Goal: Transaction & Acquisition: Purchase product/service

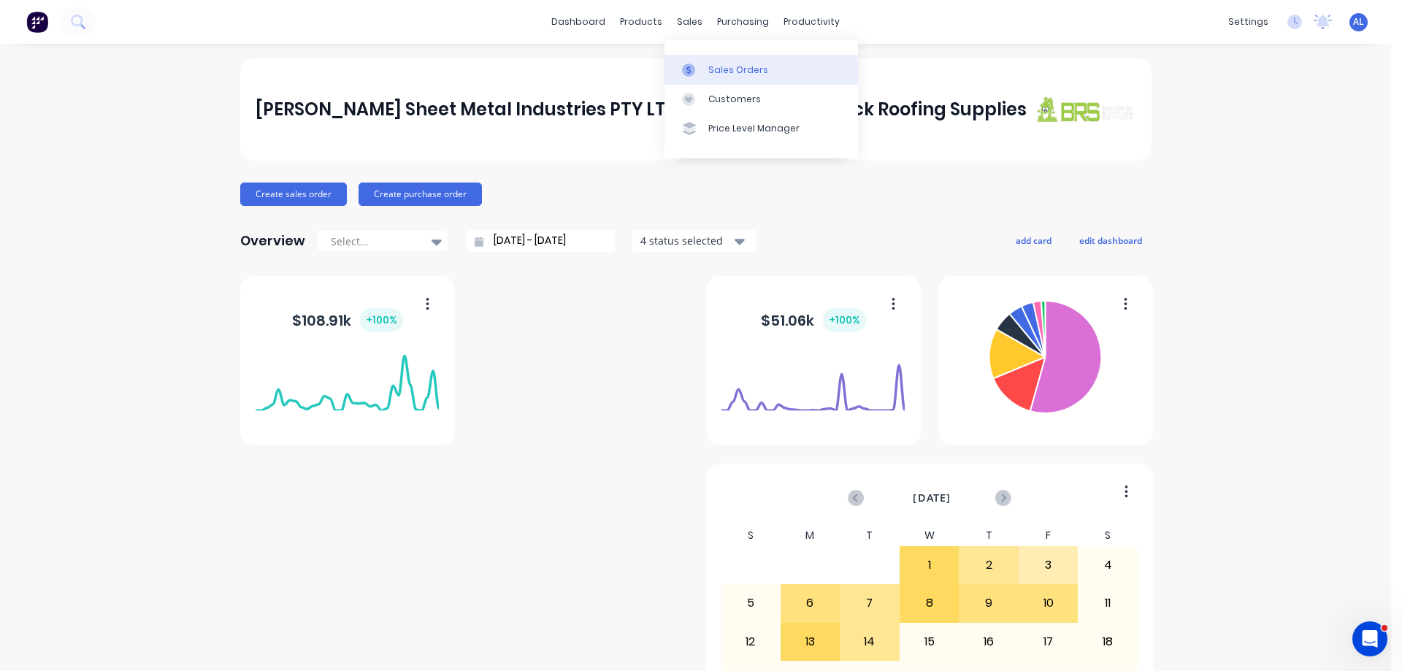
click at [730, 77] on link "Sales Orders" at bounding box center [760, 69] width 193 height 29
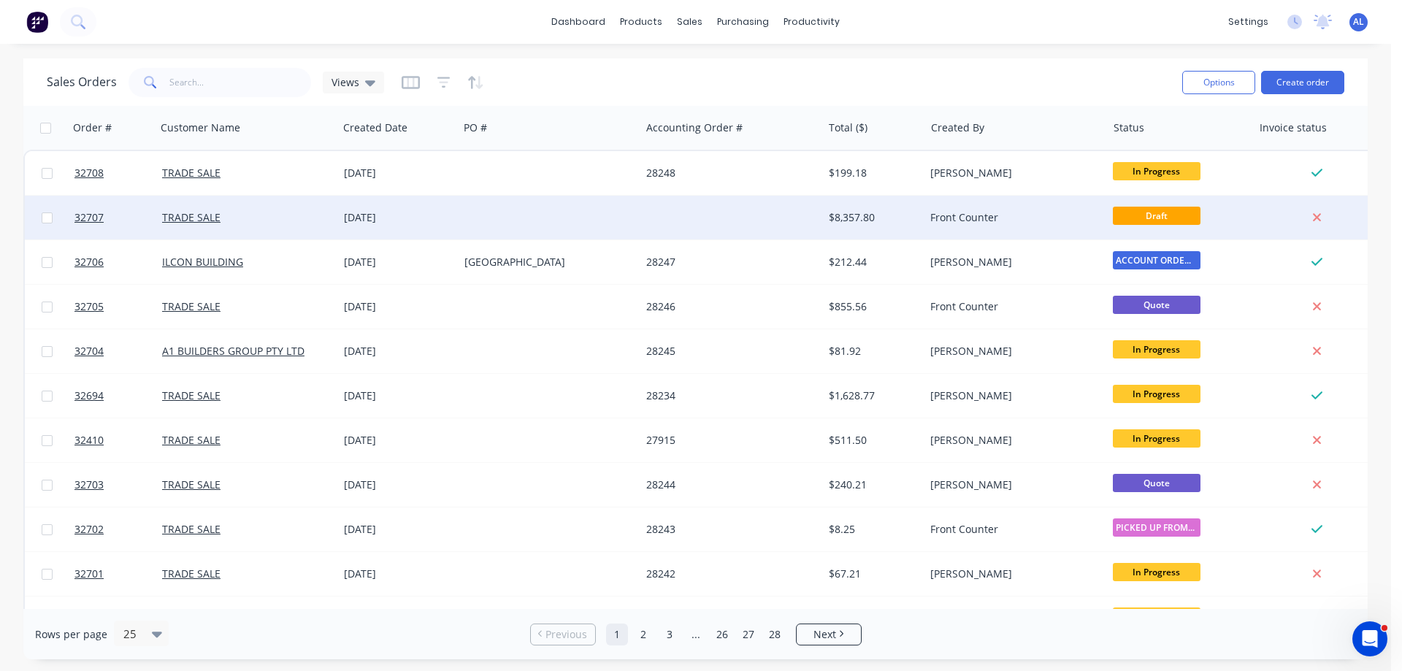
click at [954, 212] on div "Front Counter" at bounding box center [1011, 217] width 162 height 15
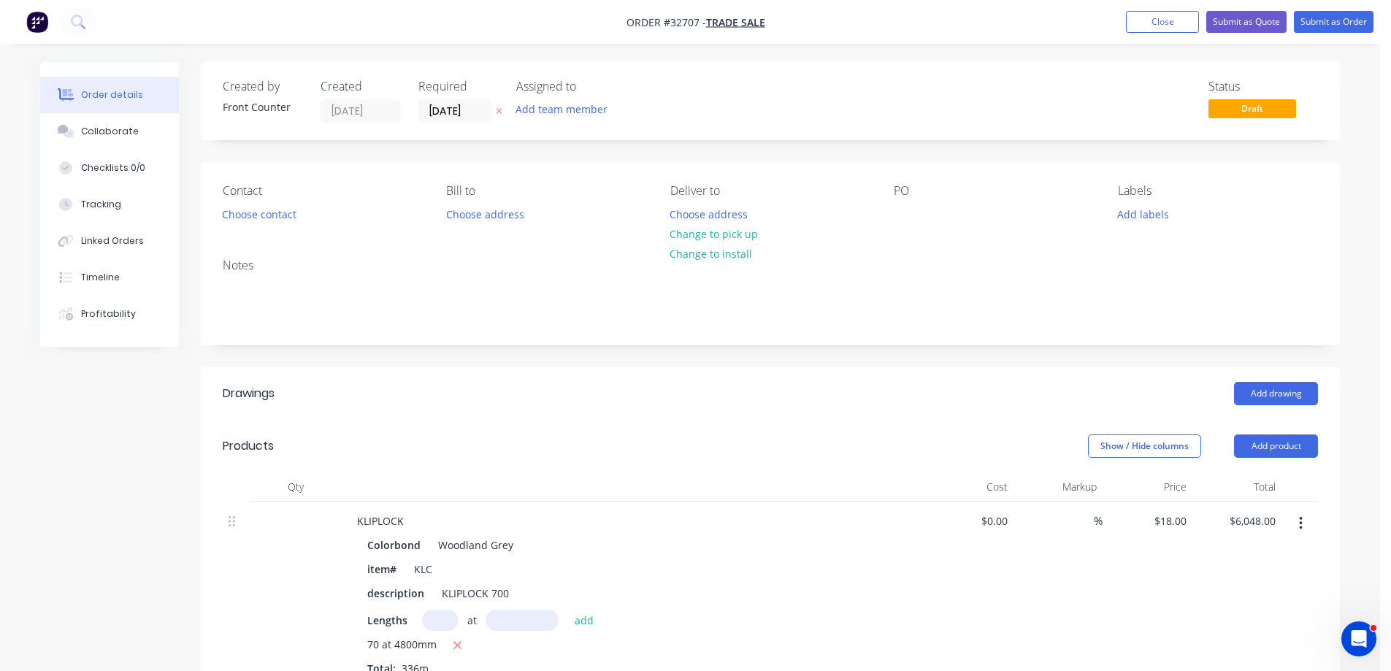
click at [1300, 522] on icon "button" at bounding box center [1300, 523] width 3 height 13
click at [1249, 652] on div "Delete" at bounding box center [1248, 649] width 112 height 21
click at [1301, 527] on icon "button" at bounding box center [1300, 523] width 3 height 13
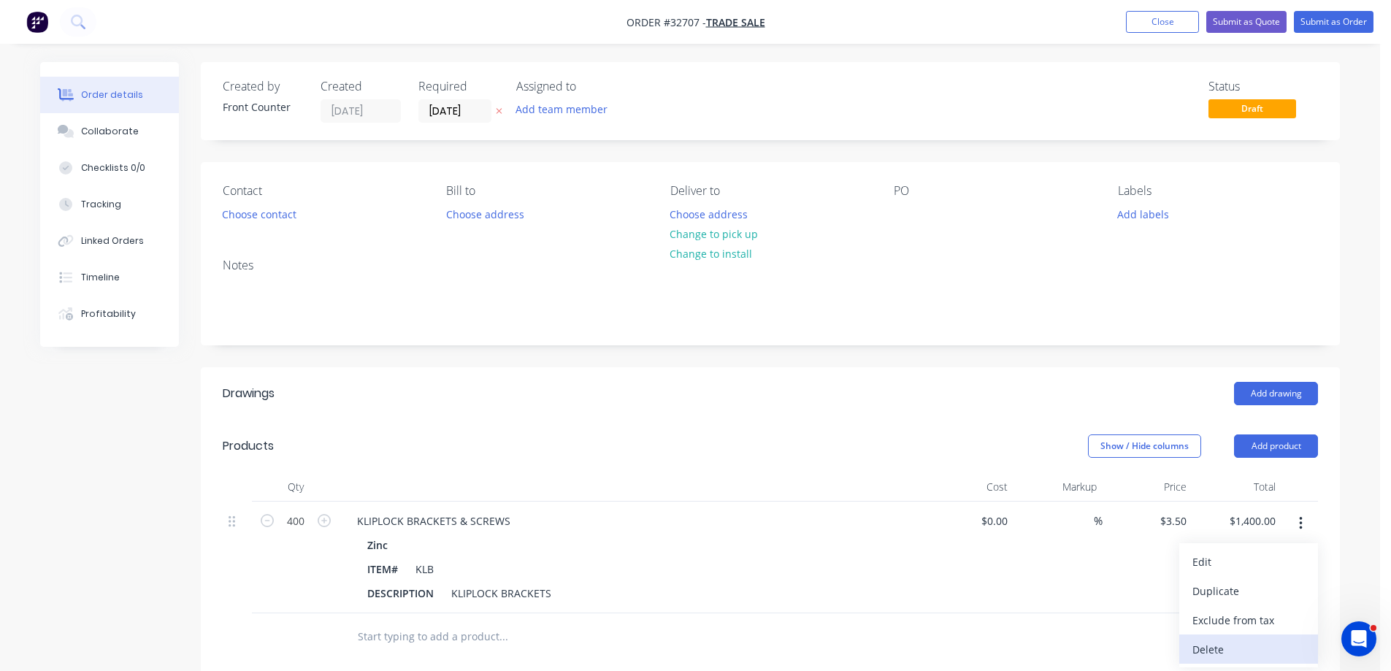
click at [1250, 642] on div "Delete" at bounding box center [1248, 649] width 112 height 21
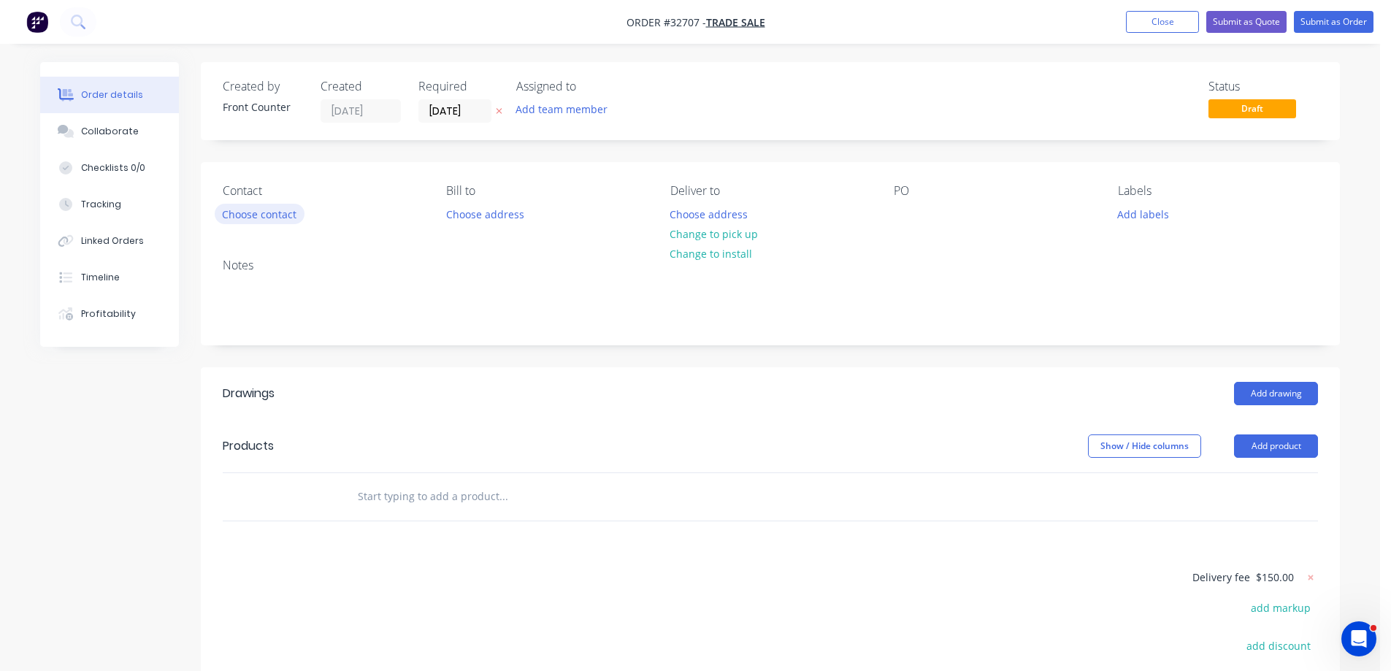
click at [254, 213] on button "Choose contact" at bounding box center [260, 214] width 90 height 20
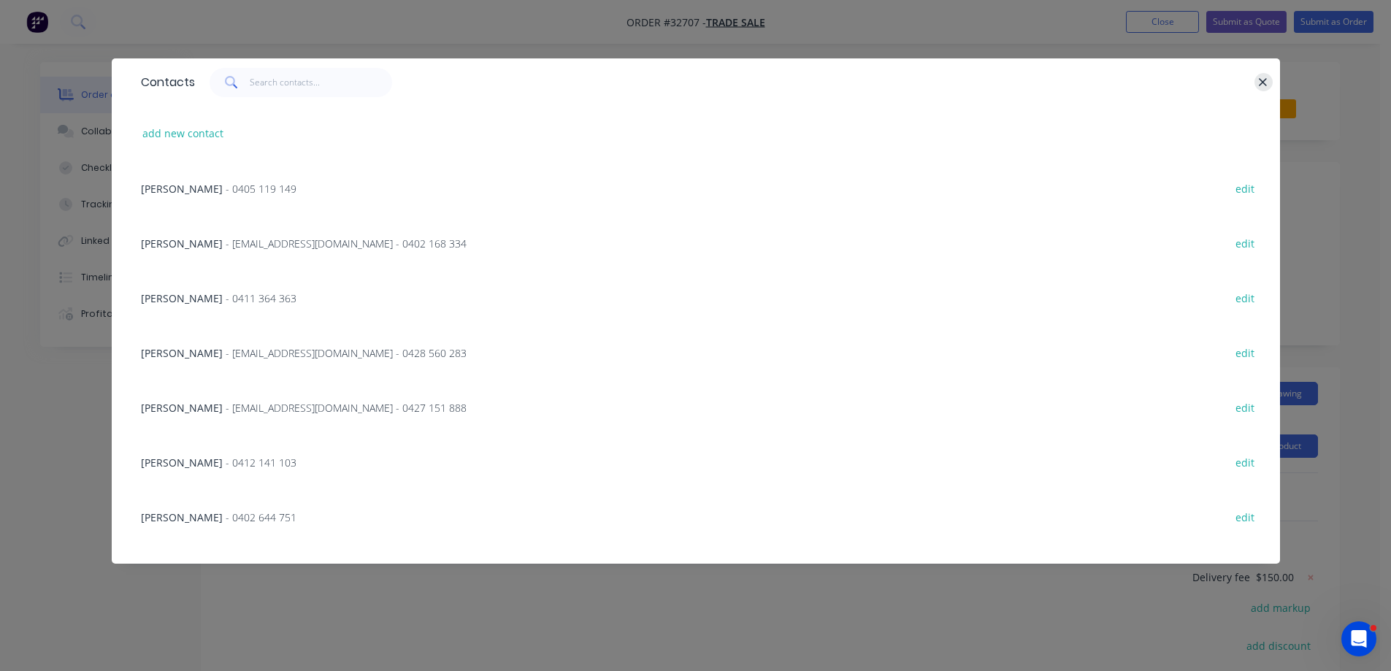
click at [1264, 80] on icon "button" at bounding box center [1262, 82] width 9 height 13
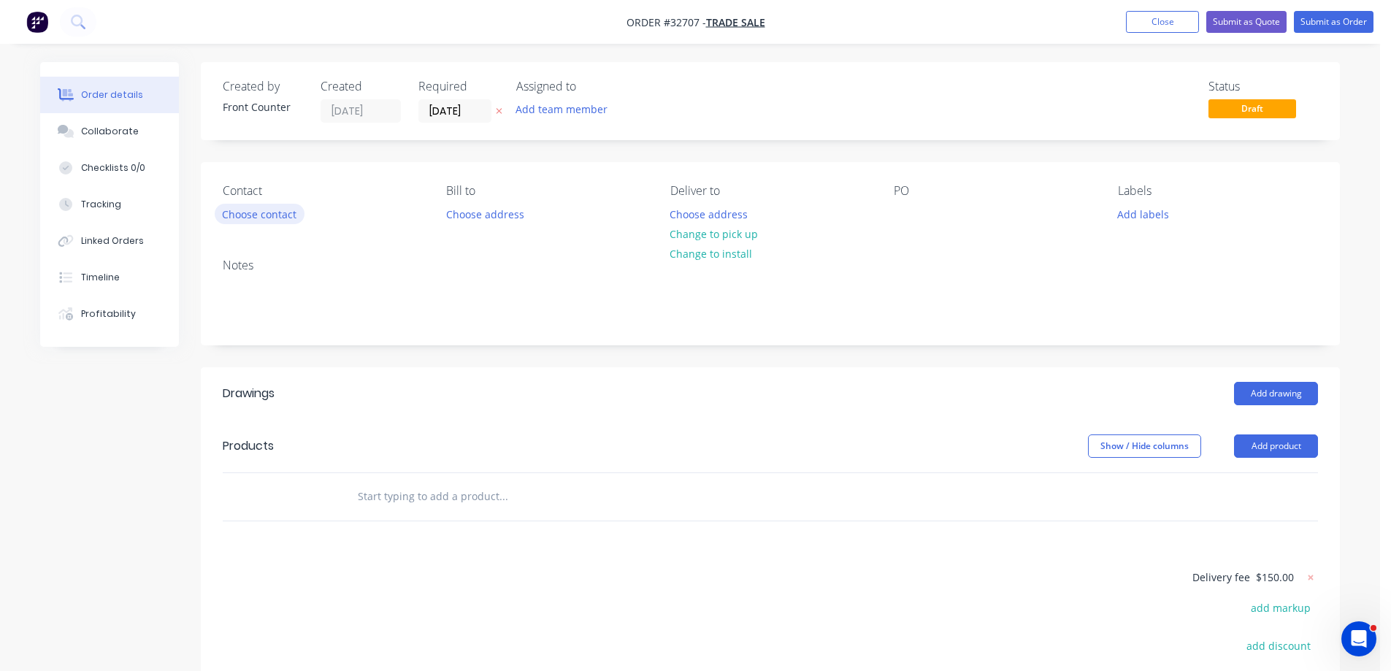
click at [291, 213] on button "Choose contact" at bounding box center [260, 214] width 90 height 20
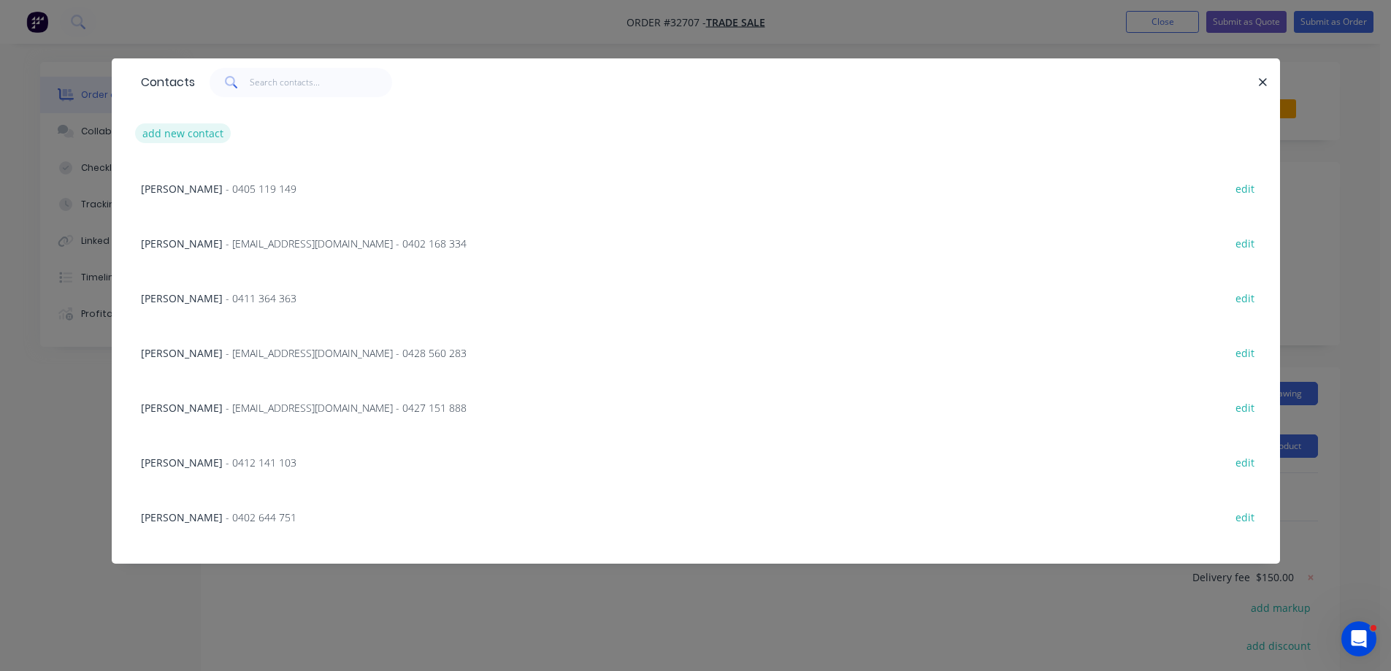
click at [188, 133] on button "add new contact" at bounding box center [183, 133] width 96 height 20
select select "AU"
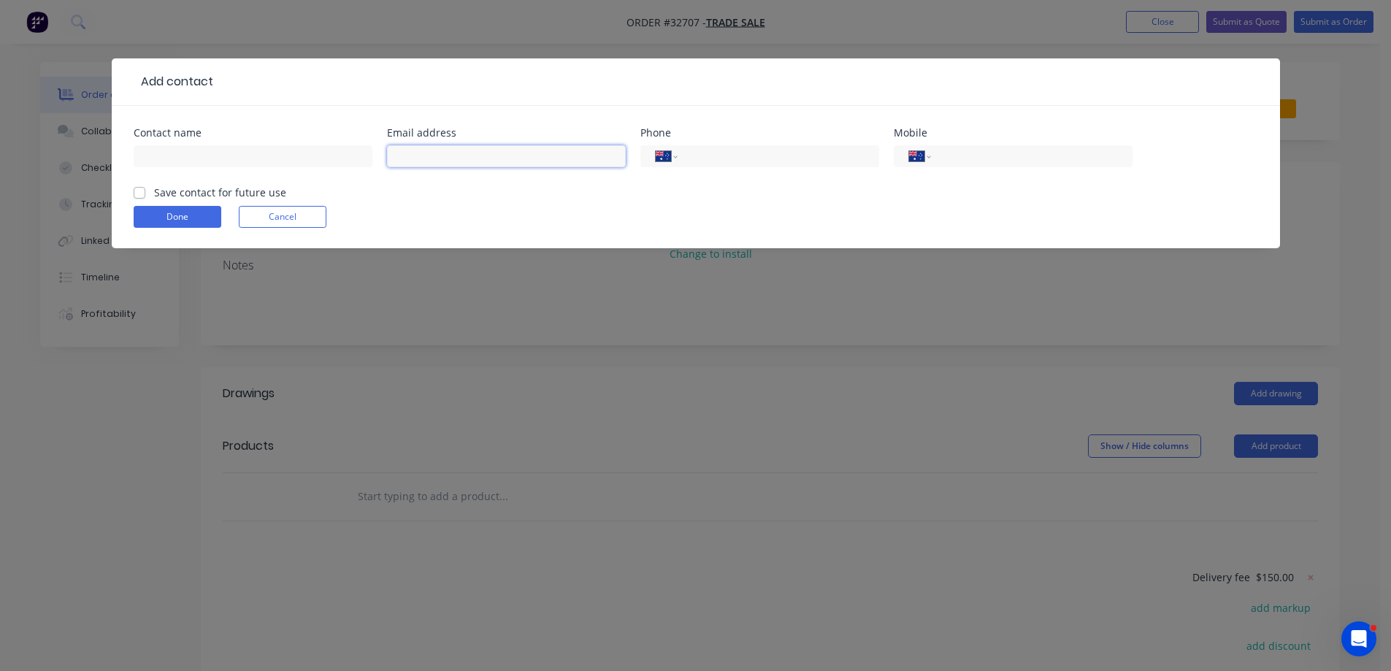
drag, startPoint x: 545, startPoint y: 151, endPoint x: 557, endPoint y: 161, distance: 16.1
click at [545, 151] on input "text" at bounding box center [506, 156] width 239 height 22
click at [517, 150] on input "text" at bounding box center [506, 156] width 239 height 22
paste input "Ausworx roofing specialist <[EMAIL_ADDRESS][DOMAIN_NAME]>"
type input "[EMAIL_ADDRESS][DOMAIN_NAME]"
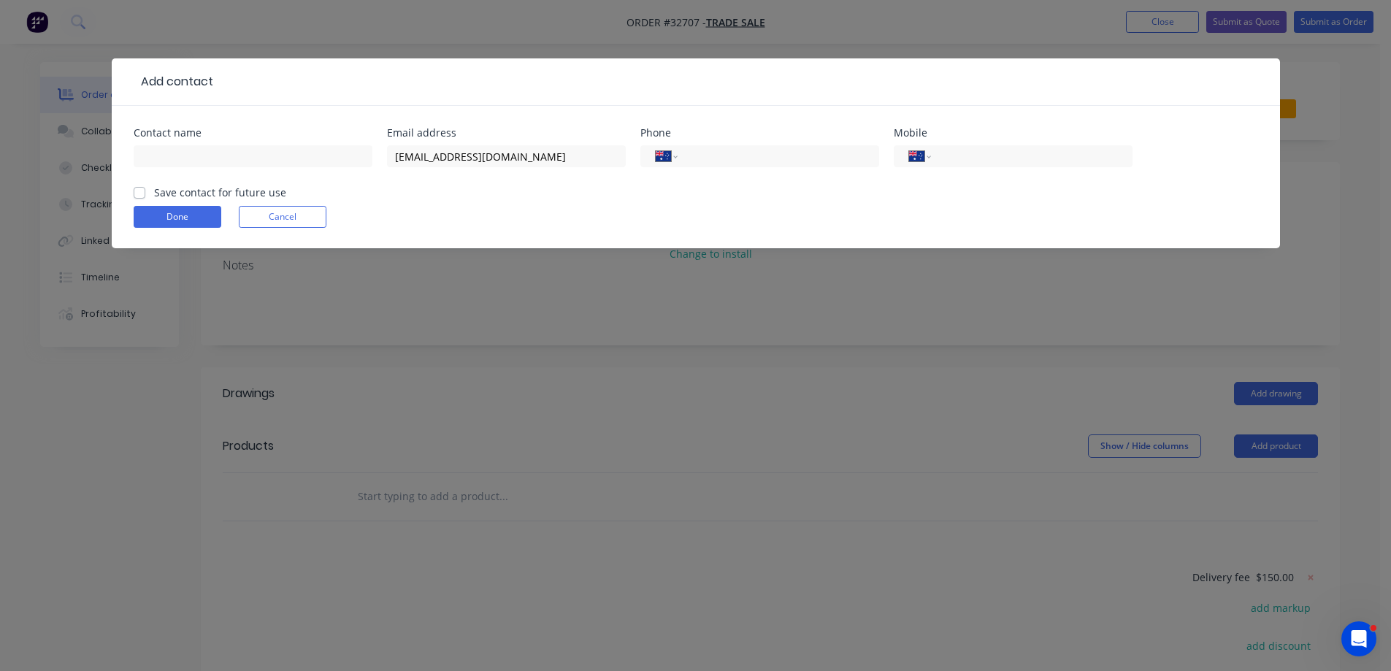
click at [154, 193] on label "Save contact for future use" at bounding box center [220, 192] width 132 height 15
click at [138, 193] on input "Save contact for future use" at bounding box center [140, 192] width 12 height 14
checkbox input "true"
drag, startPoint x: 210, startPoint y: 215, endPoint x: 237, endPoint y: 217, distance: 27.1
click at [210, 214] on button "Done" at bounding box center [178, 217] width 88 height 22
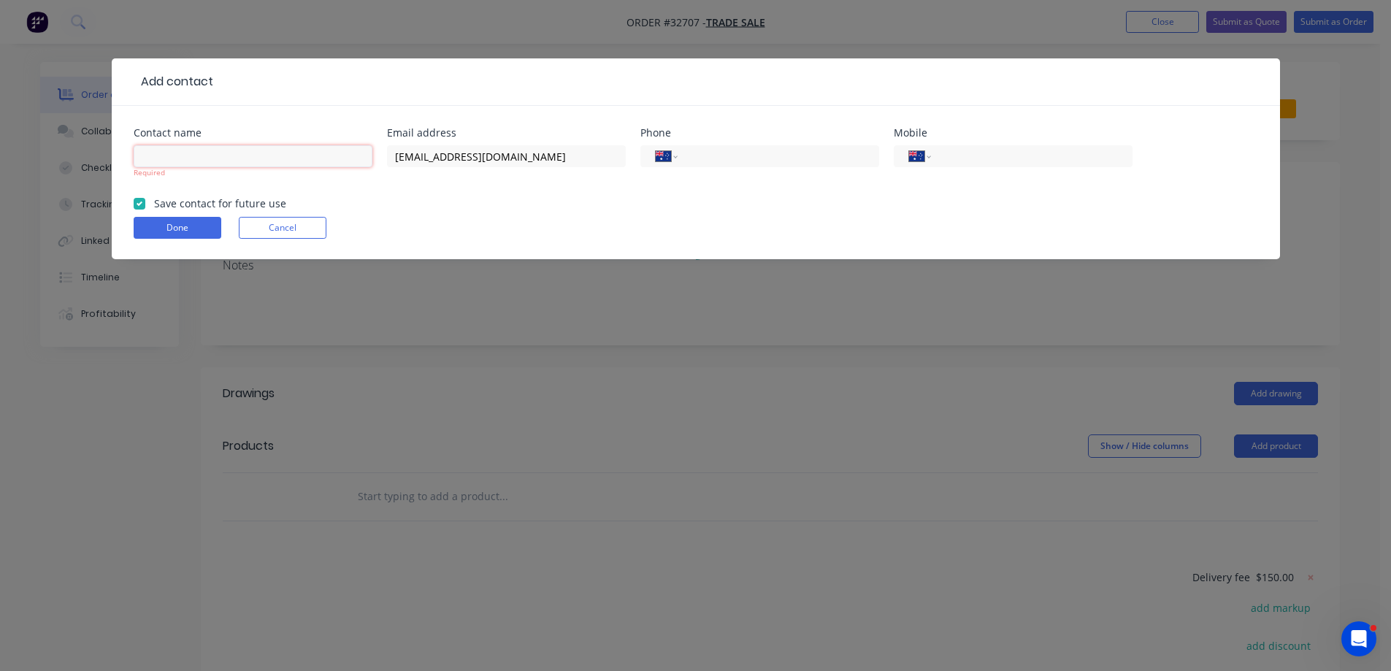
click at [180, 156] on input "text" at bounding box center [253, 156] width 239 height 22
type input "[PERSON_NAME]"
click at [175, 229] on form "Contact name MARK Required Email address [EMAIL_ADDRESS][DOMAIN_NAME] Phone Int…" at bounding box center [696, 193] width 1124 height 131
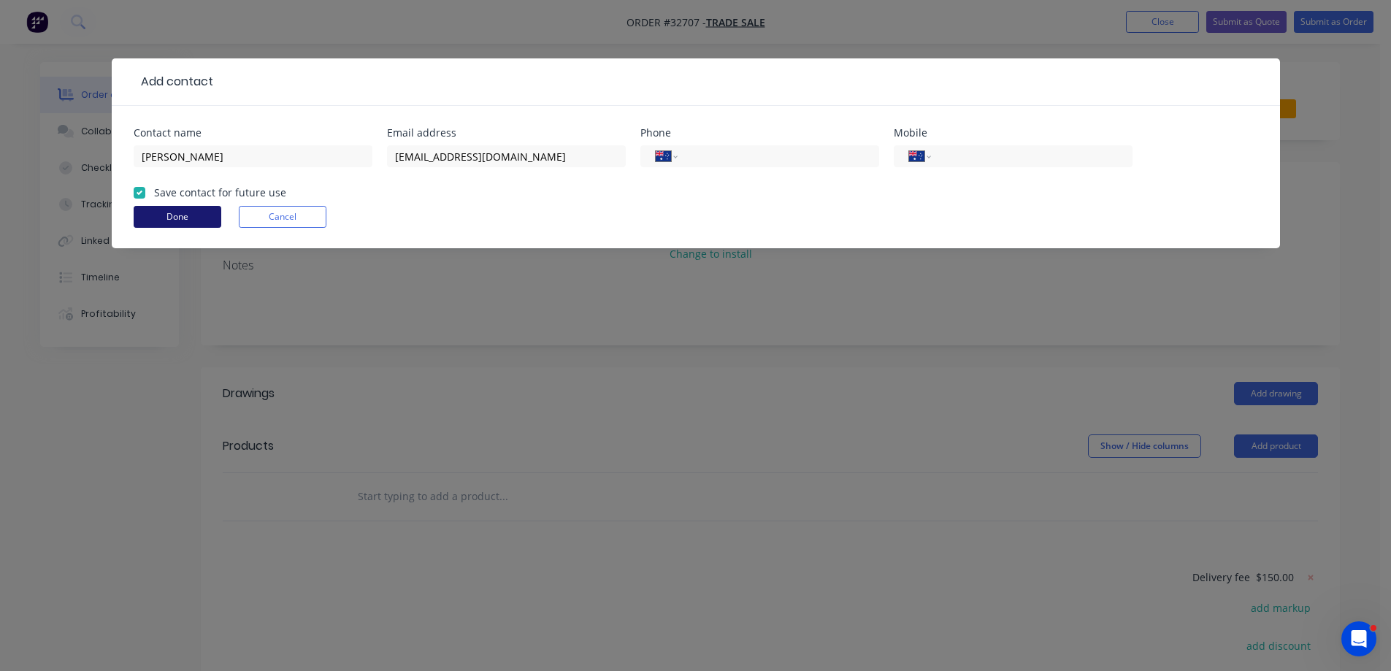
click at [188, 215] on button "Done" at bounding box center [178, 217] width 88 height 22
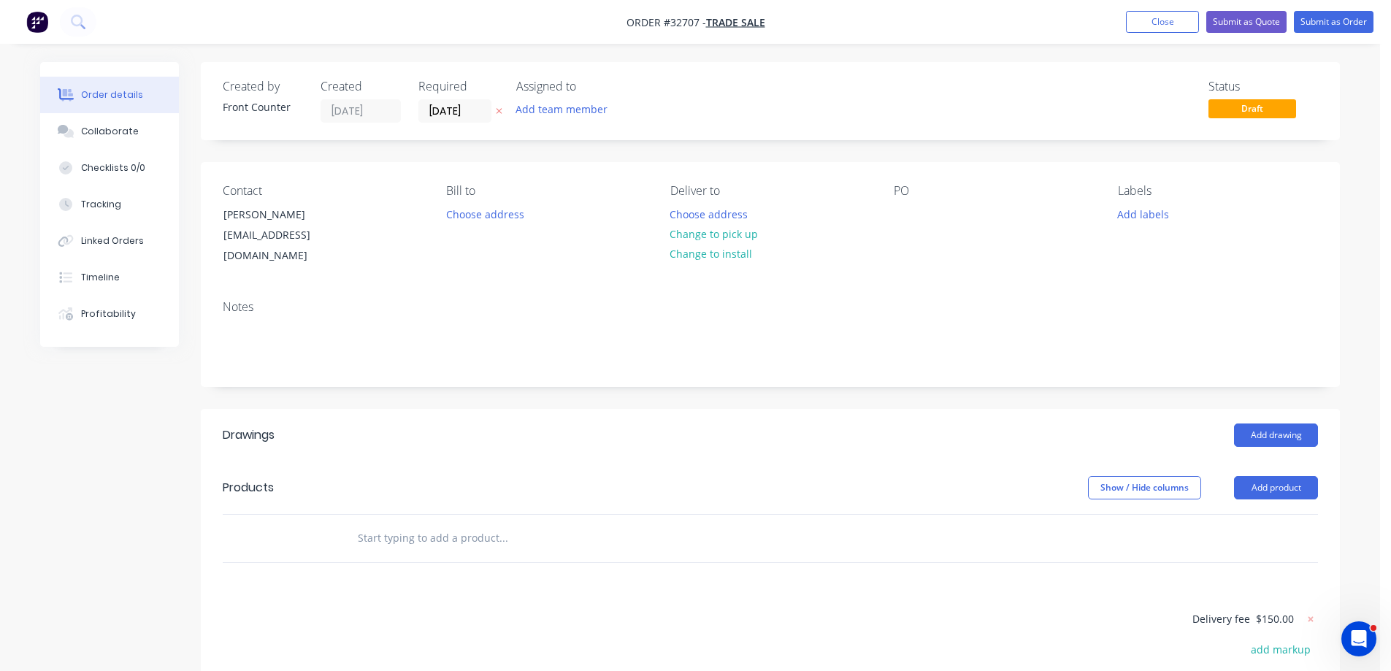
drag, startPoint x: 524, startPoint y: 532, endPoint x: 513, endPoint y: 523, distance: 13.6
click at [519, 530] on input "text" at bounding box center [503, 537] width 292 height 29
click at [1274, 480] on button "Add product" at bounding box center [1276, 487] width 84 height 23
click at [1244, 514] on div "Product catalogue" at bounding box center [1248, 524] width 112 height 21
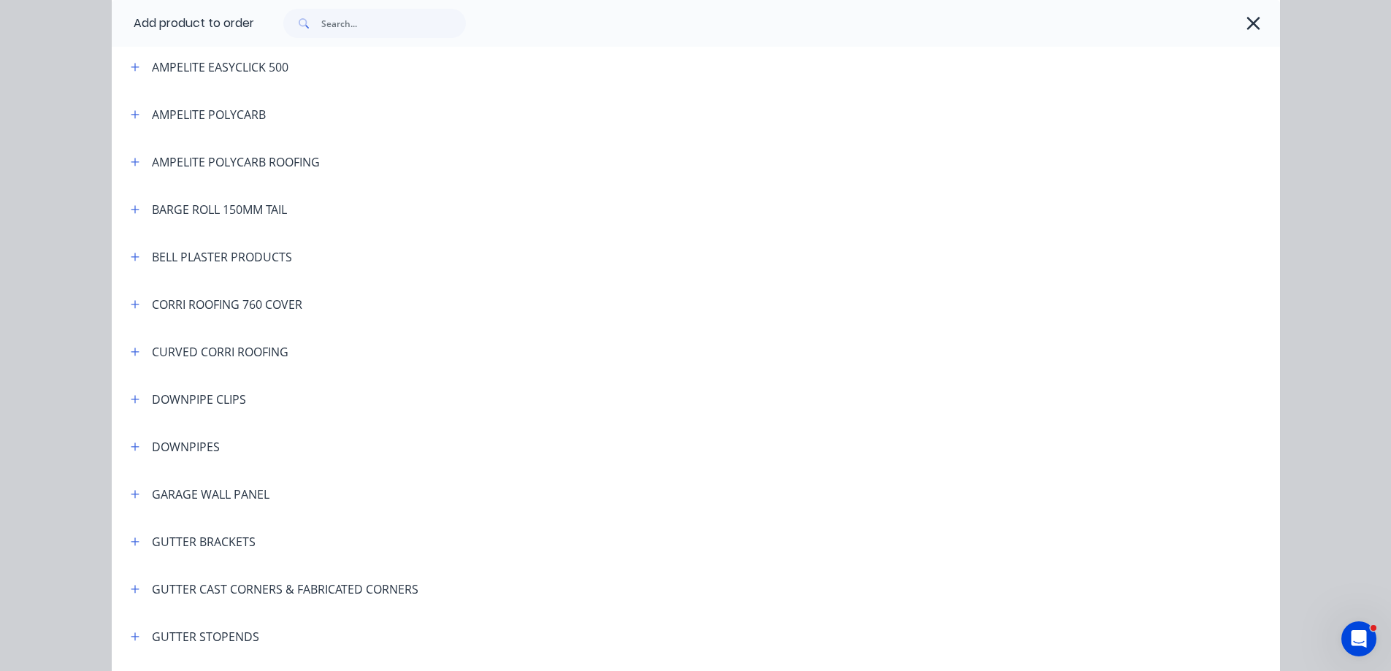
scroll to position [438, 0]
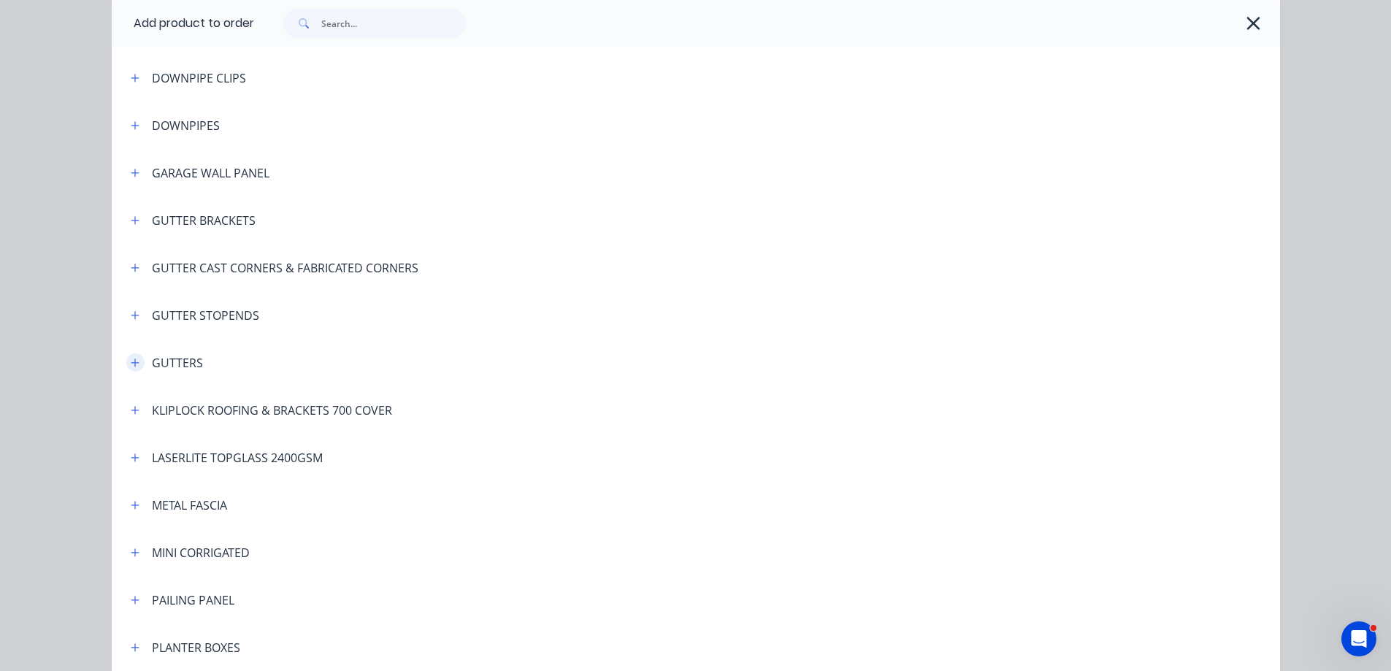
click at [133, 358] on icon "button" at bounding box center [135, 363] width 9 height 10
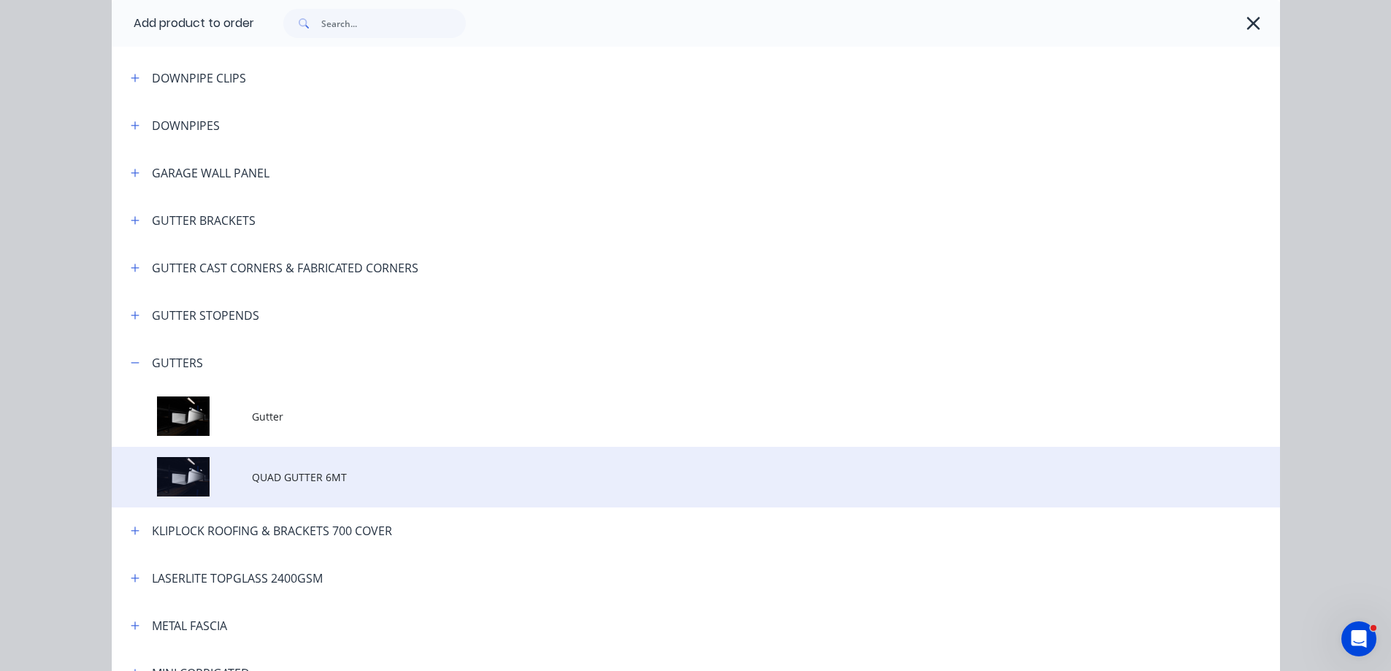
click at [387, 463] on td "QUAD GUTTER 6MT" at bounding box center [766, 477] width 1028 height 61
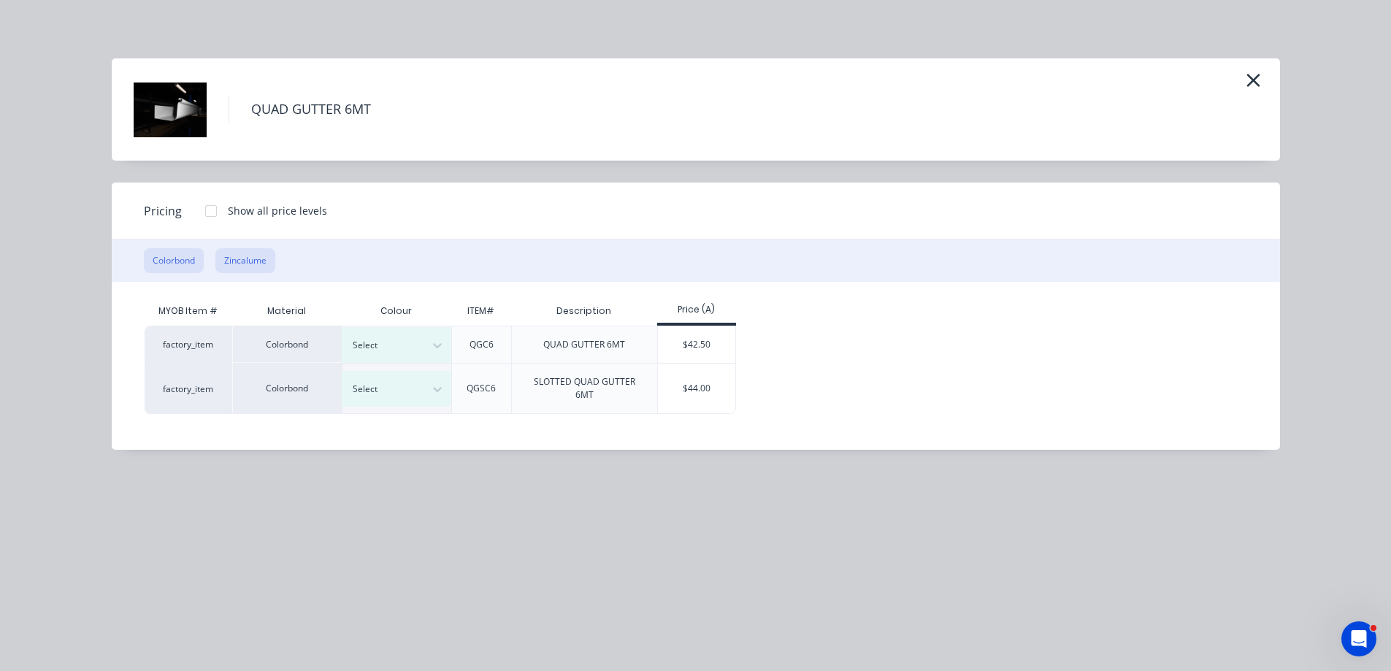
click at [252, 255] on button "Zincalume" at bounding box center [245, 260] width 60 height 25
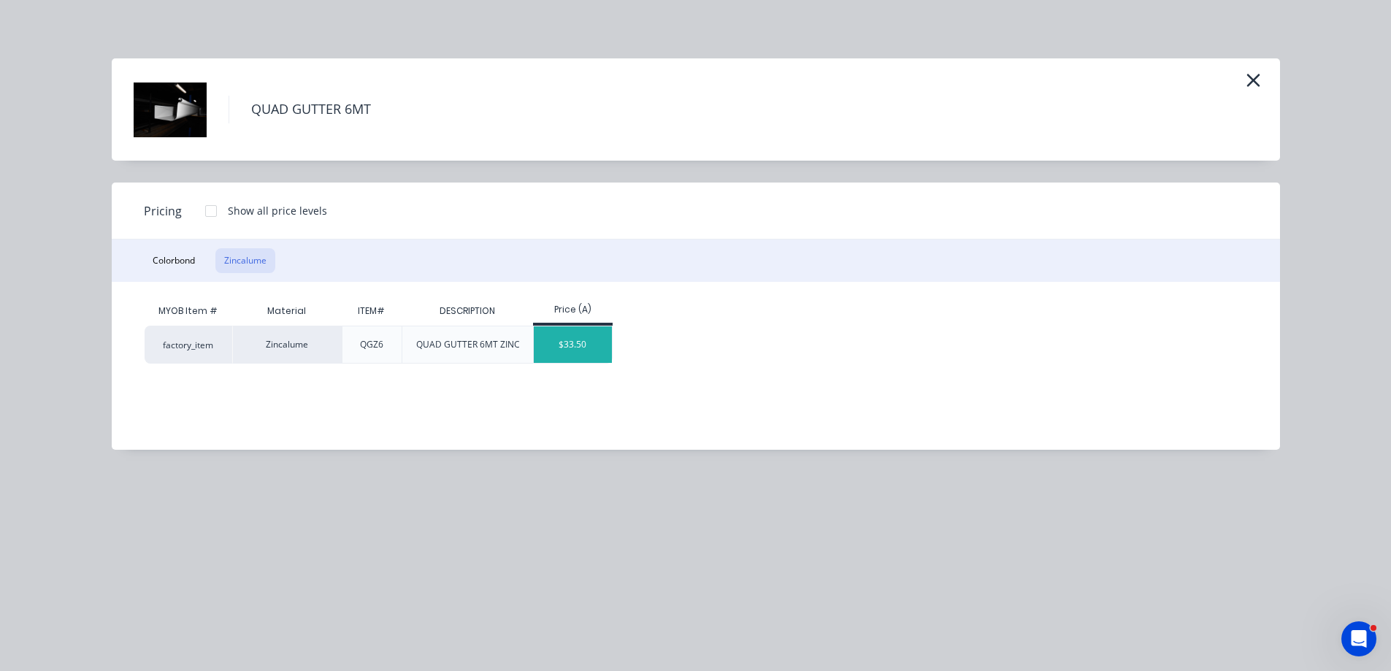
click at [570, 344] on div "$33.50" at bounding box center [573, 344] width 78 height 37
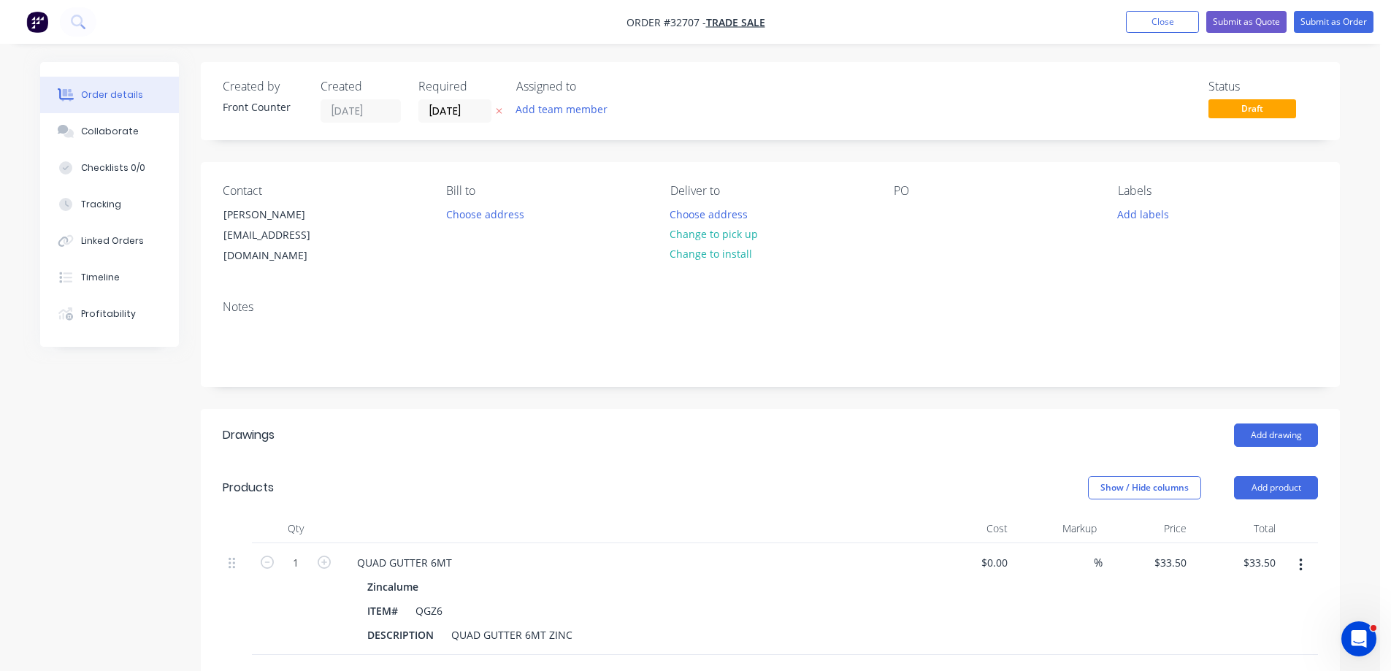
scroll to position [292, 0]
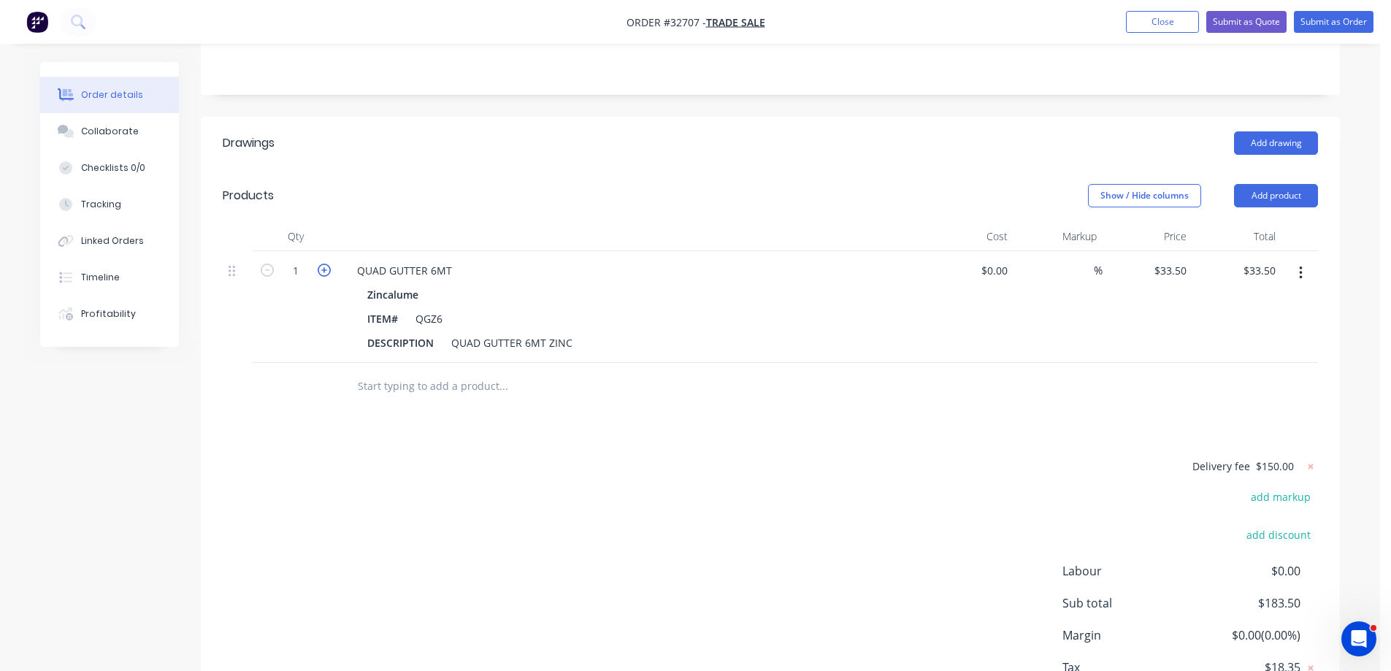
click at [326, 264] on icon "button" at bounding box center [324, 270] width 13 height 13
type input "2"
type input "$67.00"
click at [326, 264] on icon "button" at bounding box center [324, 270] width 13 height 13
type input "3"
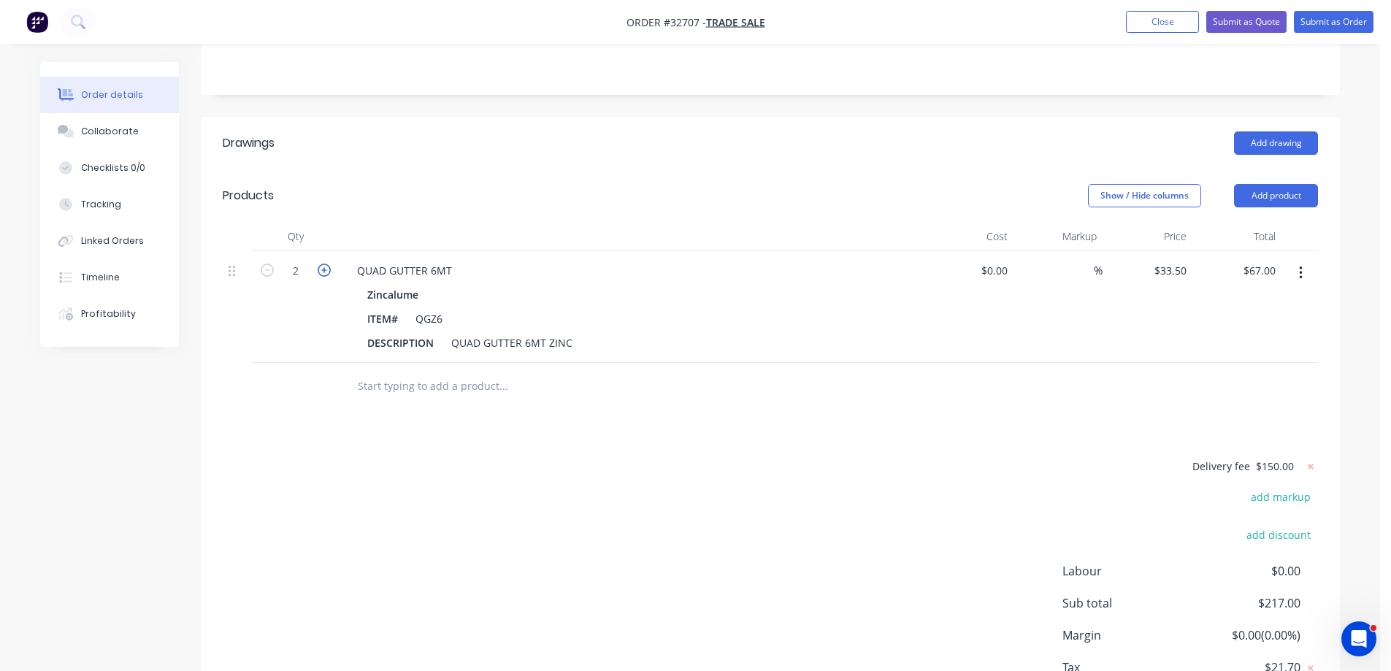
type input "$100.50"
click at [326, 264] on icon "button" at bounding box center [324, 270] width 13 height 13
type input "4"
type input "$134.00"
click at [326, 264] on icon "button" at bounding box center [324, 270] width 13 height 13
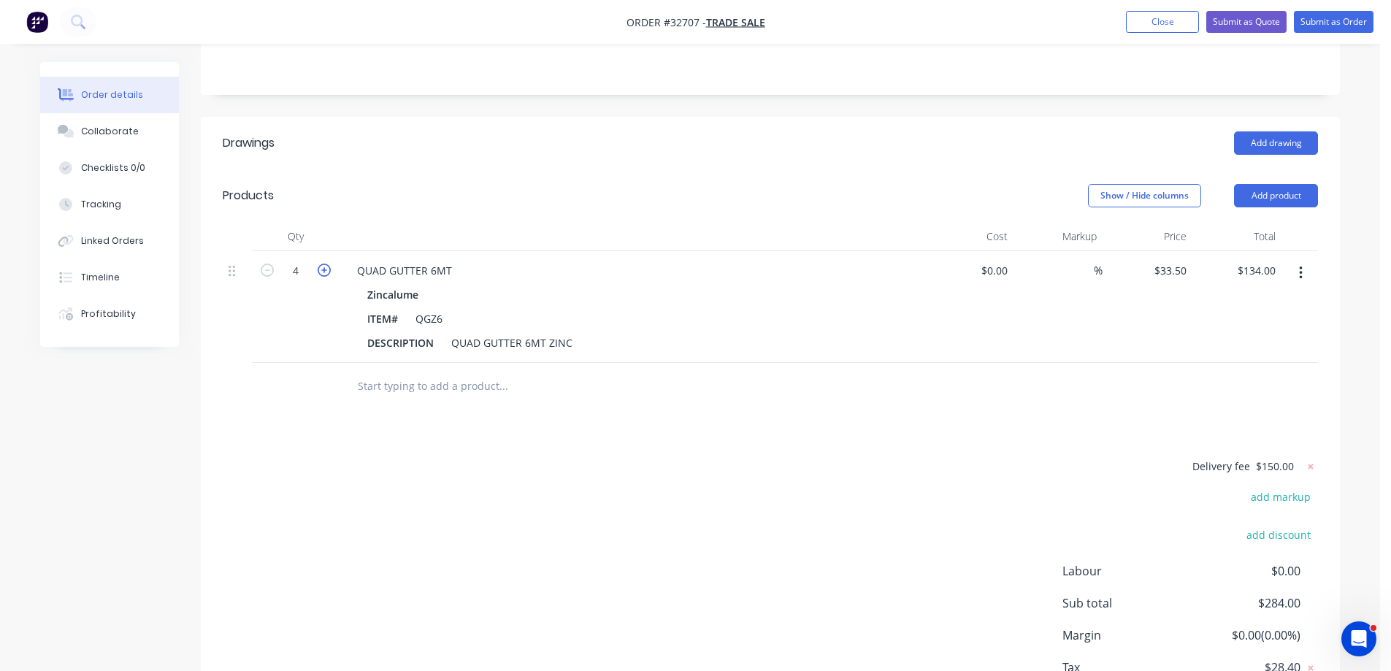
type input "5"
type input "$167.50"
click at [326, 264] on icon "button" at bounding box center [324, 270] width 13 height 13
type input "6"
type input "$201.00"
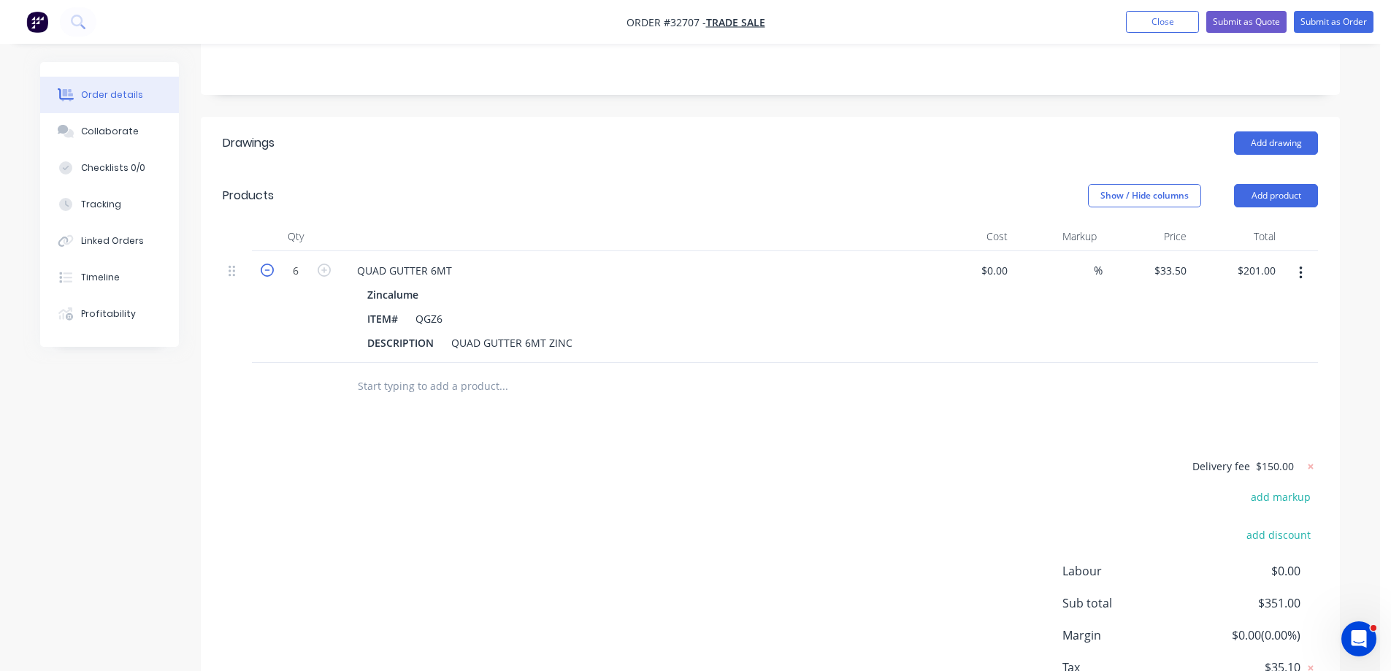
click at [269, 264] on icon "button" at bounding box center [267, 270] width 13 height 13
type input "5"
type input "$167.50"
drag, startPoint x: 442, startPoint y: 372, endPoint x: 435, endPoint y: 405, distance: 34.2
click at [441, 372] on input "text" at bounding box center [503, 386] width 292 height 29
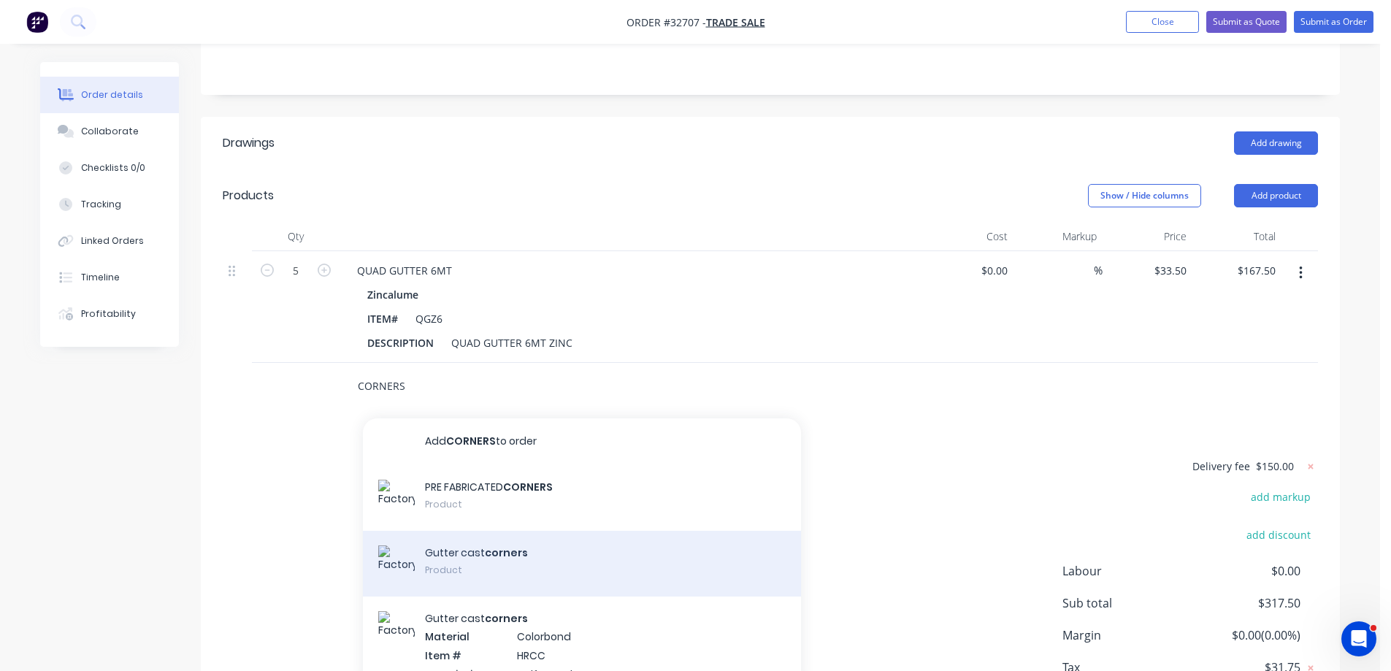
type input "CORNERS"
click at [613, 547] on div "Gutter cast corners Product" at bounding box center [582, 564] width 438 height 66
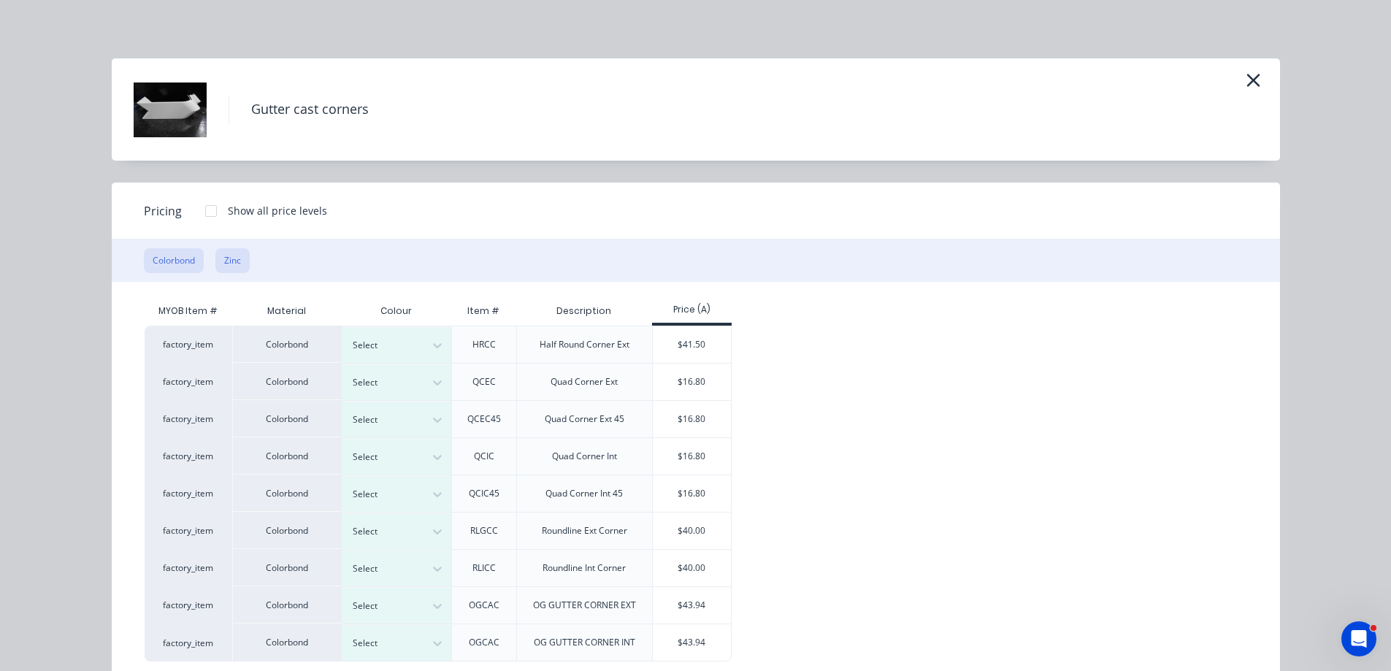
click at [238, 261] on button "Zinc" at bounding box center [232, 260] width 34 height 25
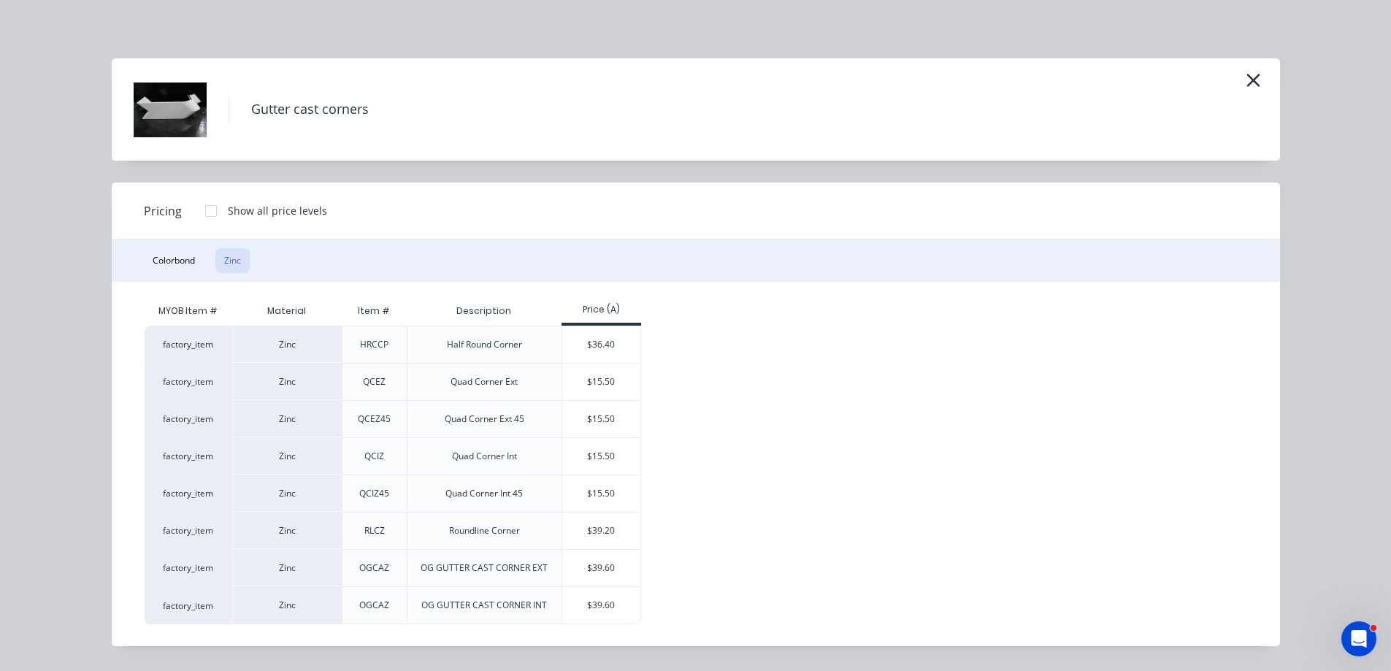
click at [599, 387] on div "$15.50" at bounding box center [601, 382] width 78 height 37
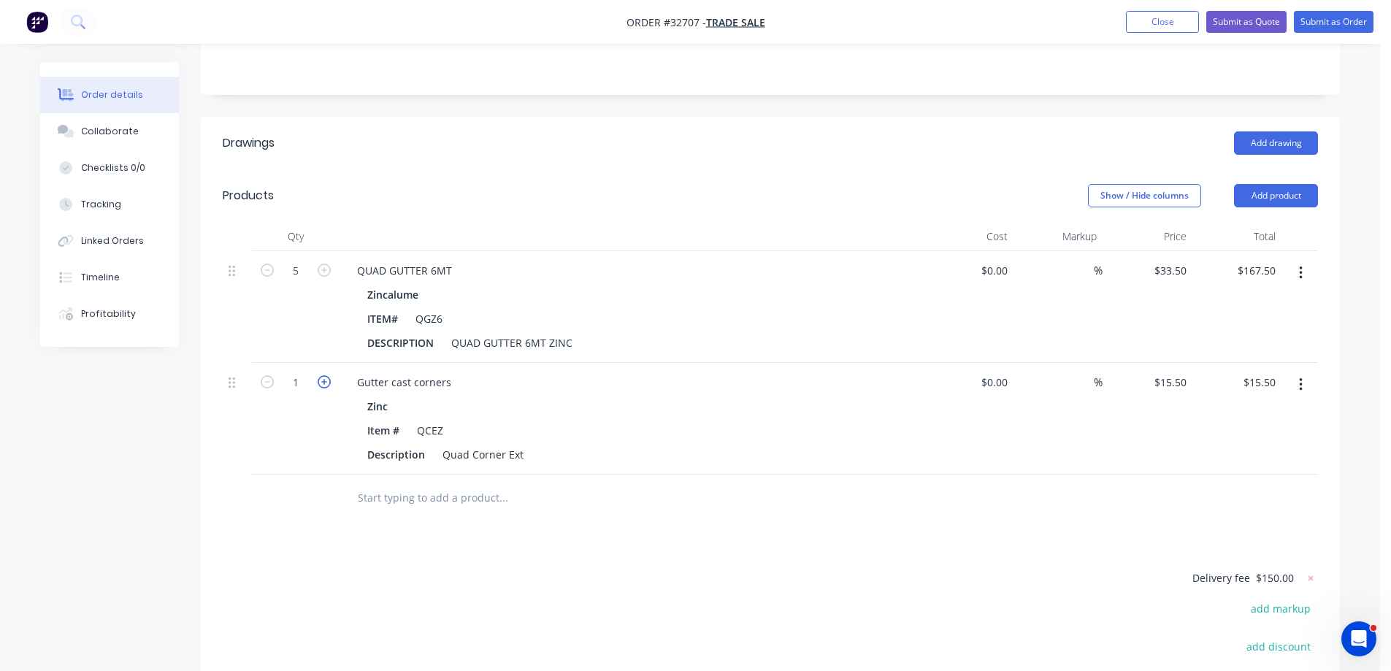
click at [323, 375] on icon "button" at bounding box center [324, 381] width 13 height 13
type input "2"
type input "$31.00"
click at [459, 486] on input "text" at bounding box center [503, 497] width 292 height 29
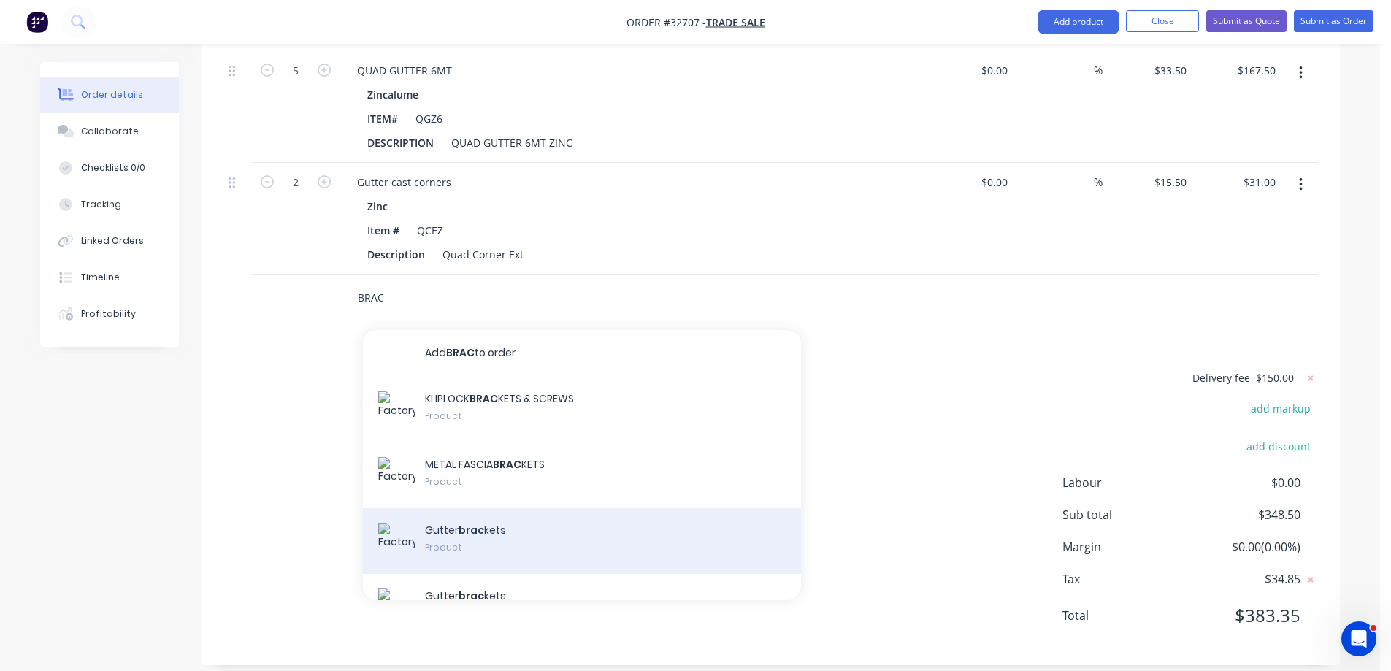
type input "BRAC"
click at [526, 526] on div "Gutter brac kets Product" at bounding box center [582, 541] width 438 height 66
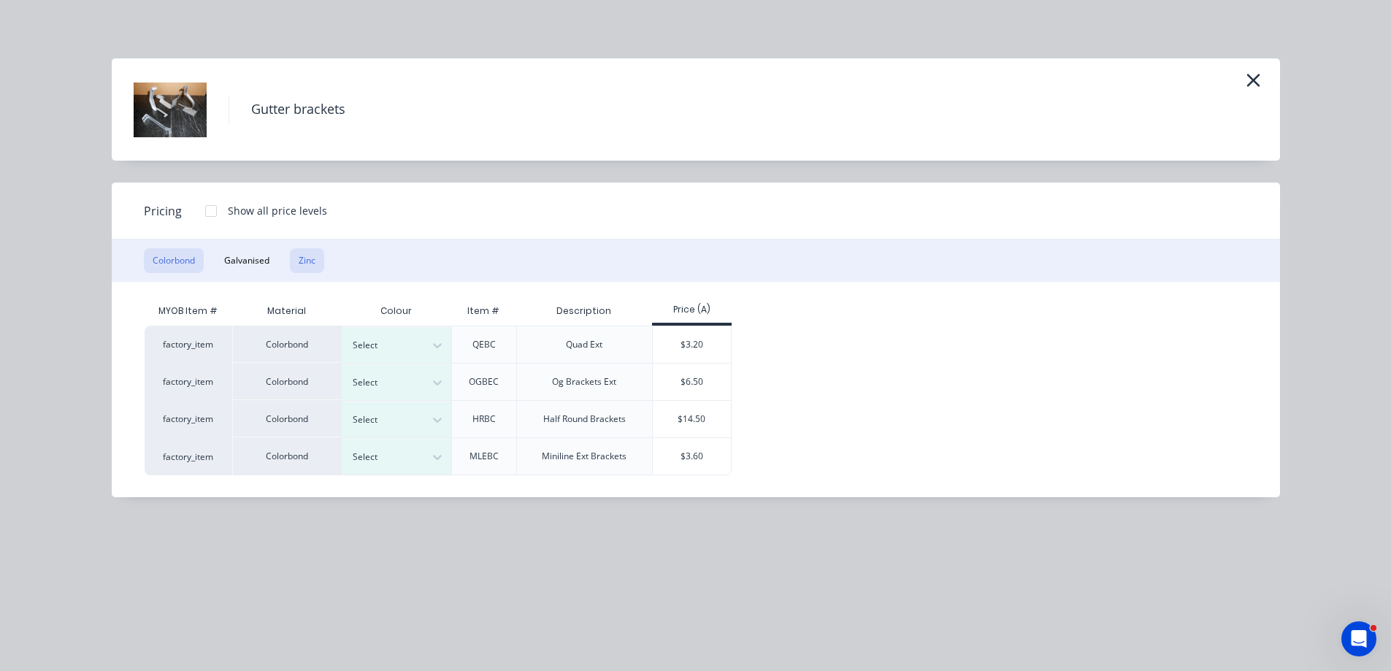
click at [315, 256] on button "Zinc" at bounding box center [307, 260] width 34 height 25
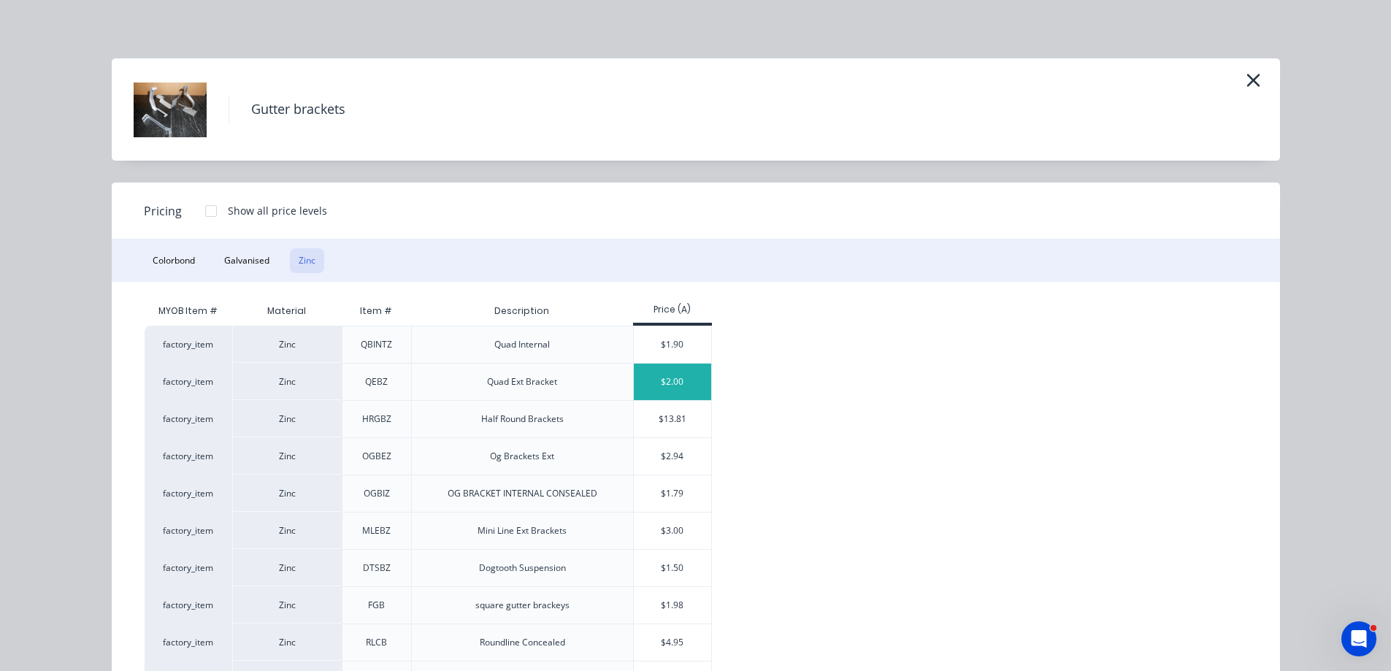
click at [670, 380] on div "$2.00" at bounding box center [673, 382] width 78 height 37
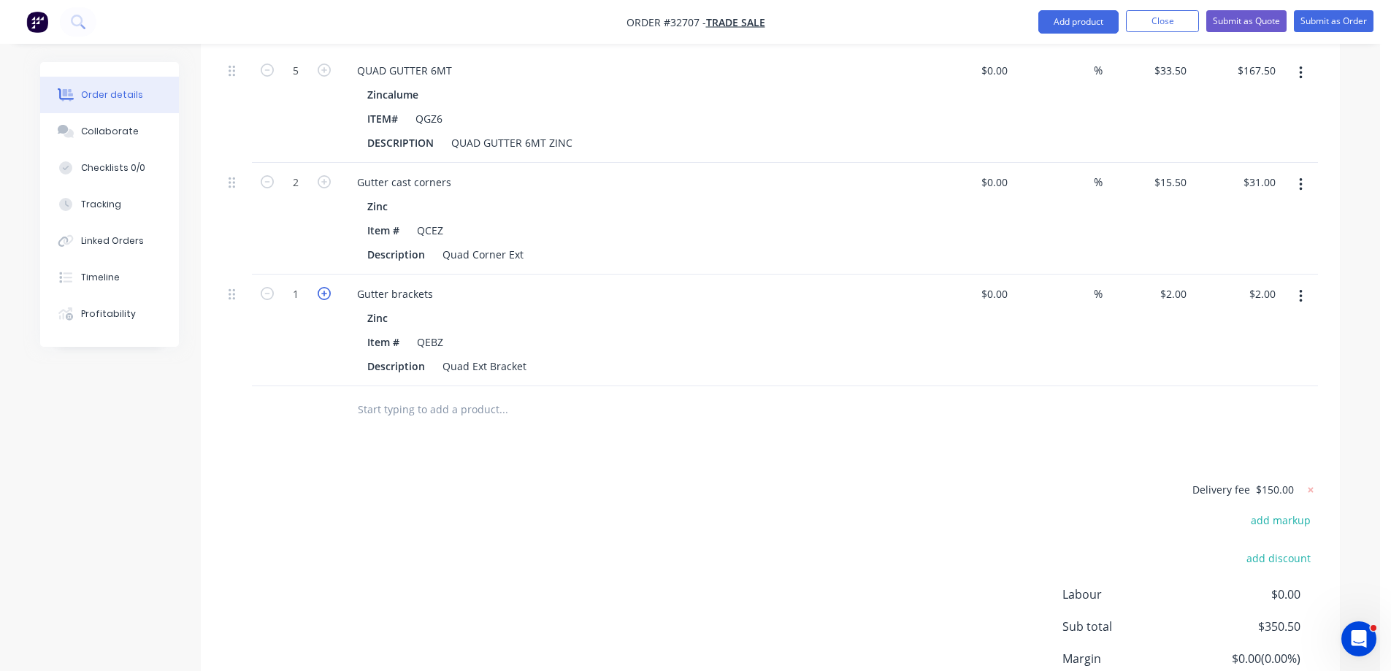
click at [324, 287] on icon "button" at bounding box center [324, 293] width 13 height 13
type input "2"
type input "$4.00"
click at [324, 287] on icon "button" at bounding box center [324, 293] width 13 height 13
type input "3"
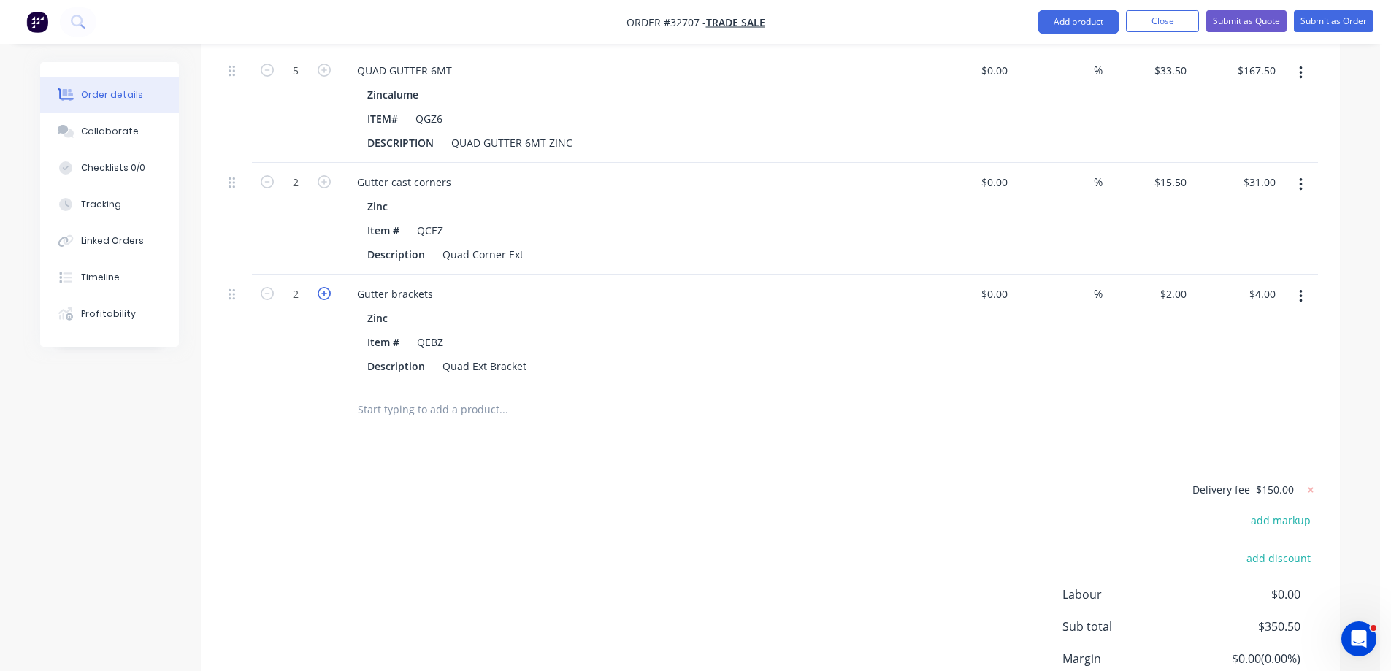
type input "$6.00"
click at [324, 287] on icon "button" at bounding box center [324, 293] width 13 height 13
type input "4"
type input "$8.00"
click at [324, 287] on icon "button" at bounding box center [324, 293] width 13 height 13
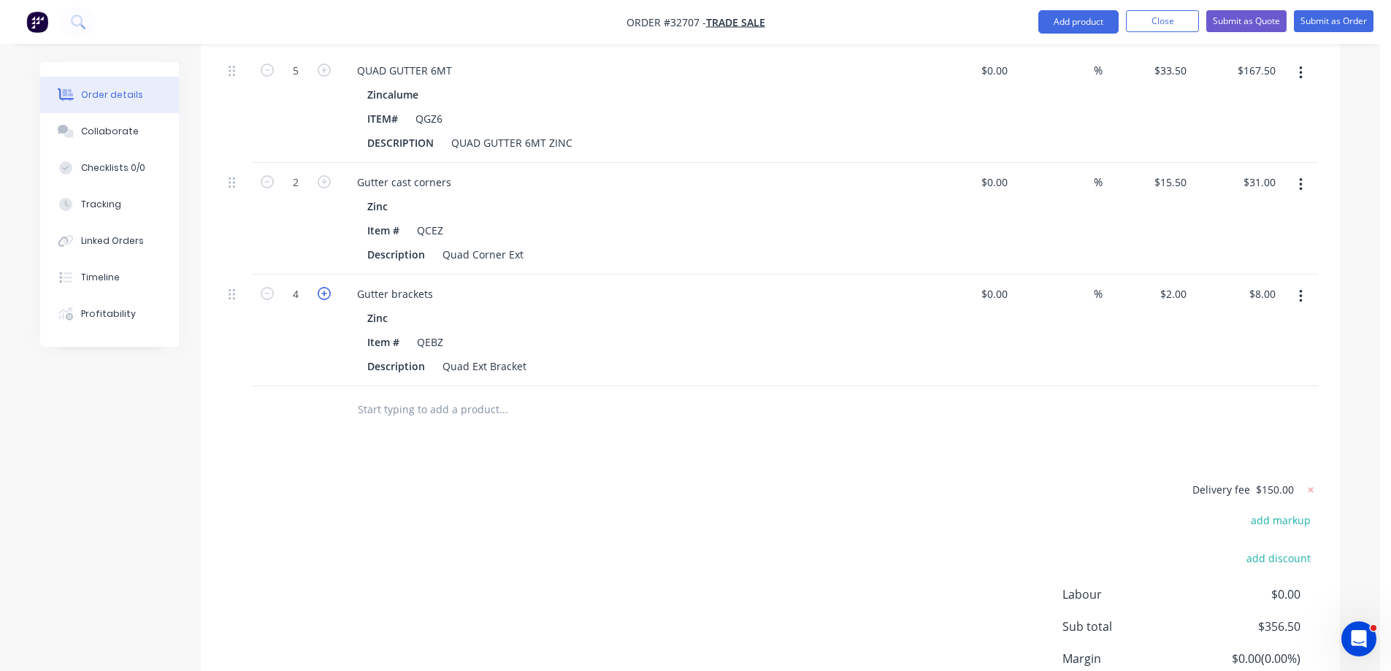
type input "5"
type input "$10.00"
click at [324, 287] on icon "button" at bounding box center [324, 293] width 13 height 13
type input "6"
type input "$12.00"
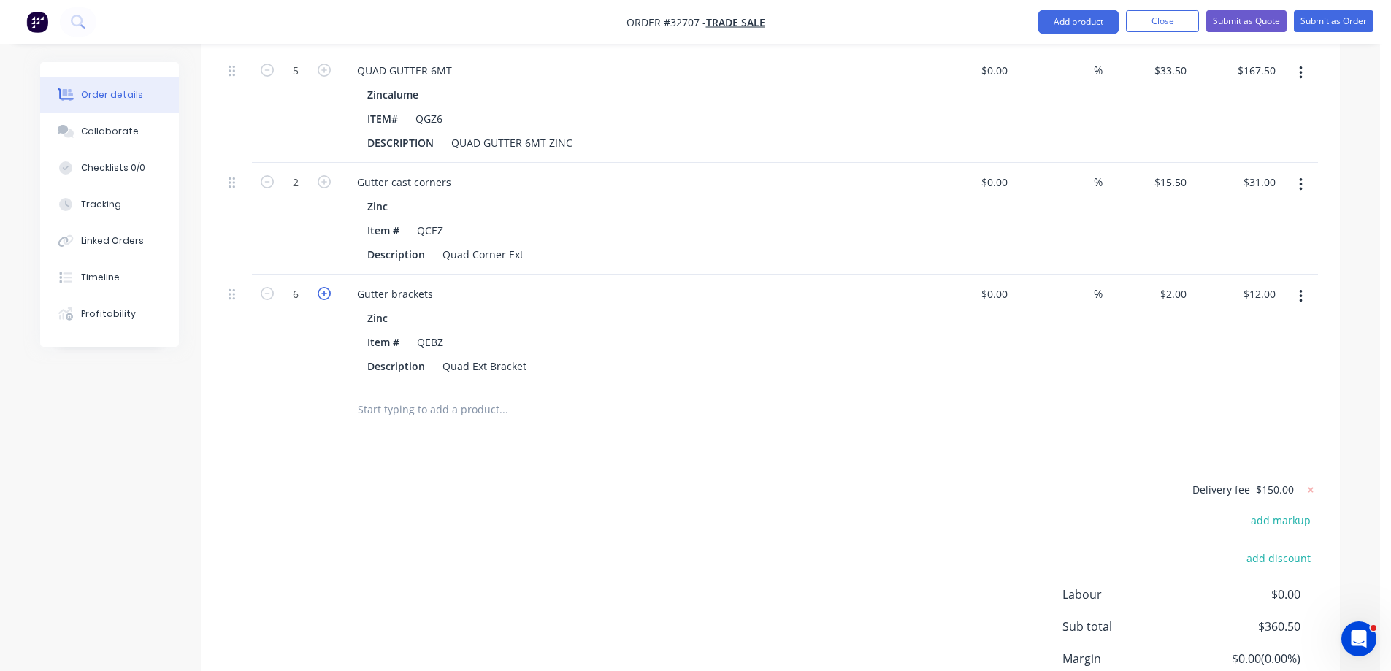
click at [324, 287] on icon "button" at bounding box center [324, 293] width 13 height 13
type input "7"
type input "$14.00"
click at [324, 287] on icon "button" at bounding box center [324, 293] width 13 height 13
type input "8"
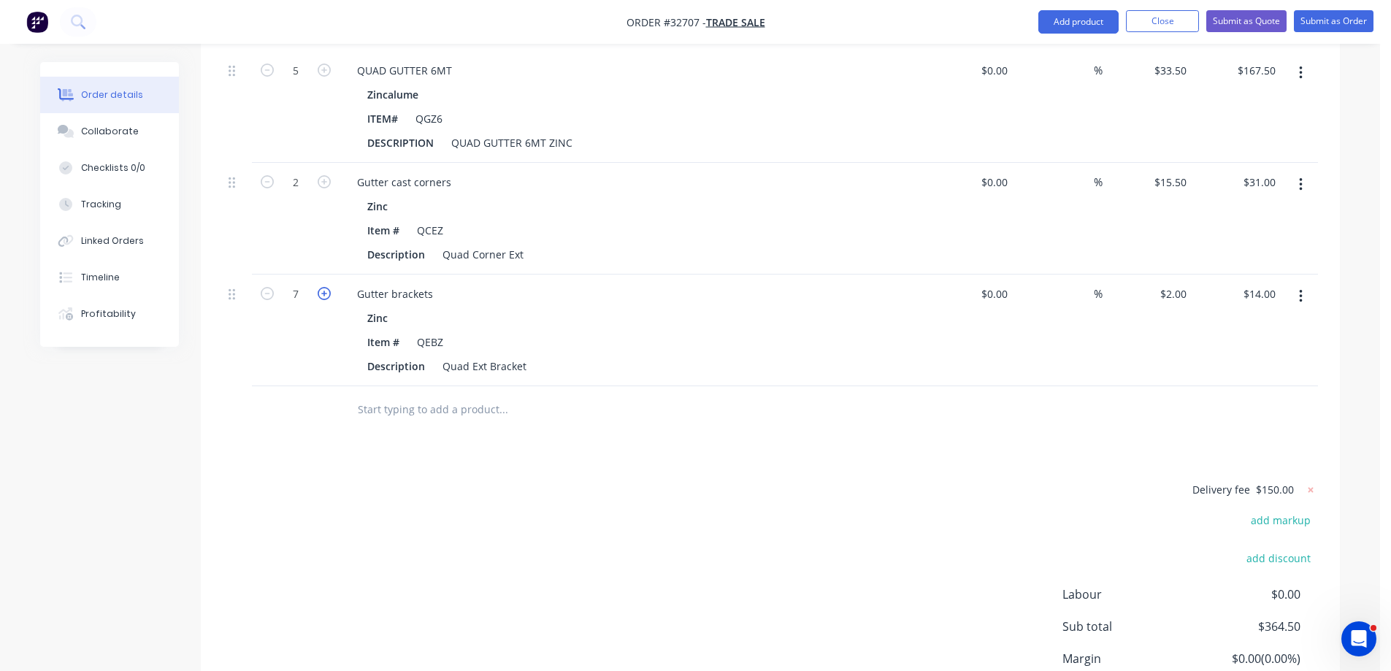
type input "$16.00"
click at [324, 287] on icon "button" at bounding box center [324, 293] width 13 height 13
type input "9"
type input "$18.00"
click at [324, 287] on icon "button" at bounding box center [324, 293] width 13 height 13
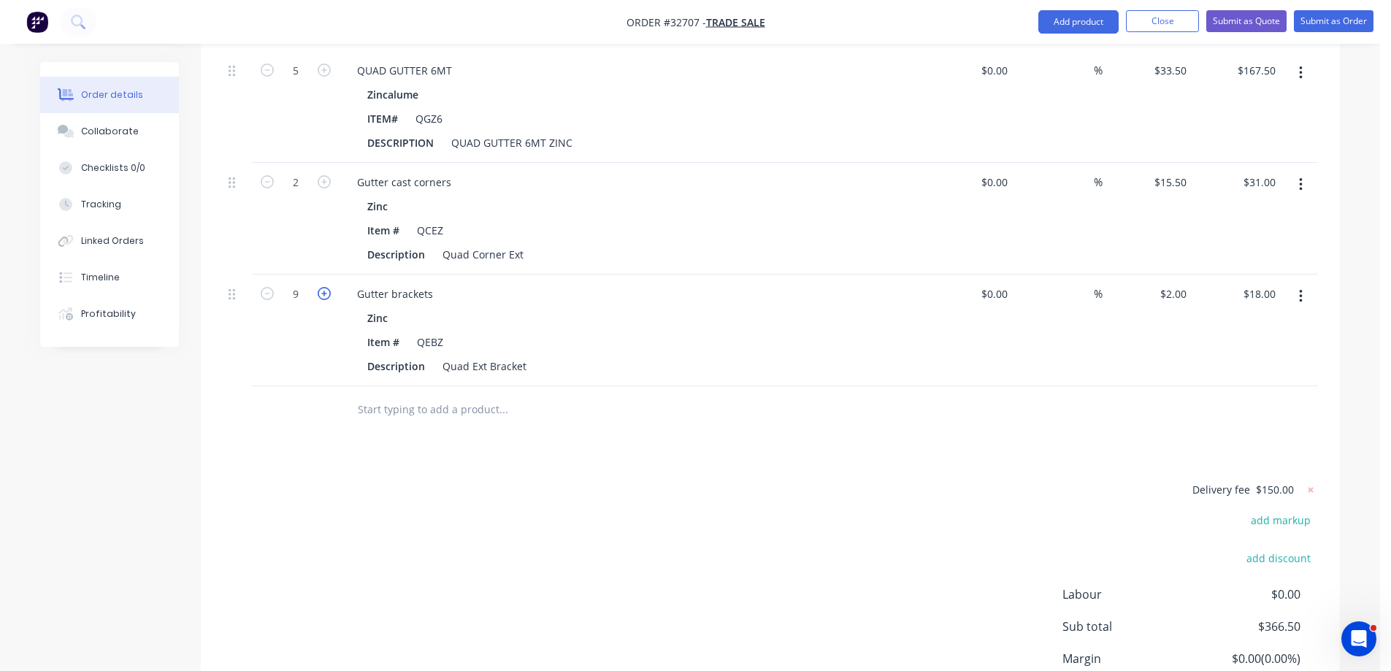
type input "10"
type input "$20.00"
click at [325, 287] on icon "button" at bounding box center [324, 293] width 13 height 13
type input "11"
type input "$22.00"
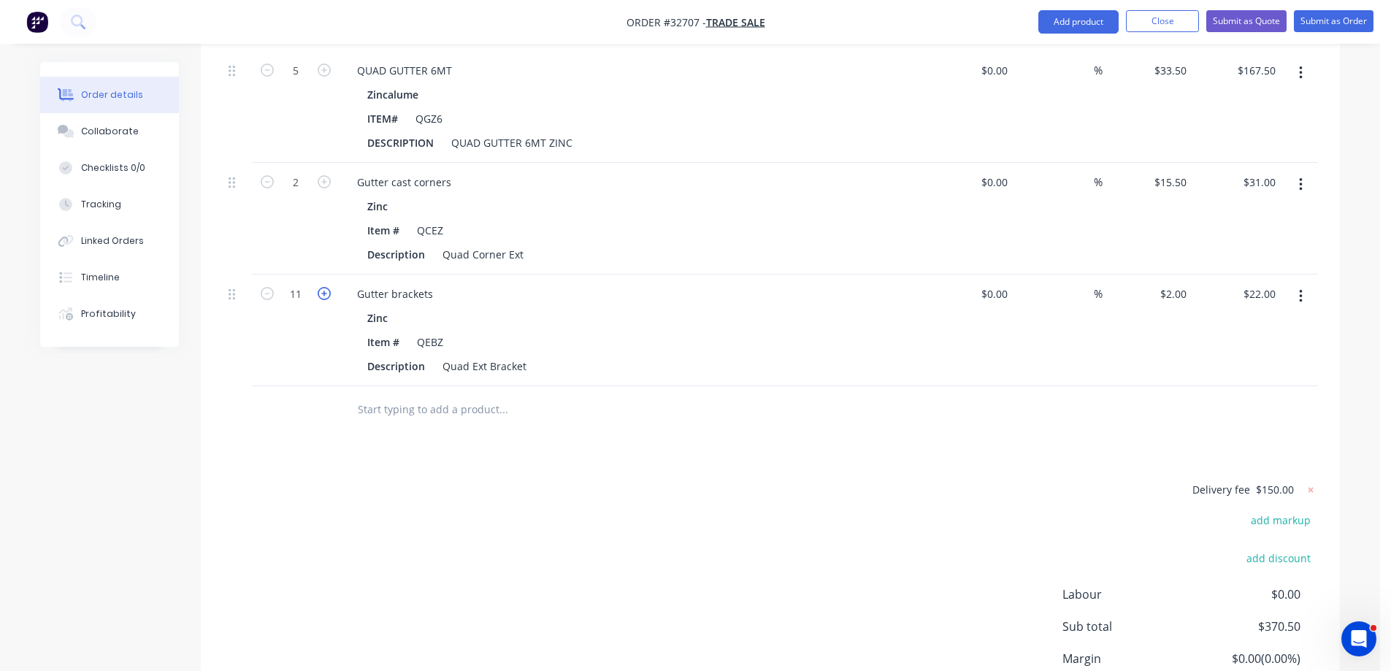
click at [326, 287] on icon "button" at bounding box center [324, 293] width 13 height 13
type input "12"
type input "$24.00"
click at [326, 287] on icon "button" at bounding box center [324, 293] width 13 height 13
type input "13"
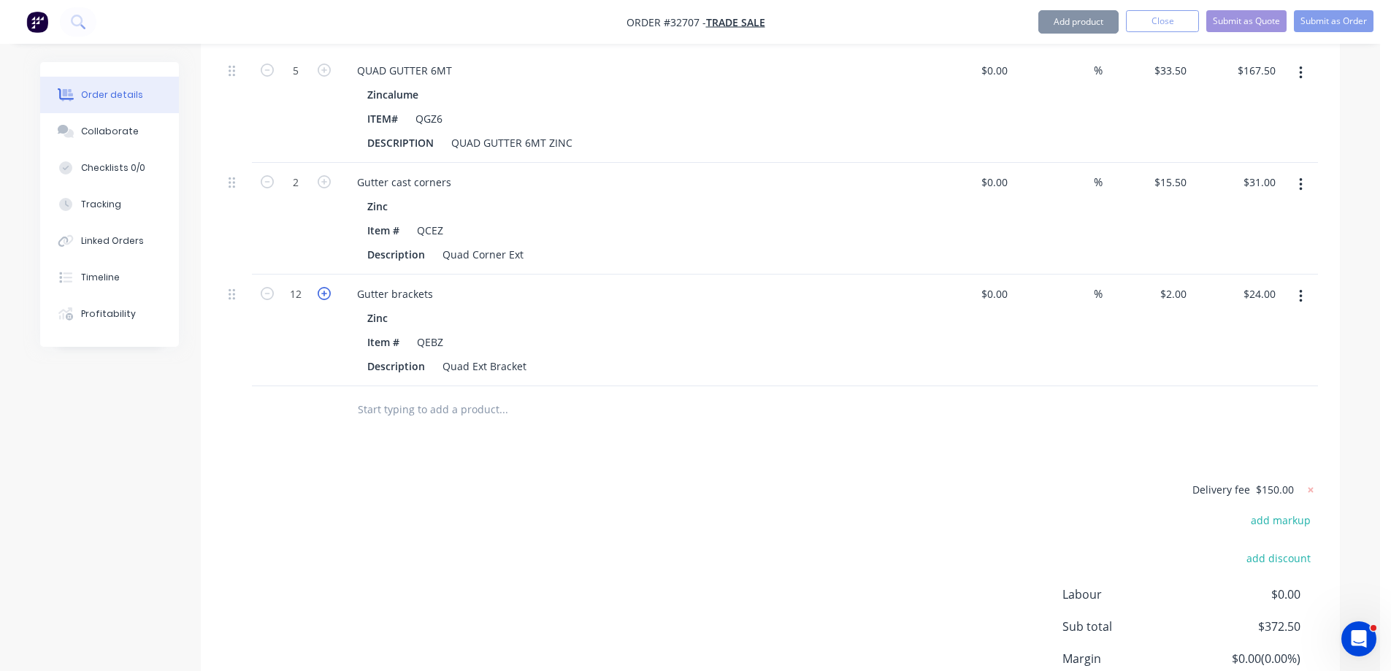
type input "$26.00"
click at [326, 287] on icon "button" at bounding box center [324, 293] width 13 height 13
type input "14"
type input "$28.00"
click at [326, 287] on icon "button" at bounding box center [324, 293] width 13 height 13
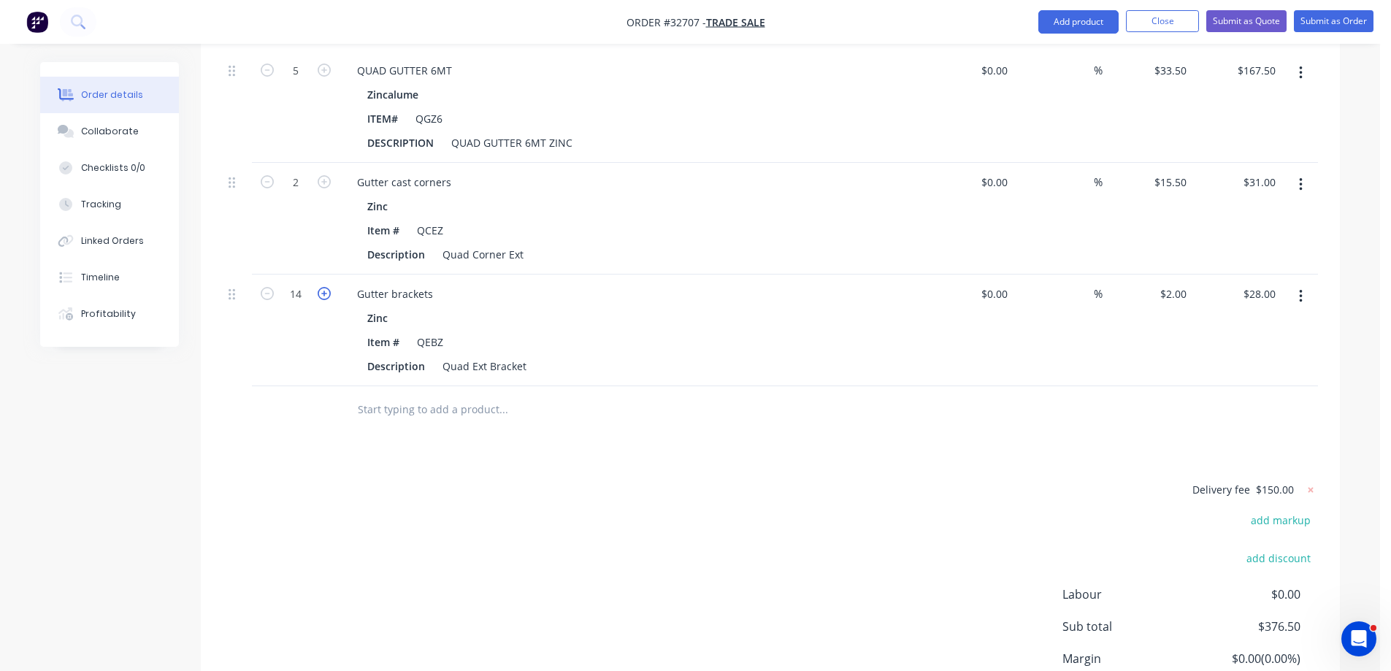
type input "15"
type input "$30.00"
click at [325, 287] on icon "button" at bounding box center [324, 293] width 13 height 13
type input "16"
type input "$32.00"
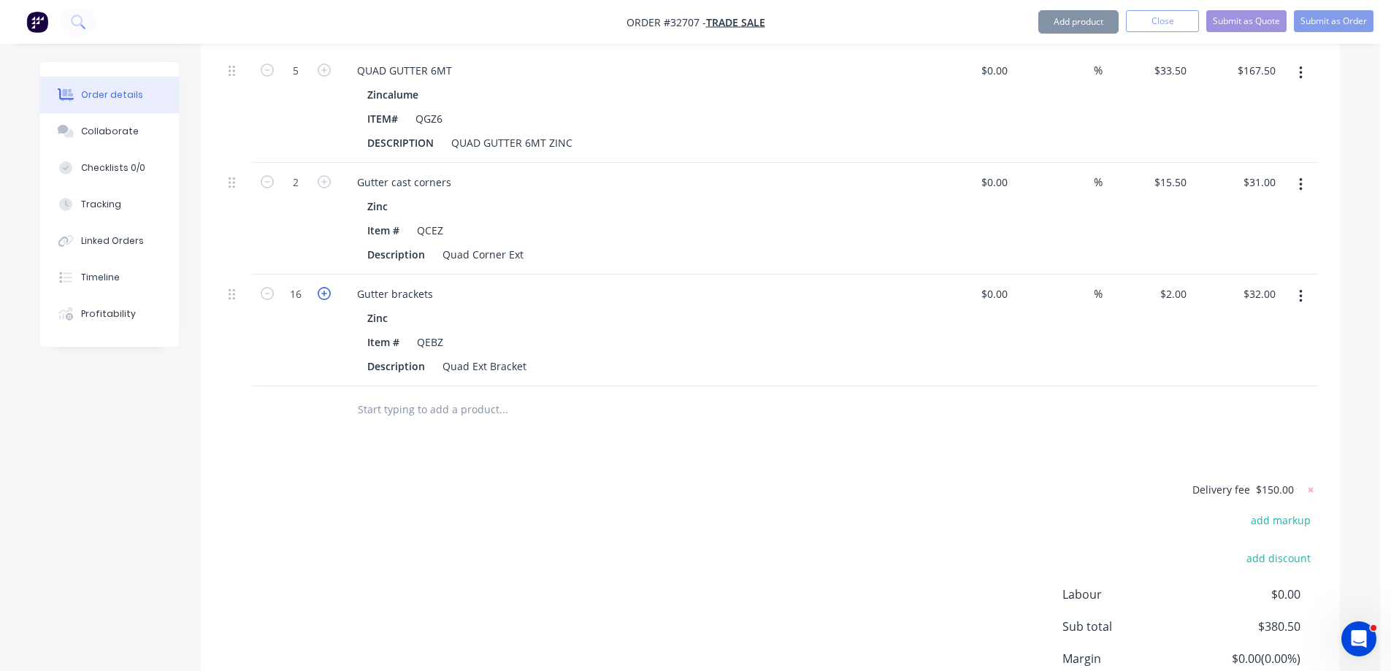
click at [324, 287] on icon "button" at bounding box center [324, 293] width 13 height 13
type input "17"
type input "$34.00"
click at [324, 287] on icon "button" at bounding box center [324, 293] width 13 height 13
type input "18"
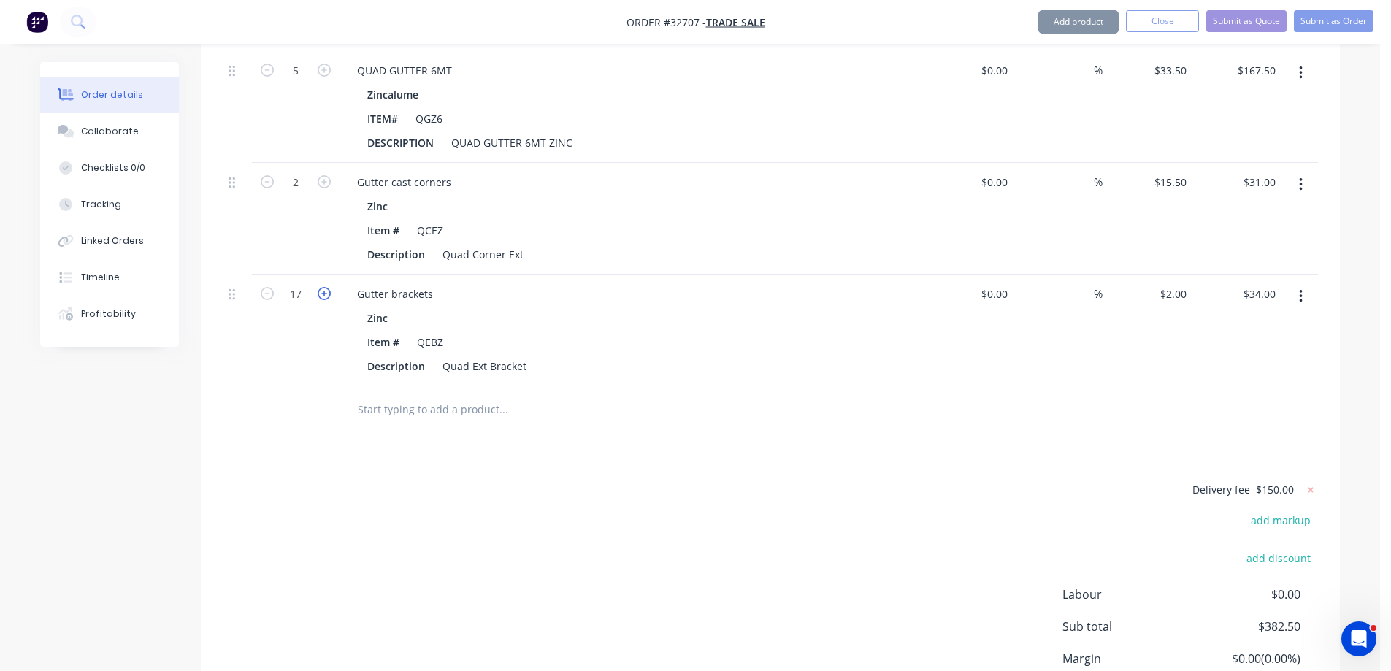
type input "$36.00"
click at [321, 287] on icon "button" at bounding box center [324, 293] width 13 height 13
type input "19"
type input "$38.00"
click at [320, 287] on icon "button" at bounding box center [324, 293] width 13 height 13
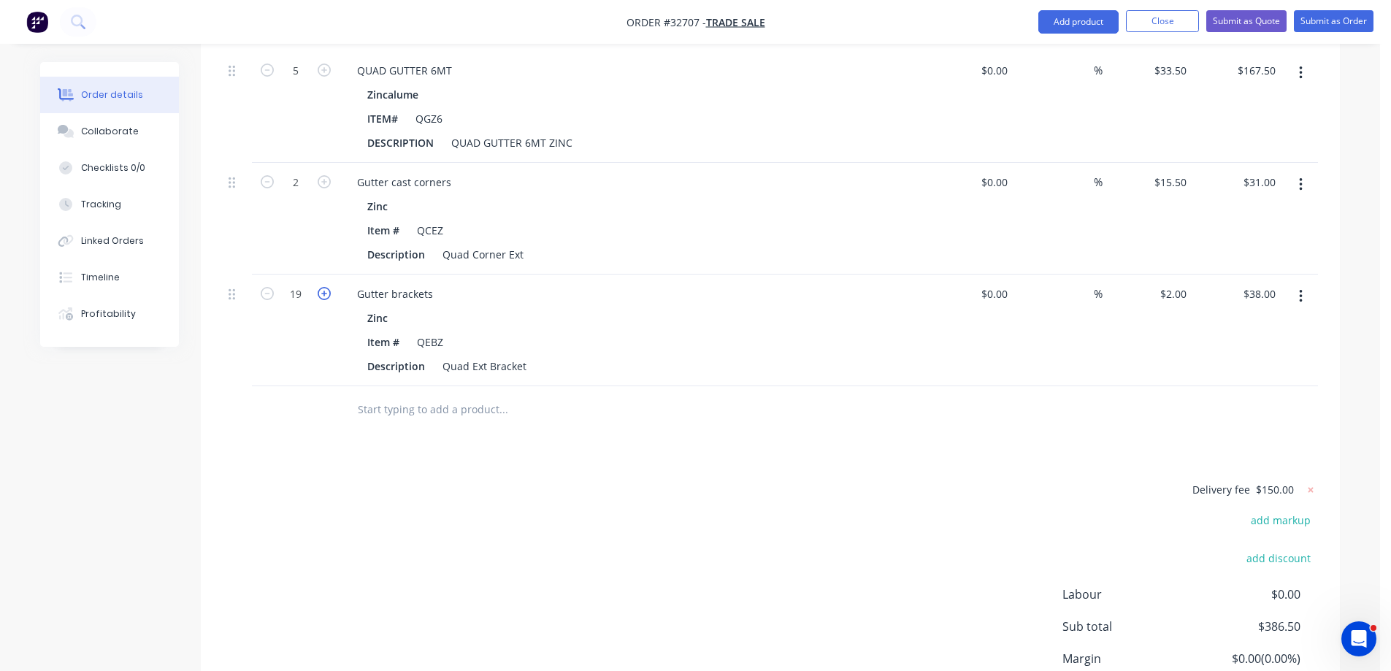
type input "20"
type input "$40.00"
click at [470, 397] on input "text" at bounding box center [503, 409] width 292 height 29
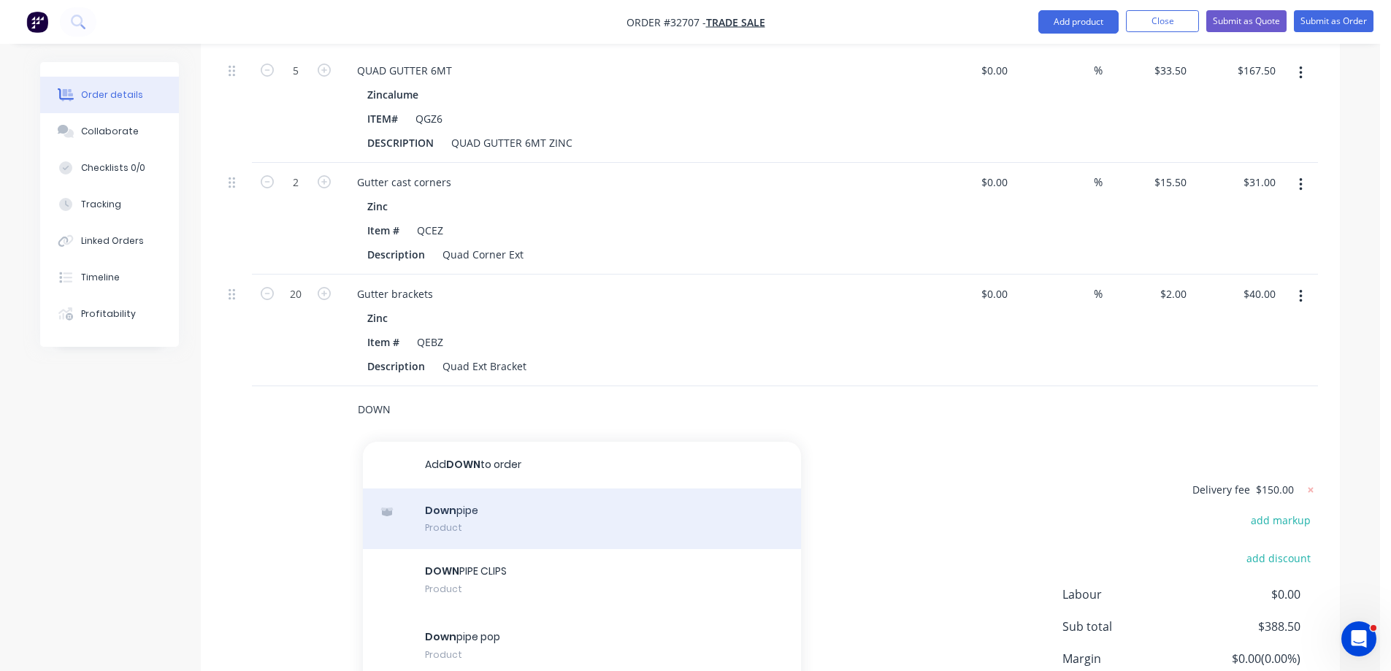
type input "DOWN"
click at [575, 499] on div "Down pipe Product" at bounding box center [582, 518] width 438 height 61
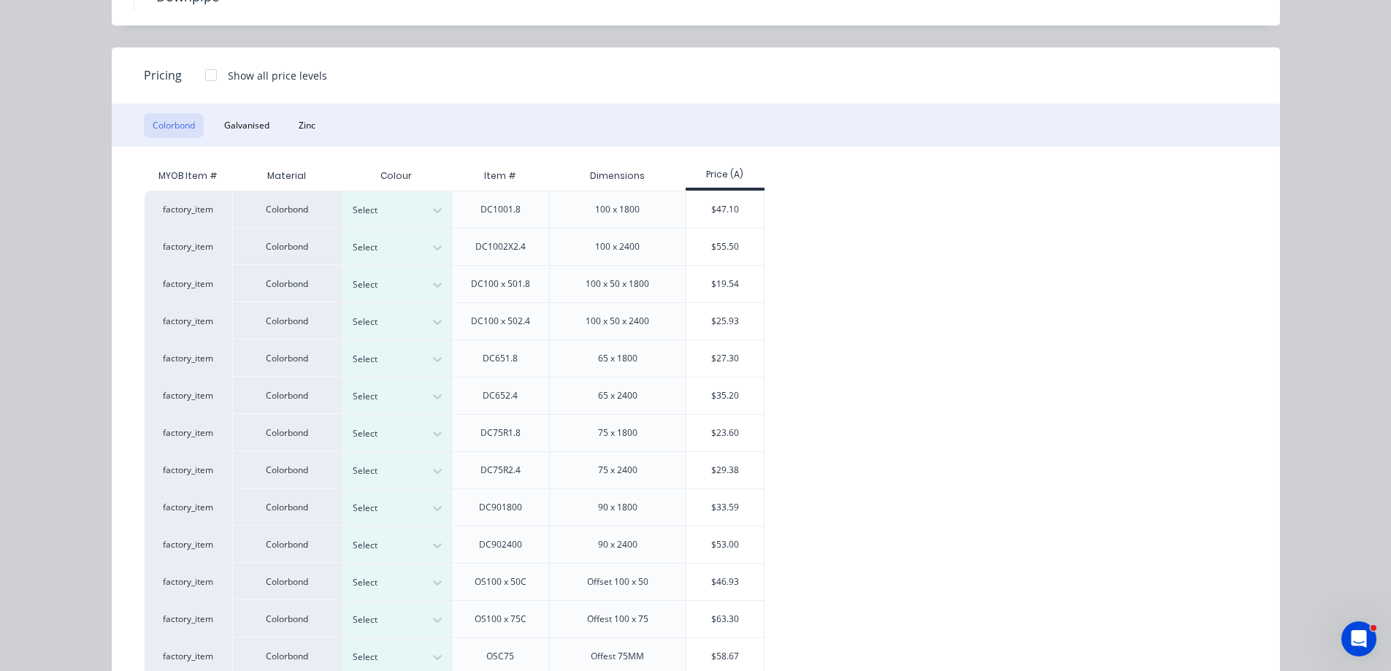
scroll to position [0, 0]
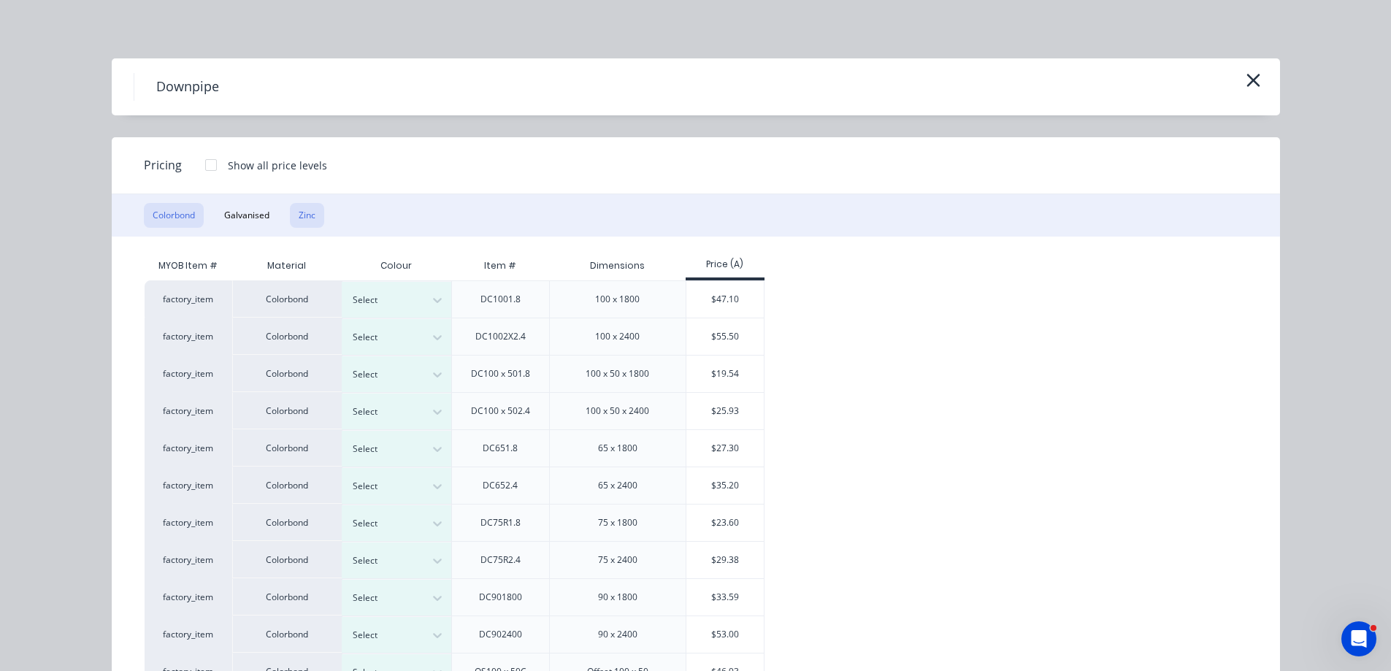
click at [307, 213] on button "Zinc" at bounding box center [307, 215] width 34 height 25
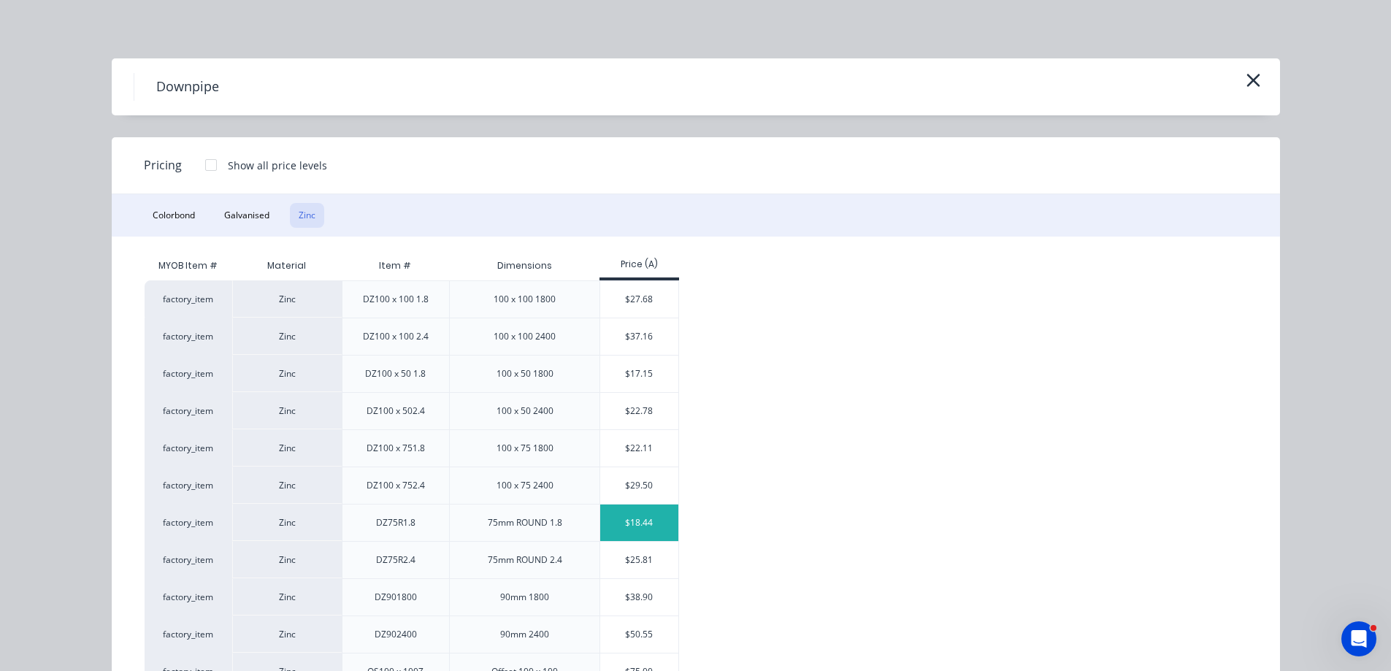
click at [646, 521] on div "$18.44" at bounding box center [639, 523] width 78 height 37
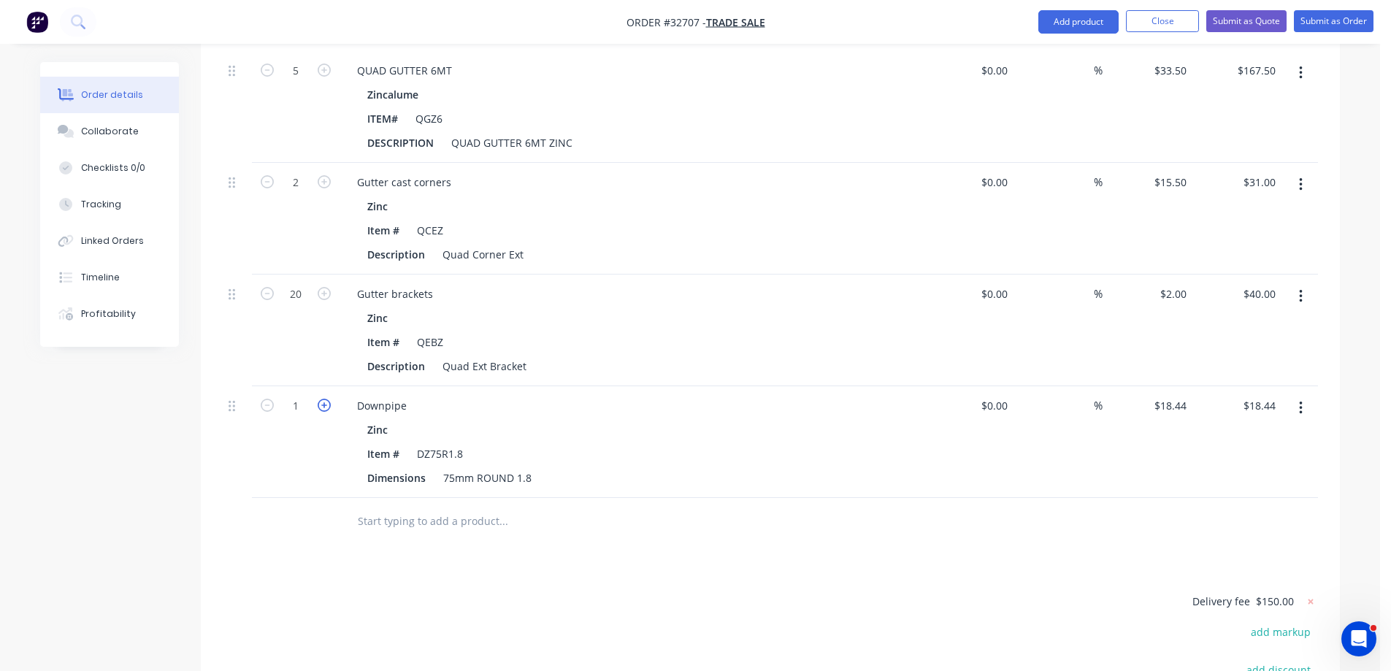
click at [328, 399] on icon "button" at bounding box center [324, 405] width 13 height 13
type input "2"
type input "$36.88"
click at [434, 507] on input "text" at bounding box center [503, 521] width 292 height 29
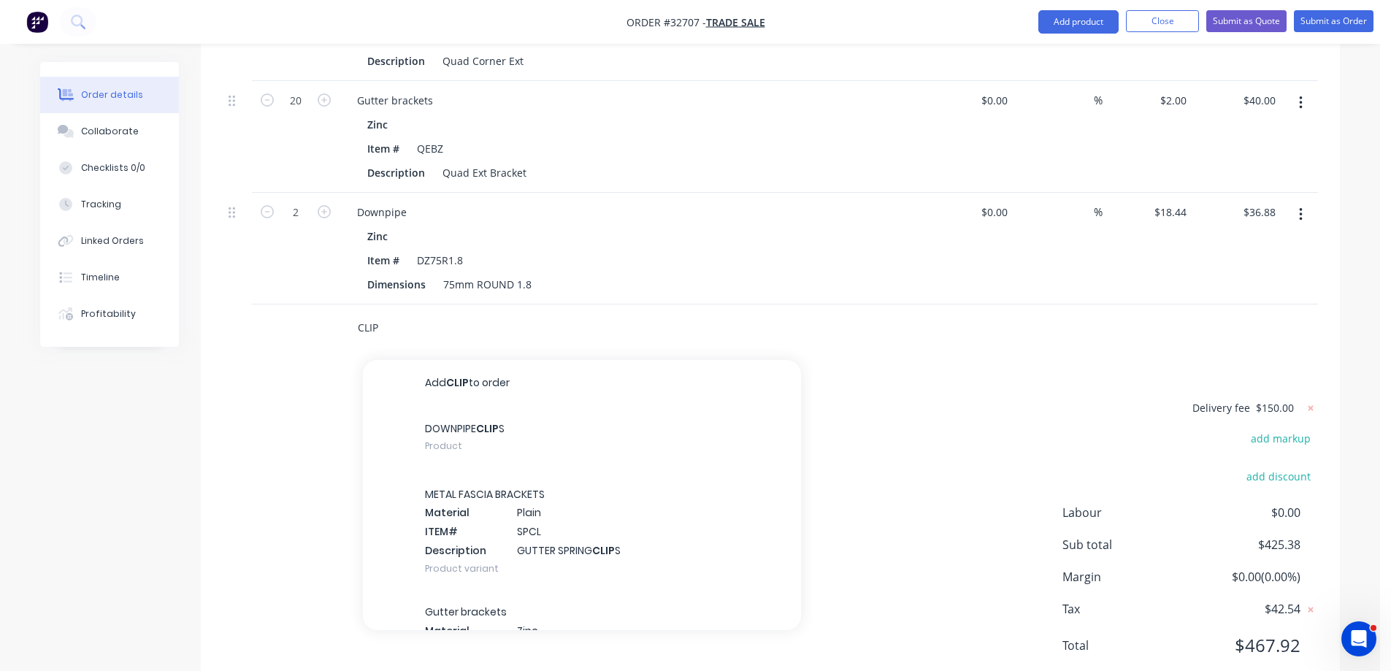
scroll to position [716, 0]
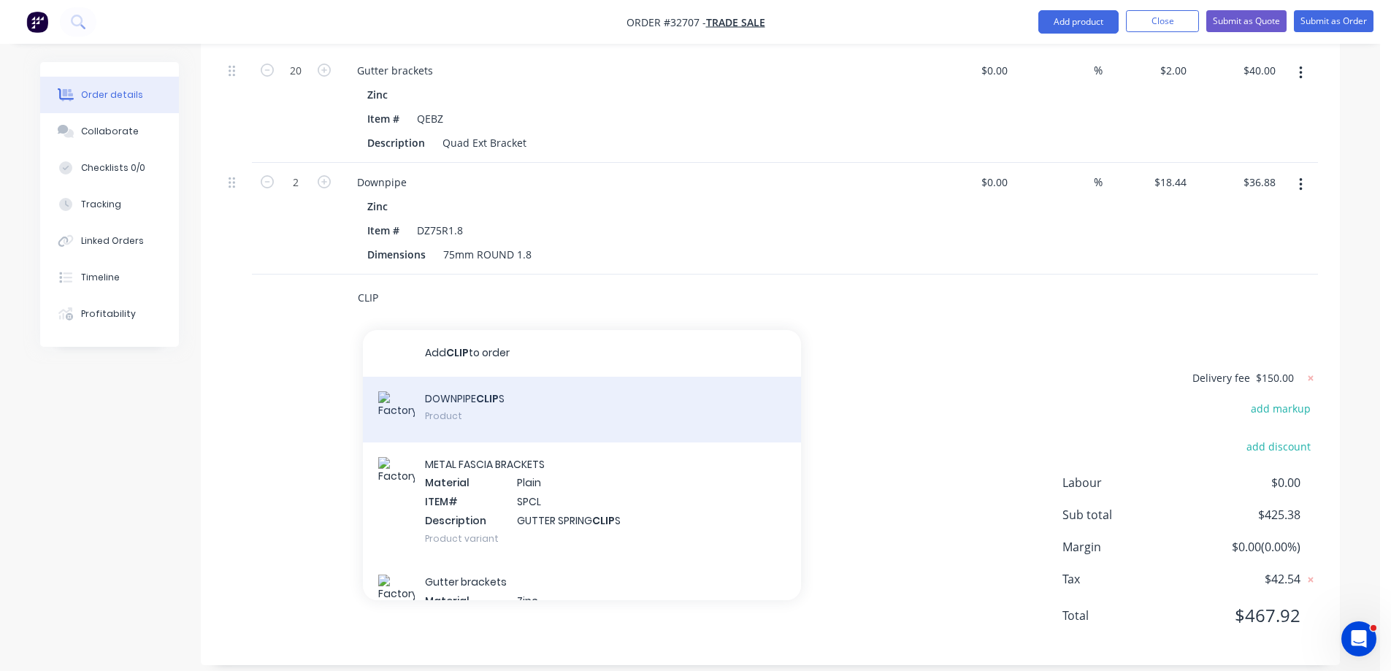
type input "CLIP"
click at [518, 391] on div "DOWNPIPE CLIP S Product" at bounding box center [582, 410] width 438 height 66
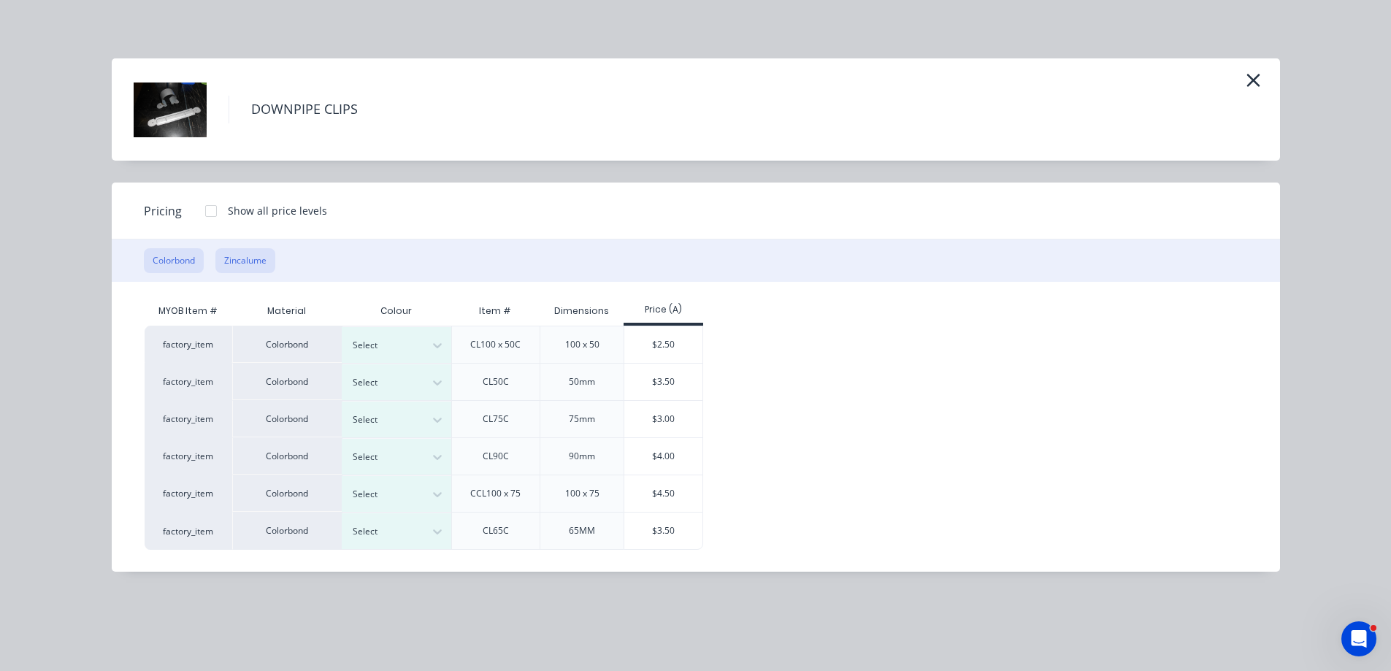
click at [257, 263] on button "Zincalume" at bounding box center [245, 260] width 60 height 25
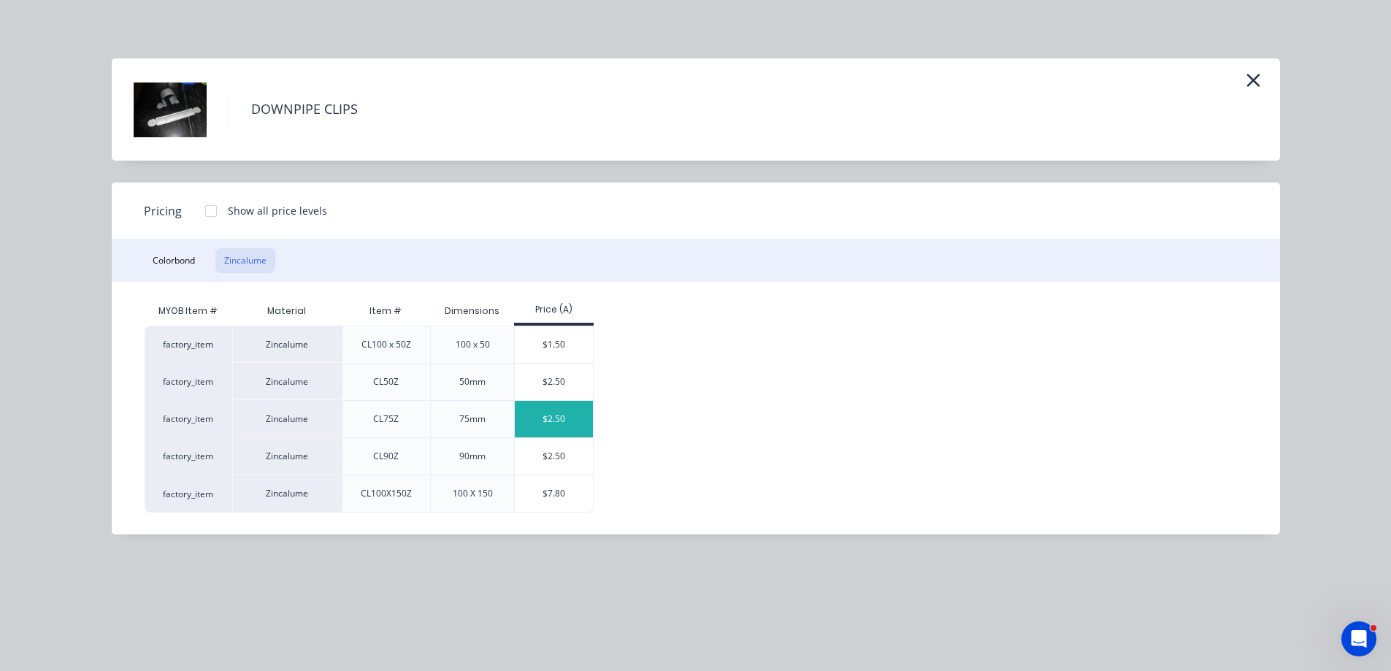
click at [567, 414] on div "$2.50" at bounding box center [554, 419] width 78 height 37
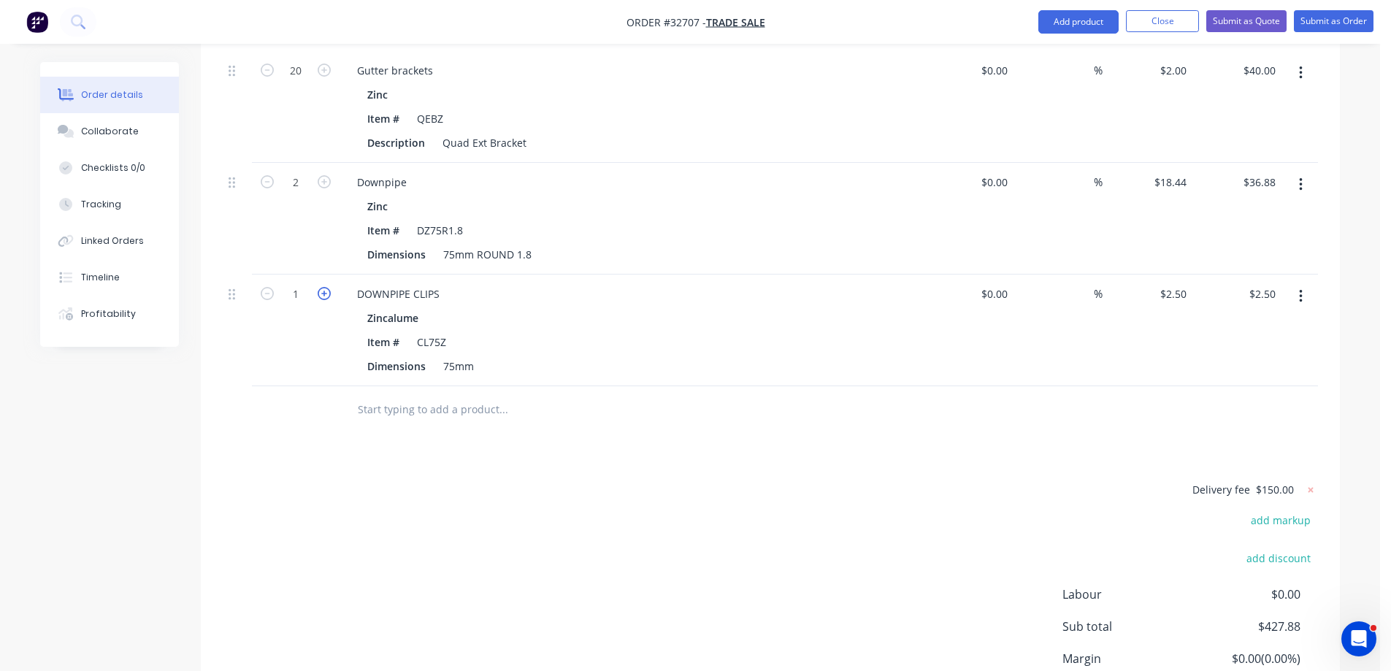
click at [323, 287] on icon "button" at bounding box center [324, 293] width 13 height 13
type input "2"
type input "$5.00"
click at [323, 287] on icon "button" at bounding box center [324, 293] width 13 height 13
type input "3"
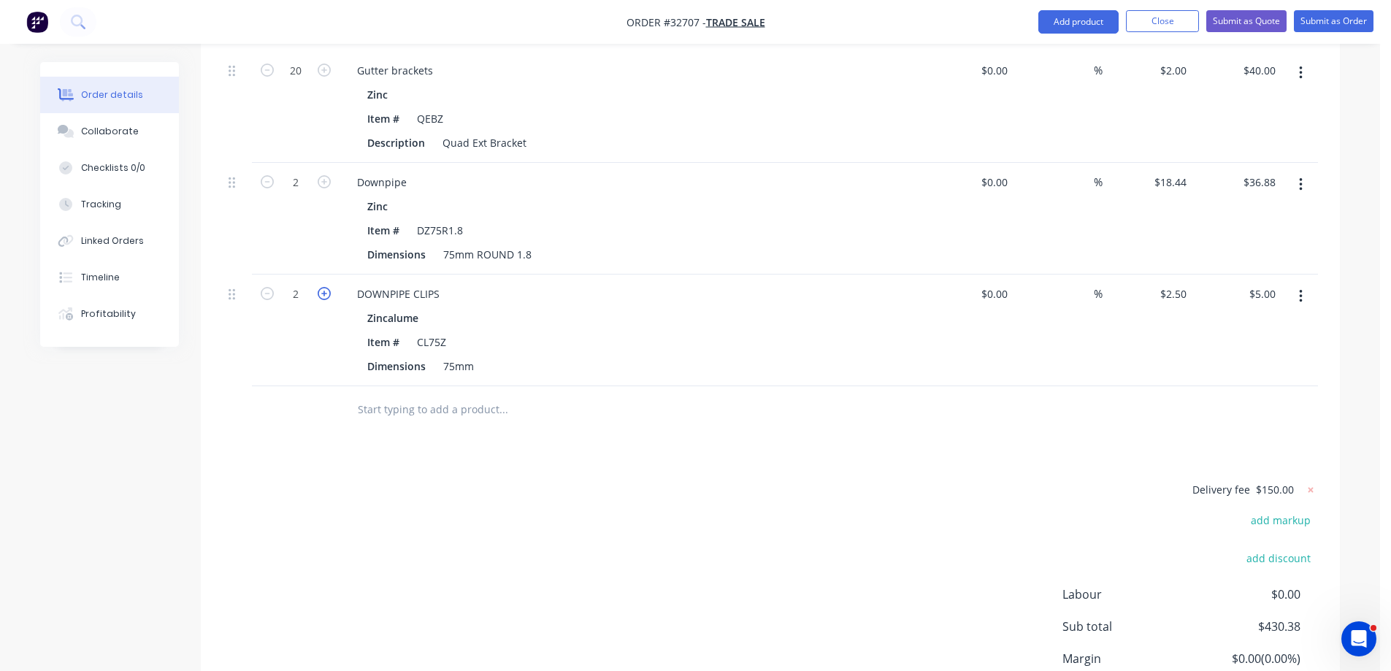
type input "$7.50"
click at [438, 396] on input "text" at bounding box center [503, 409] width 292 height 29
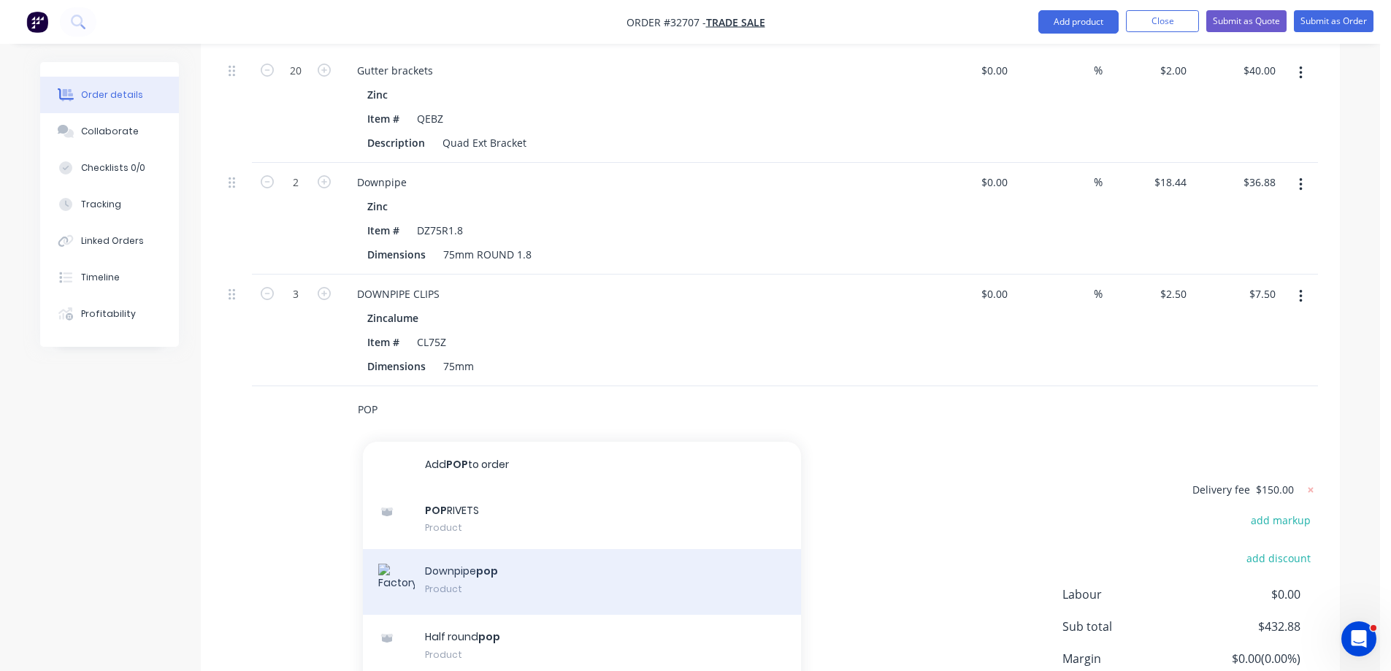
type input "POP"
click at [490, 569] on div "Downpipe pop Product" at bounding box center [582, 582] width 438 height 66
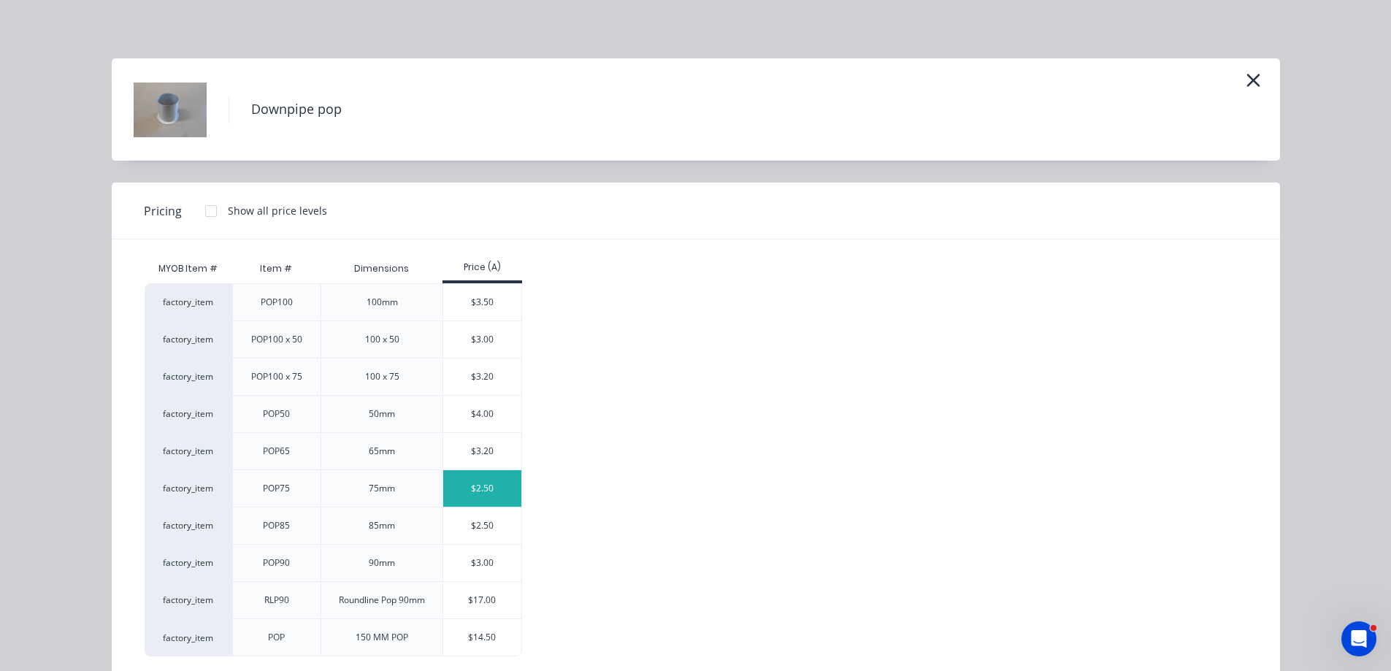
click at [475, 491] on div "$2.50" at bounding box center [482, 488] width 78 height 37
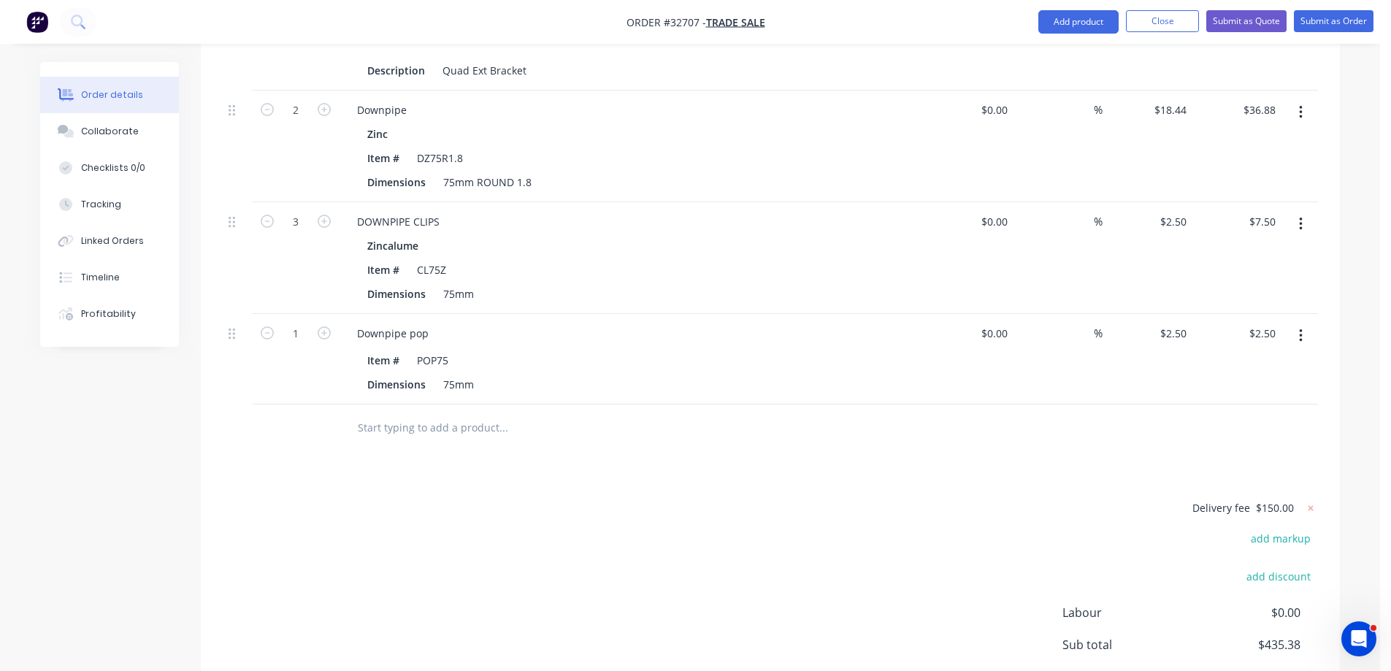
scroll to position [918, 0]
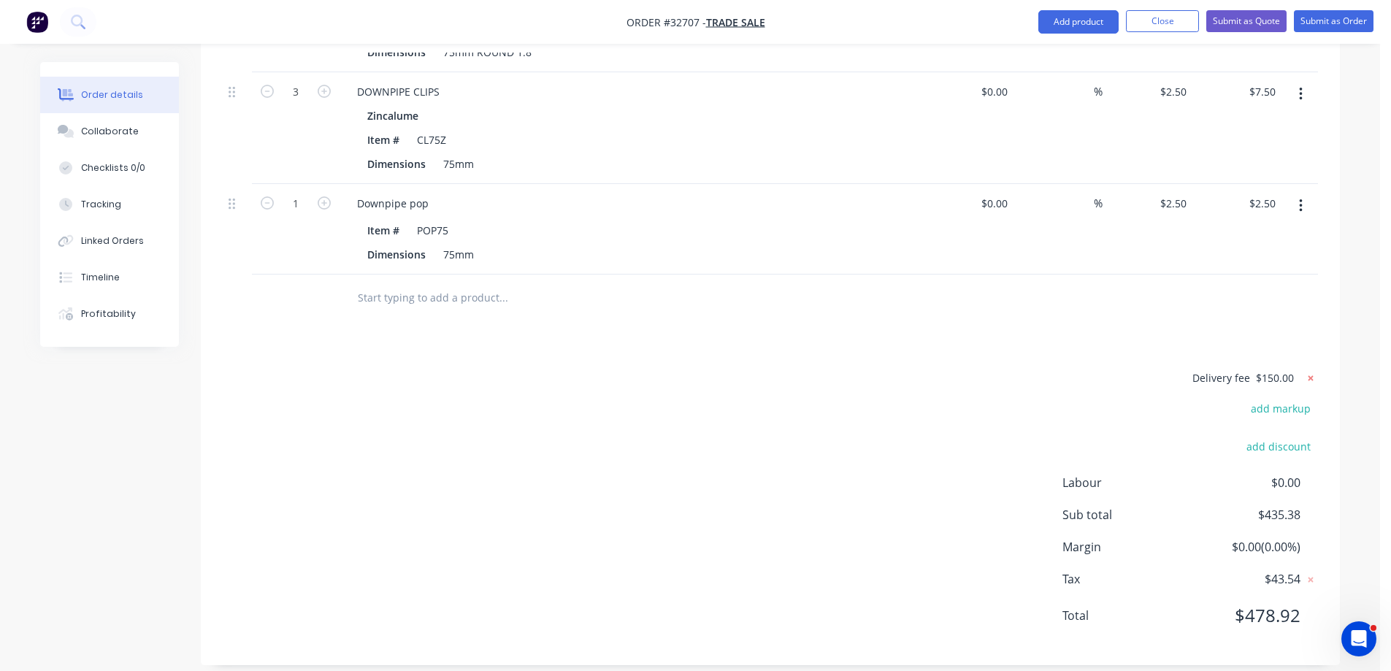
click at [1310, 375] on icon at bounding box center [1310, 377] width 5 height 5
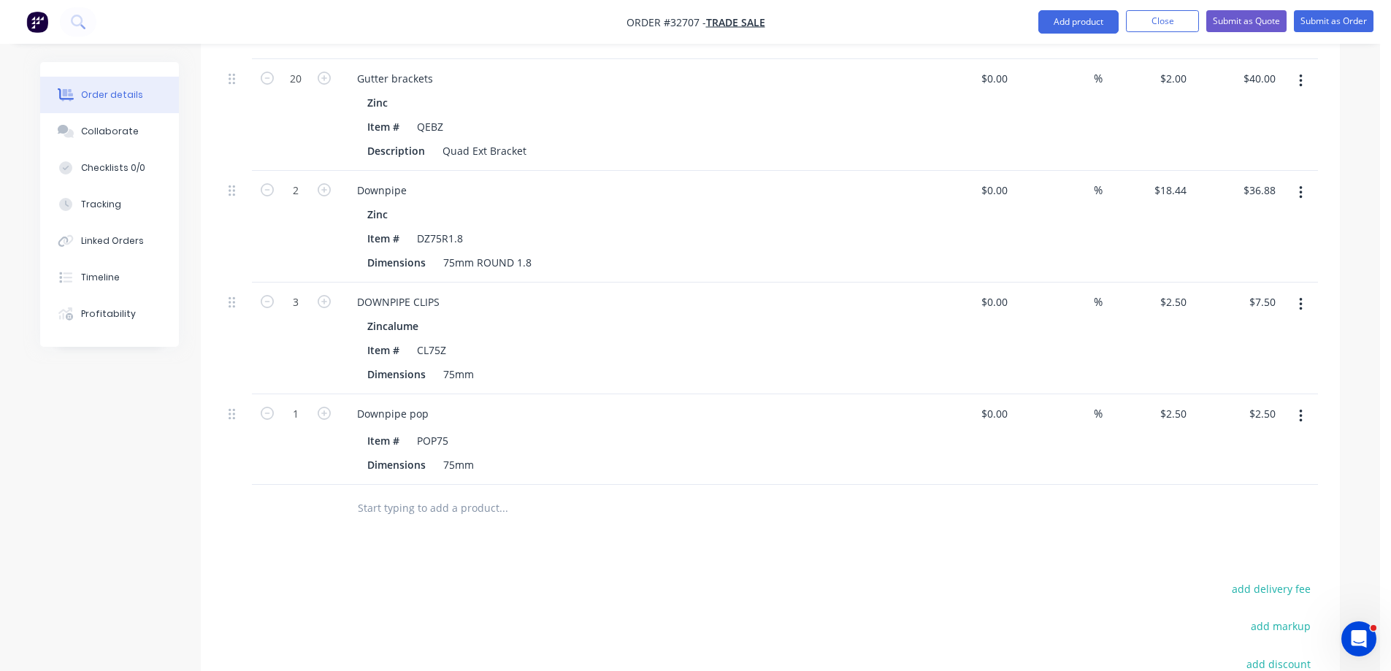
scroll to position [438, 0]
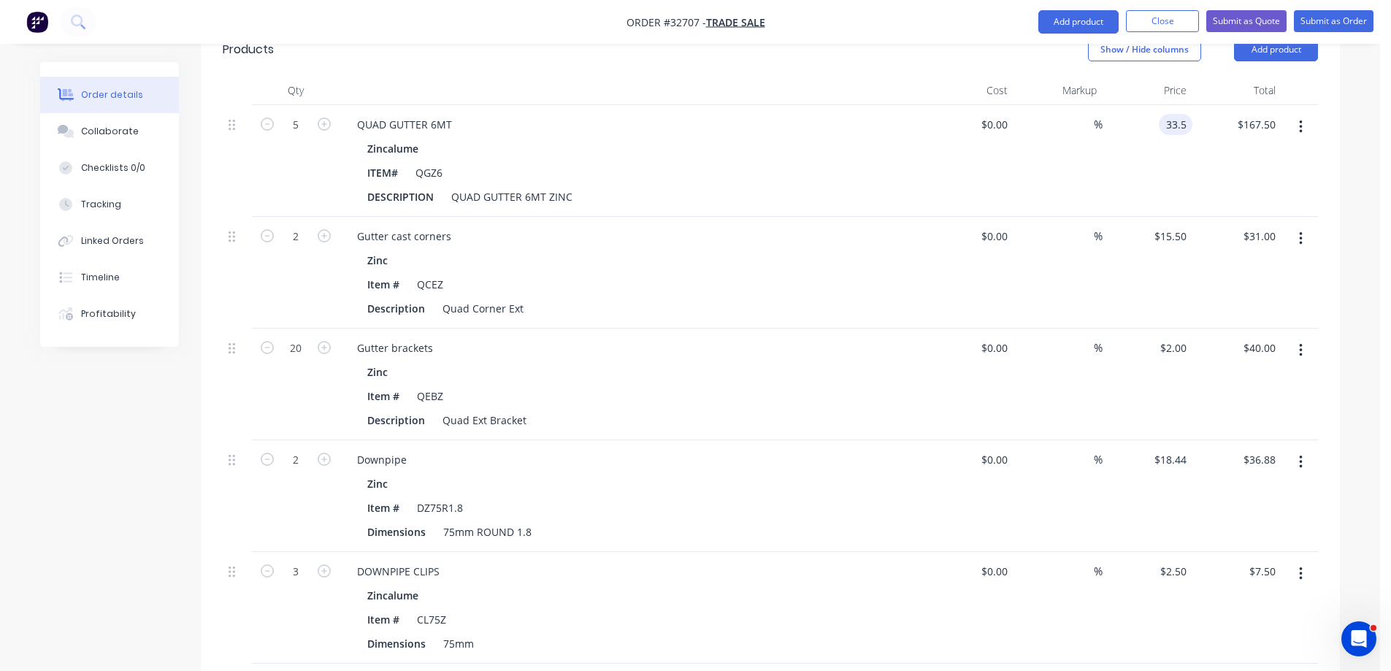
type input "$33.50"
click at [1022, 179] on div "%" at bounding box center [1058, 161] width 90 height 112
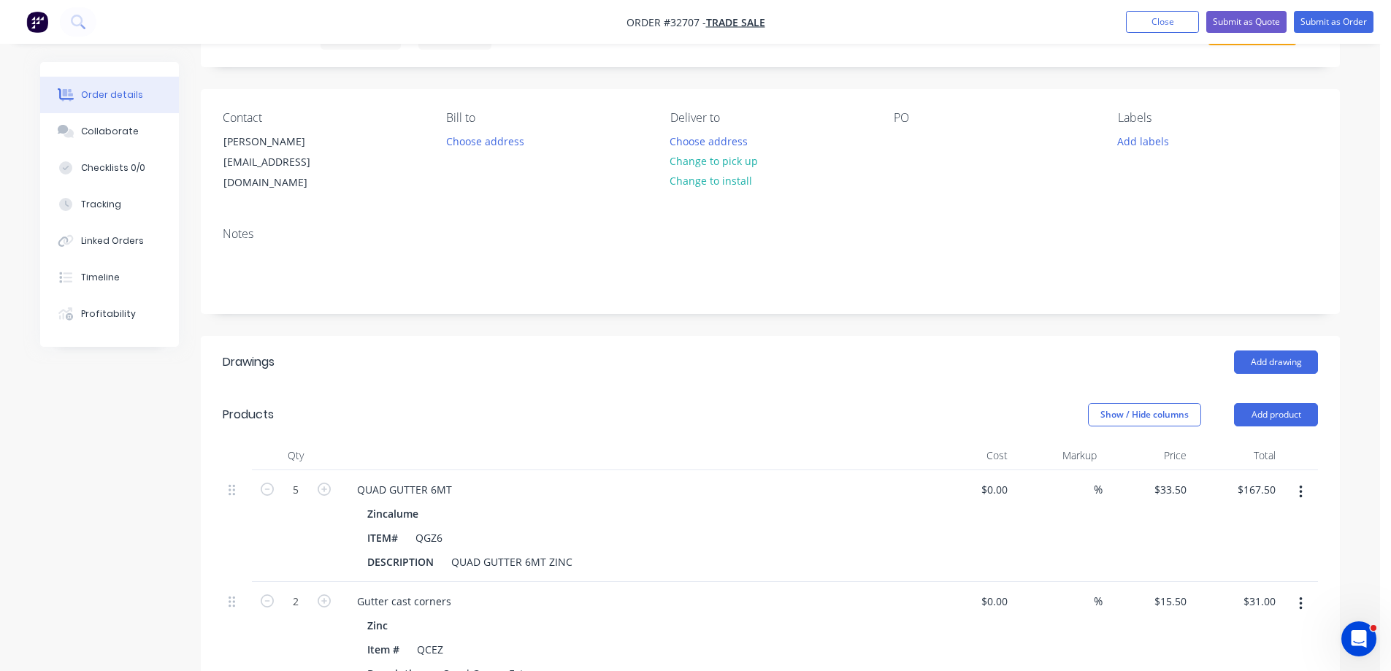
scroll to position [0, 0]
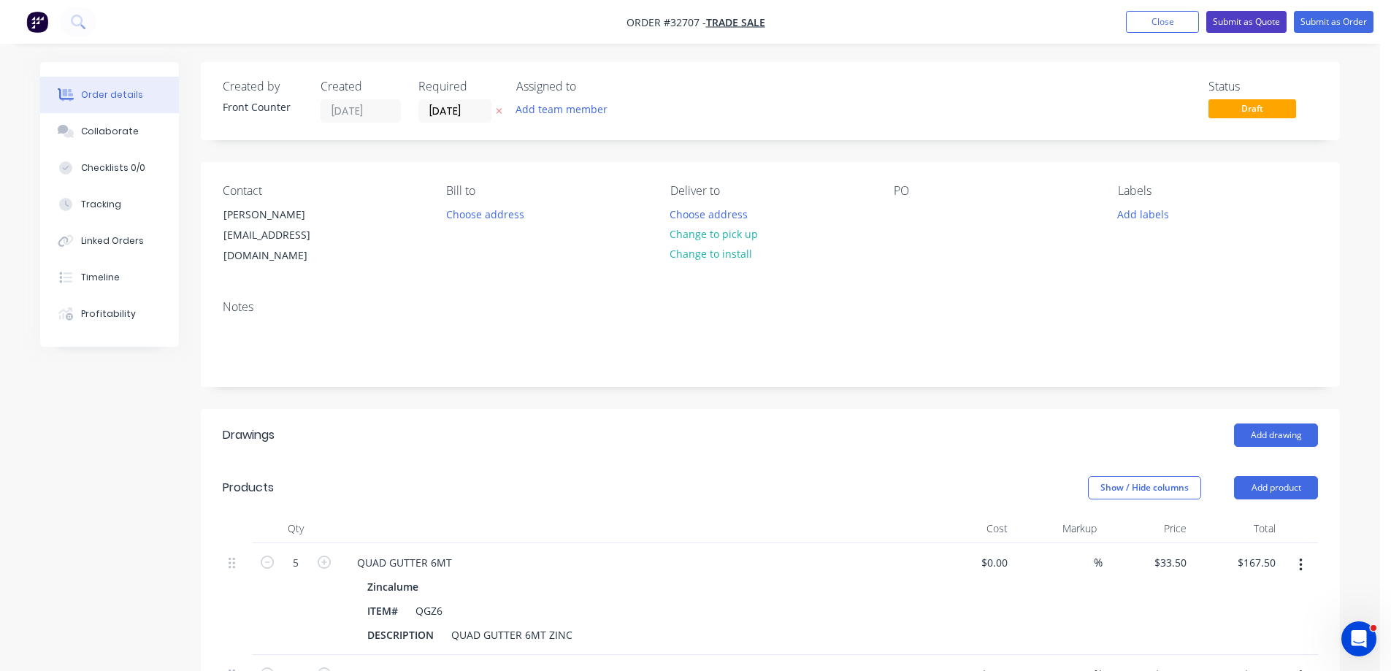
click at [1254, 22] on button "Submit as Quote" at bounding box center [1246, 22] width 80 height 22
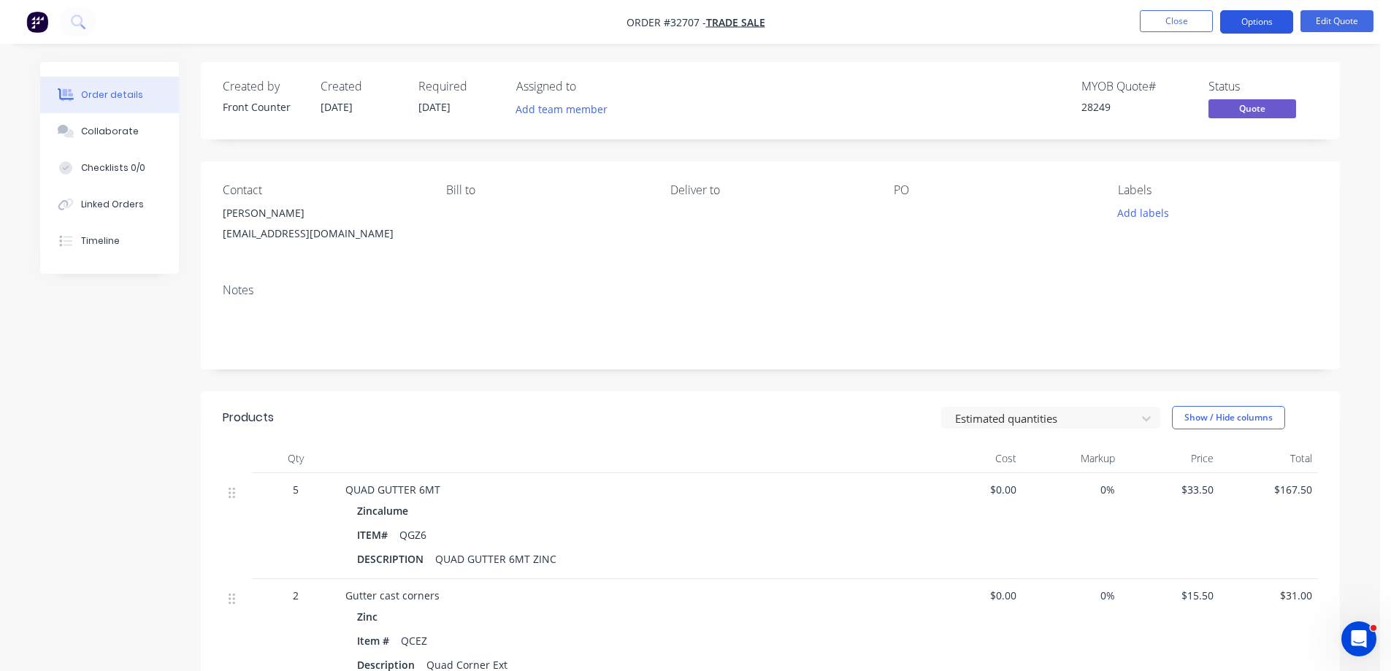
click at [1270, 21] on button "Options" at bounding box center [1256, 21] width 73 height 23
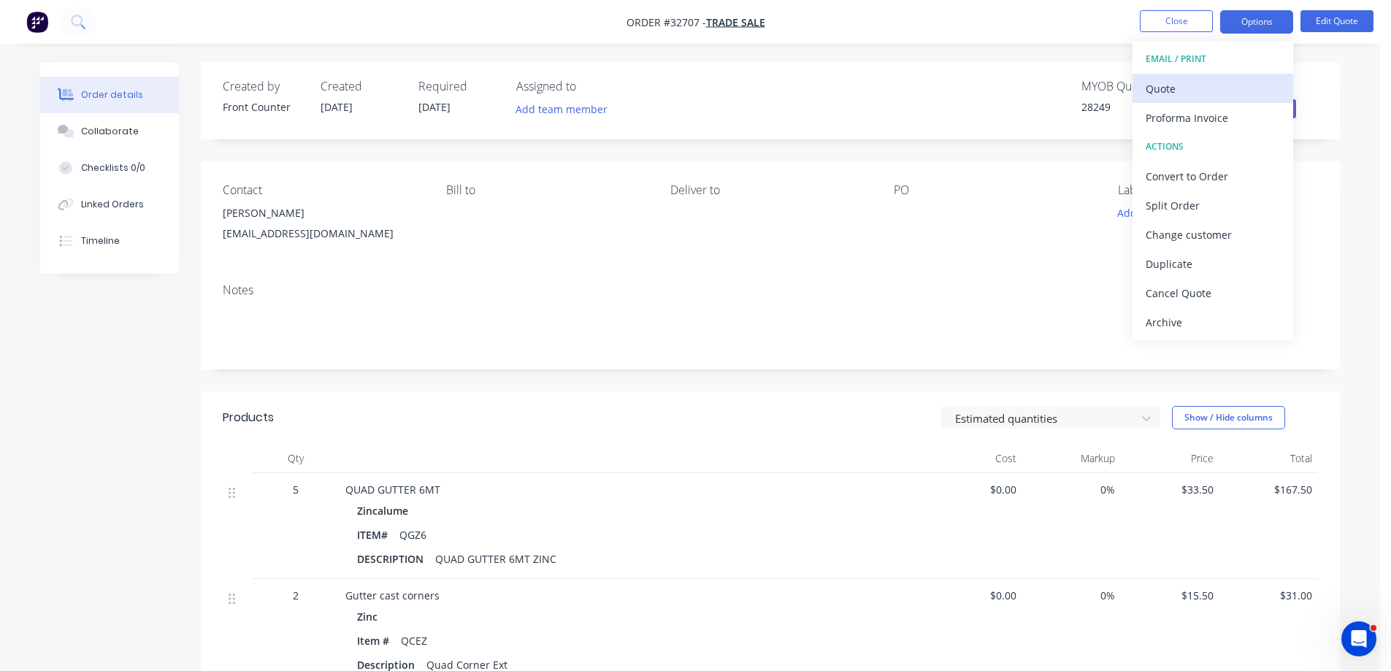
click at [1192, 93] on div "Quote" at bounding box center [1213, 88] width 134 height 21
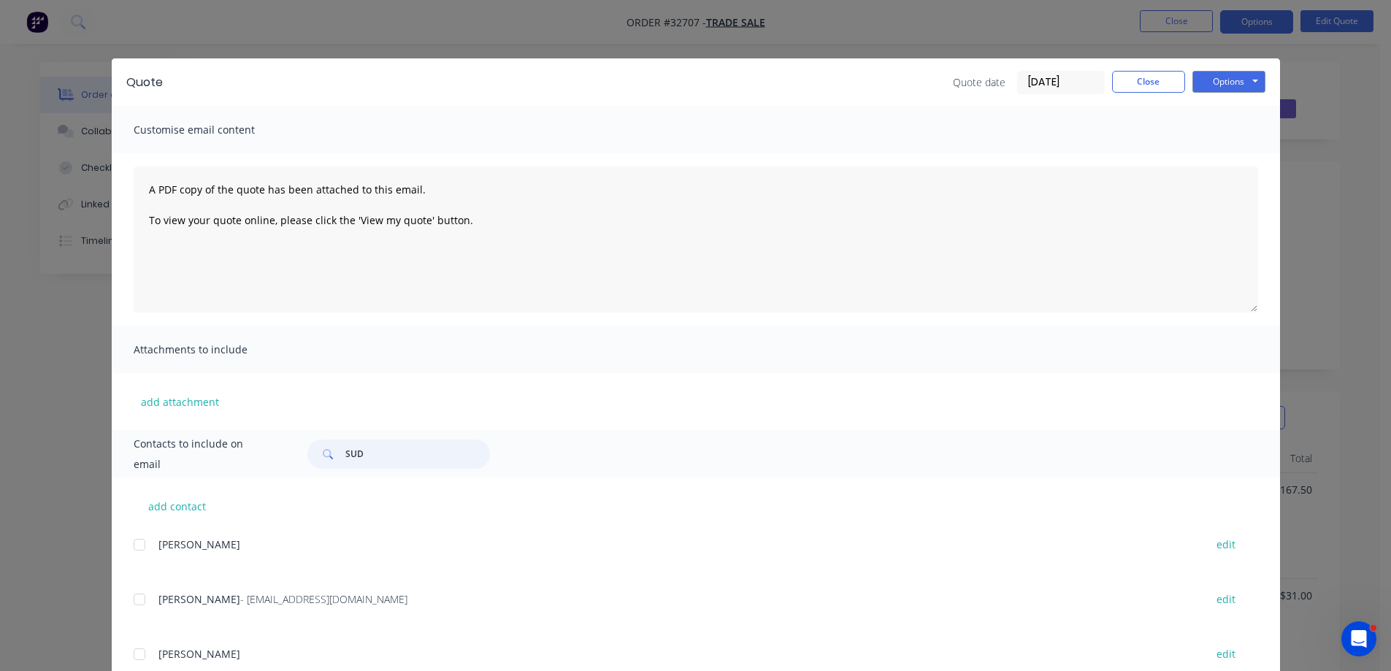
click at [405, 440] on input "SUD" at bounding box center [417, 454] width 145 height 29
type input "S"
type input "A"
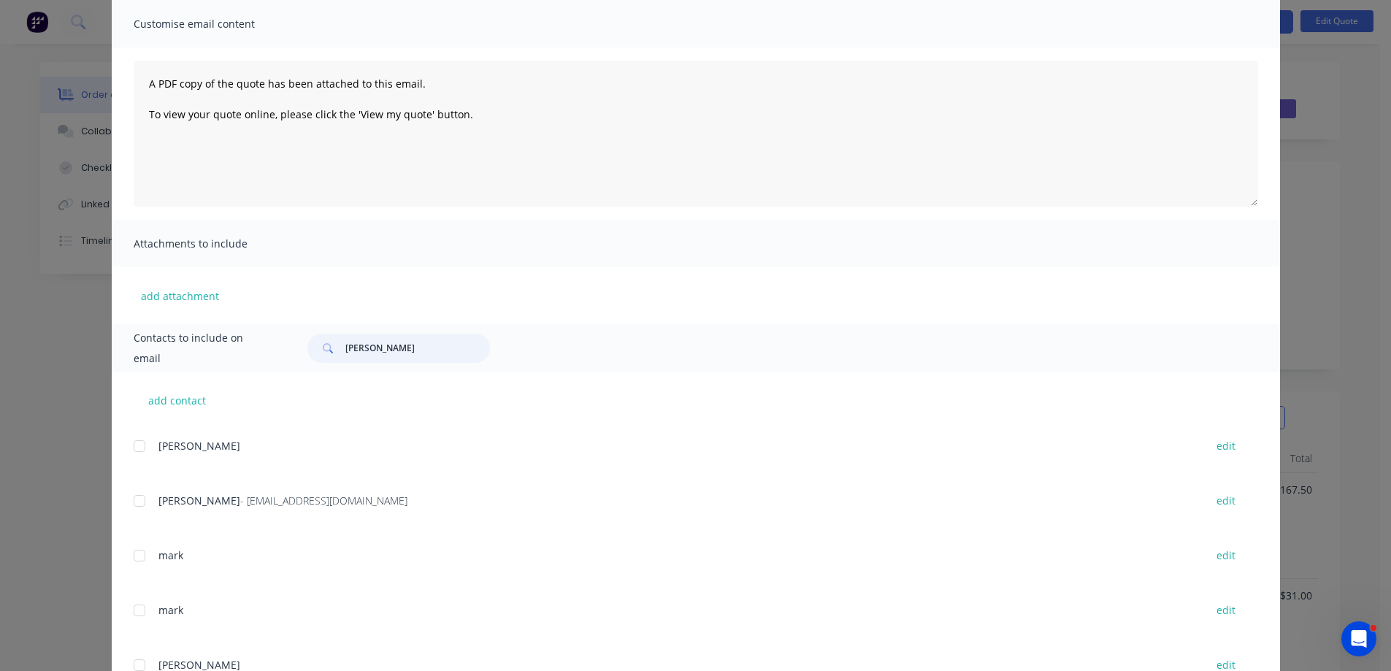
scroll to position [220, 0]
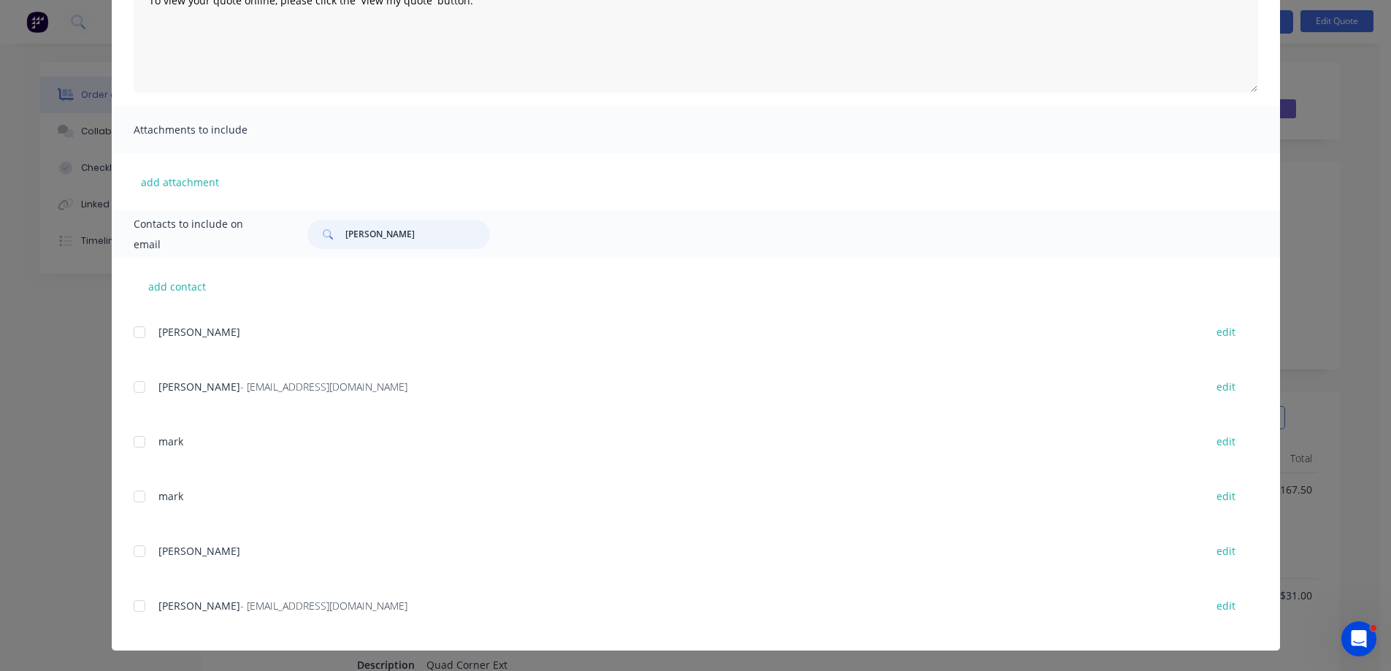
click at [136, 606] on div at bounding box center [139, 605] width 29 height 29
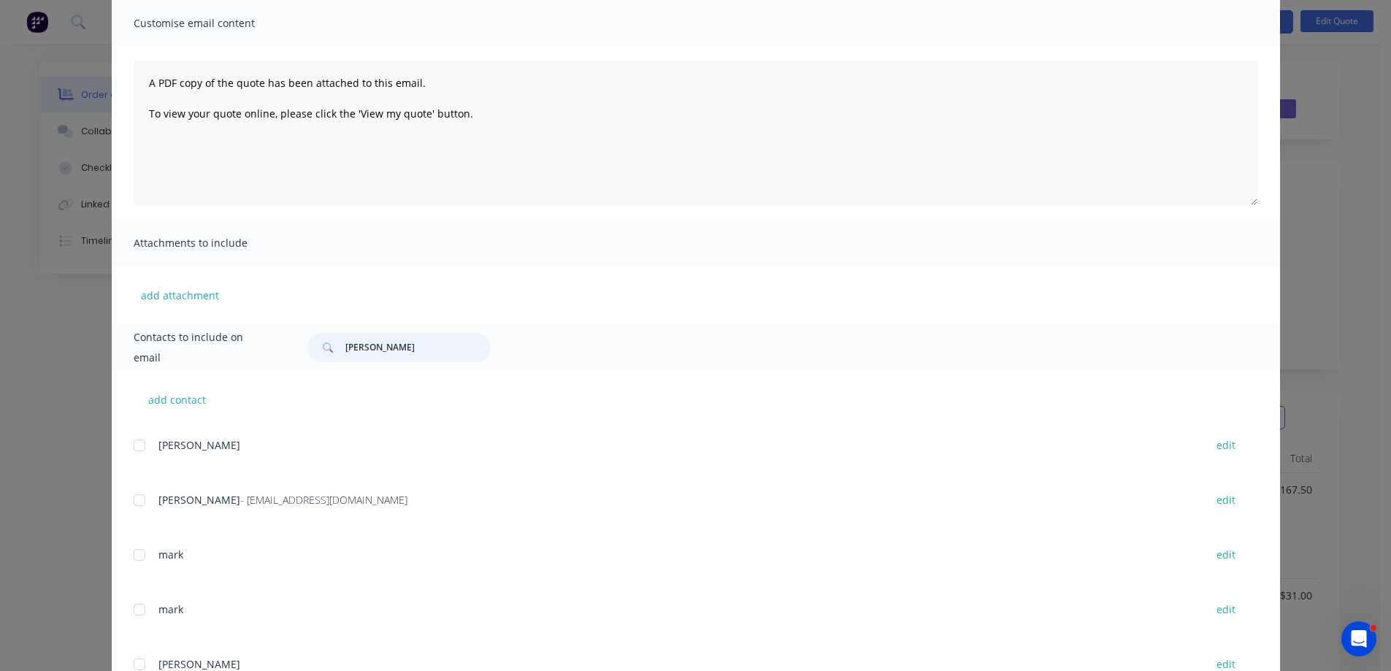
scroll to position [0, 0]
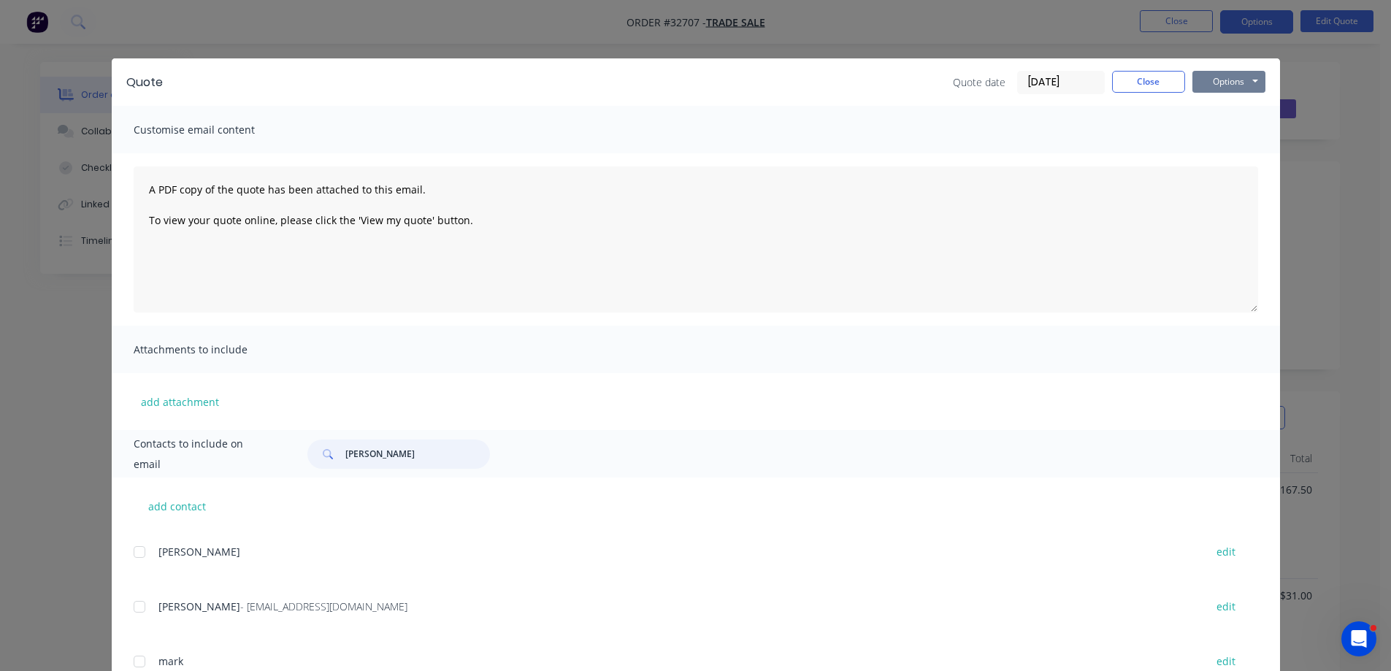
type input "[PERSON_NAME]"
click at [1220, 74] on button "Options" at bounding box center [1228, 82] width 73 height 22
click at [1234, 158] on button "Email" at bounding box center [1238, 156] width 93 height 24
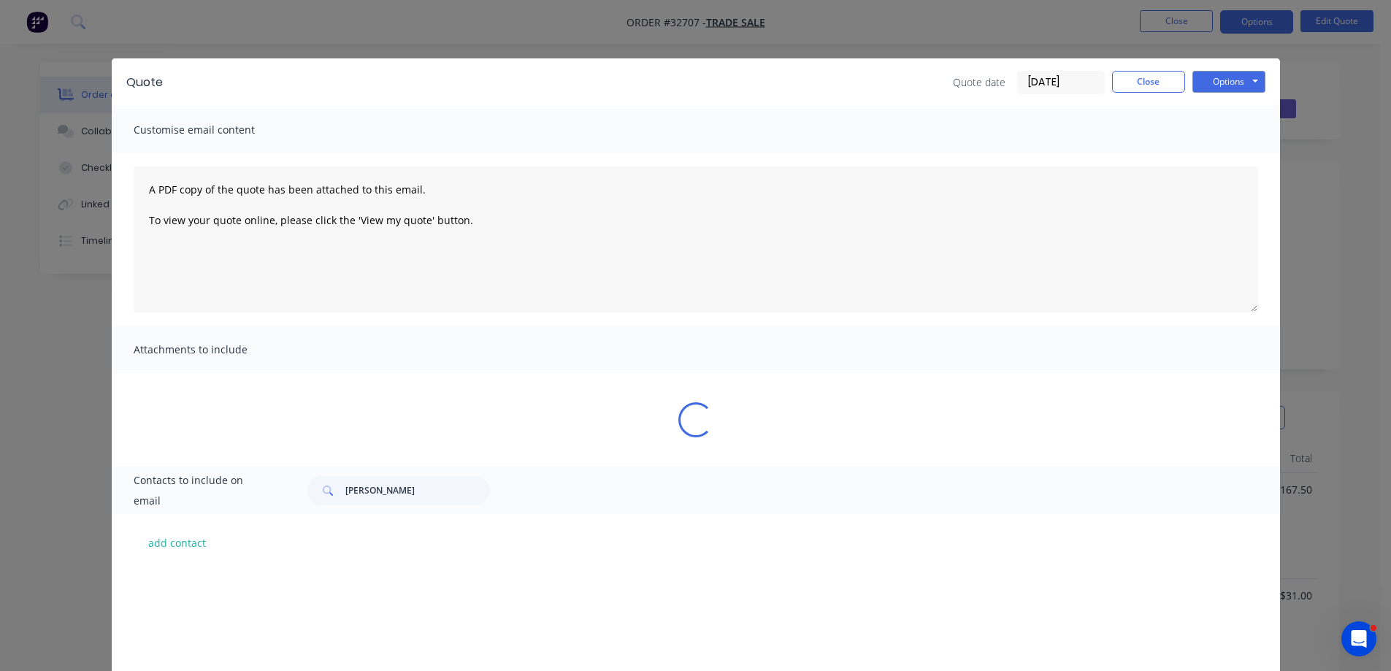
scroll to position [376, 0]
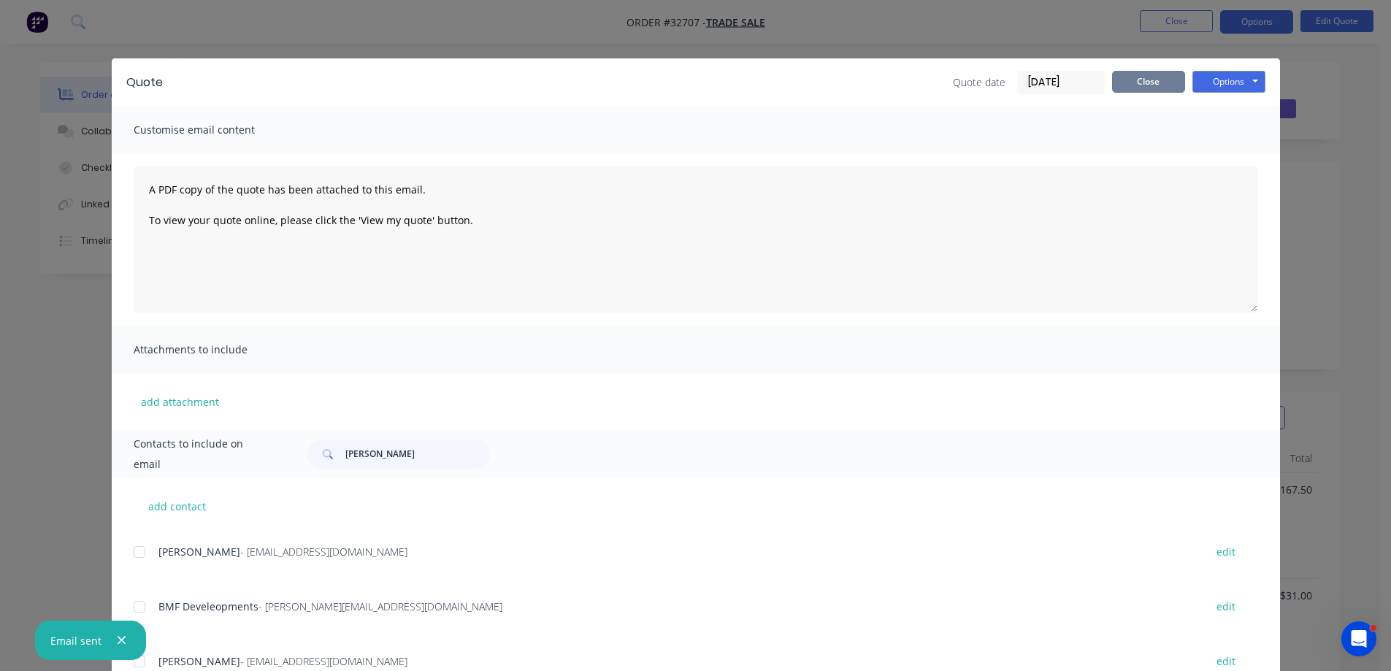
click at [1135, 91] on button "Close" at bounding box center [1148, 82] width 73 height 22
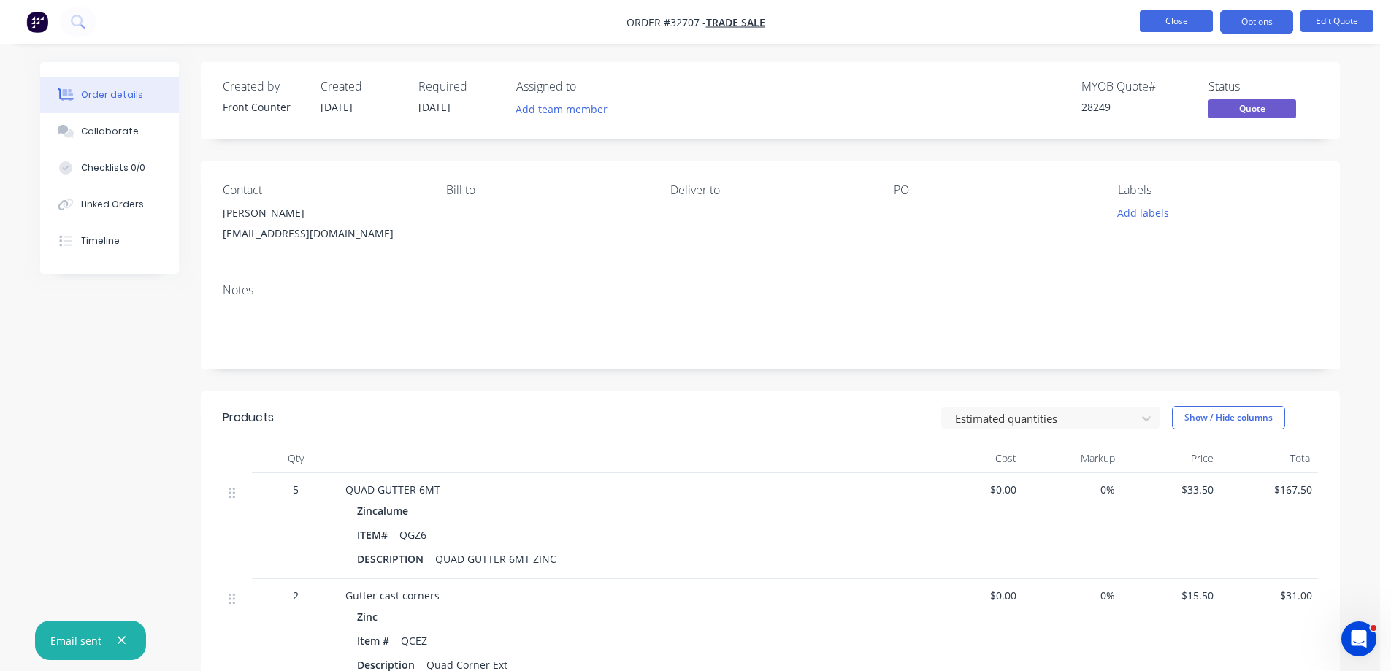
click at [1186, 20] on button "Close" at bounding box center [1176, 21] width 73 height 22
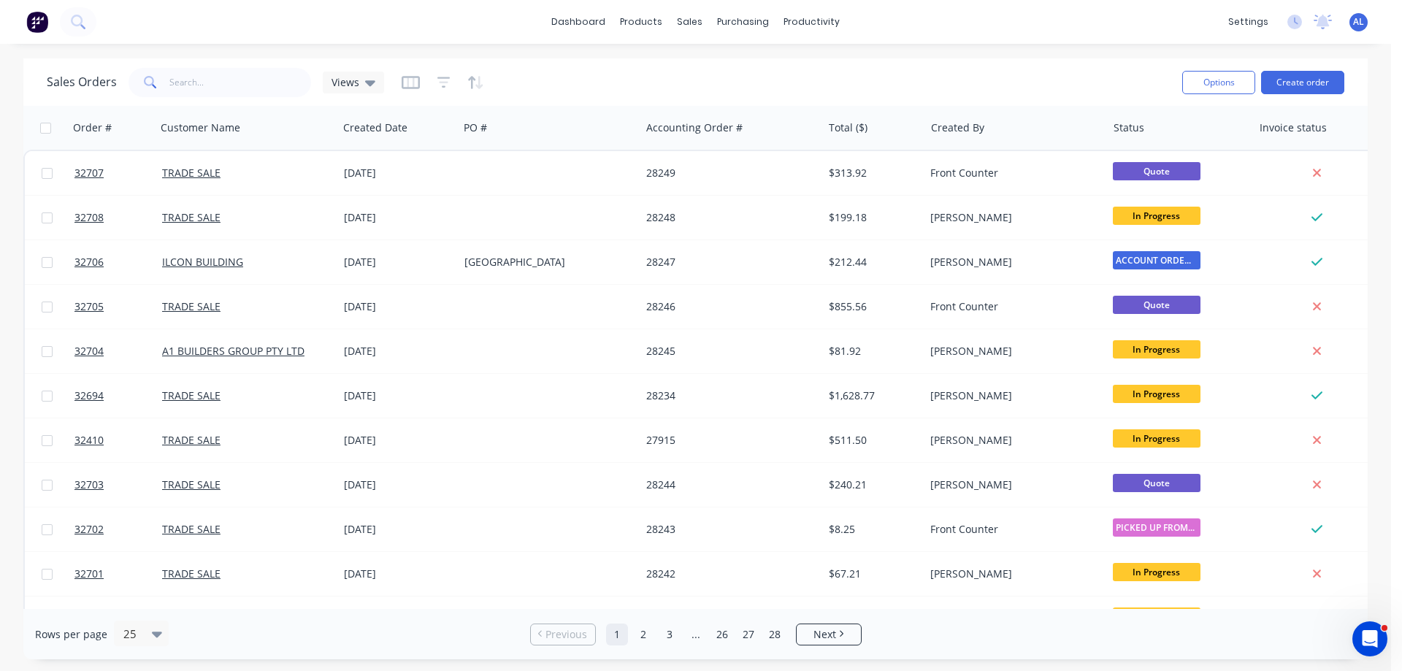
click at [34, 24] on img at bounding box center [37, 22] width 22 height 22
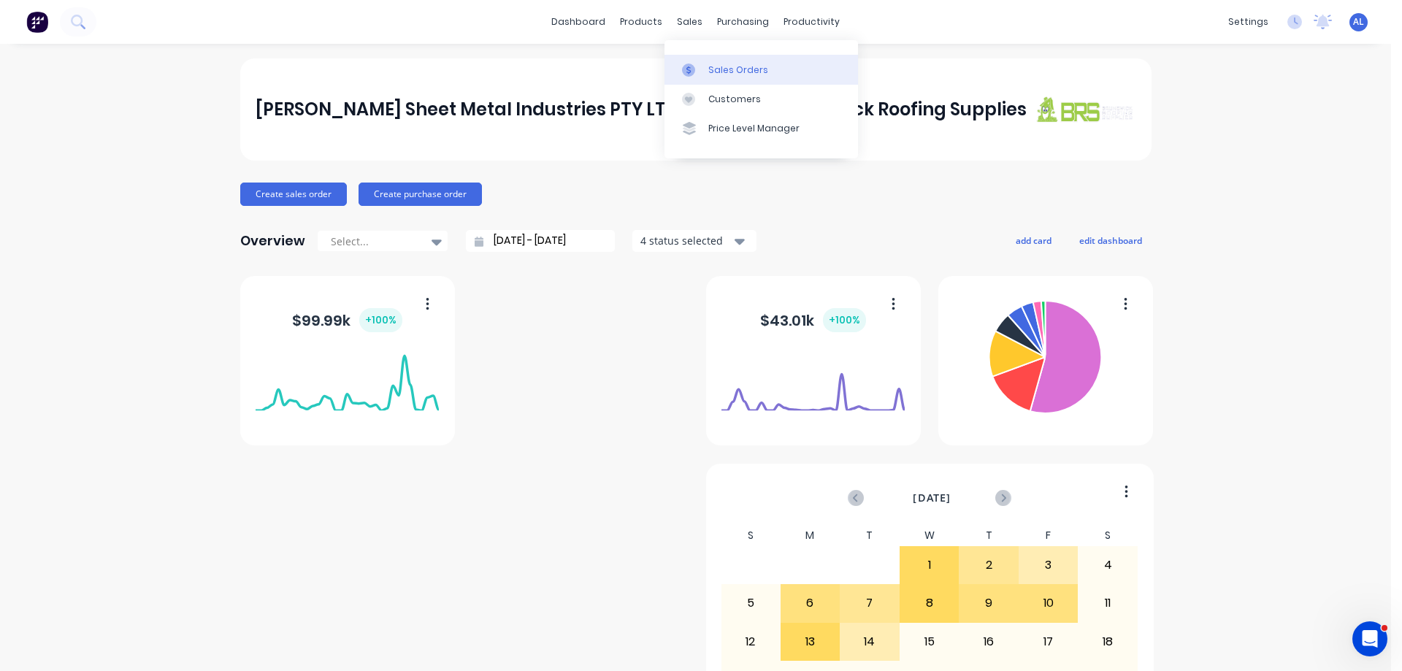
click at [732, 72] on div "Sales Orders" at bounding box center [738, 70] width 60 height 13
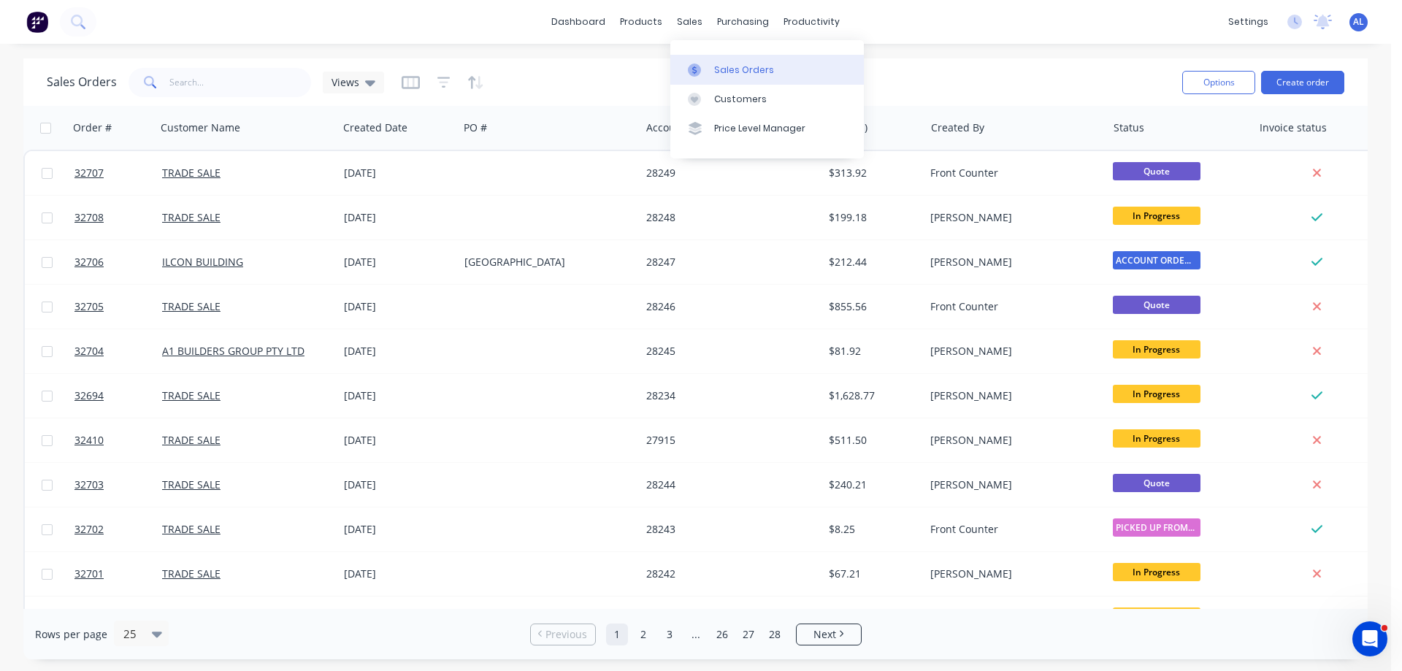
click at [734, 73] on div "Sales Orders" at bounding box center [744, 70] width 60 height 13
click at [1291, 80] on button "Create order" at bounding box center [1302, 82] width 83 height 23
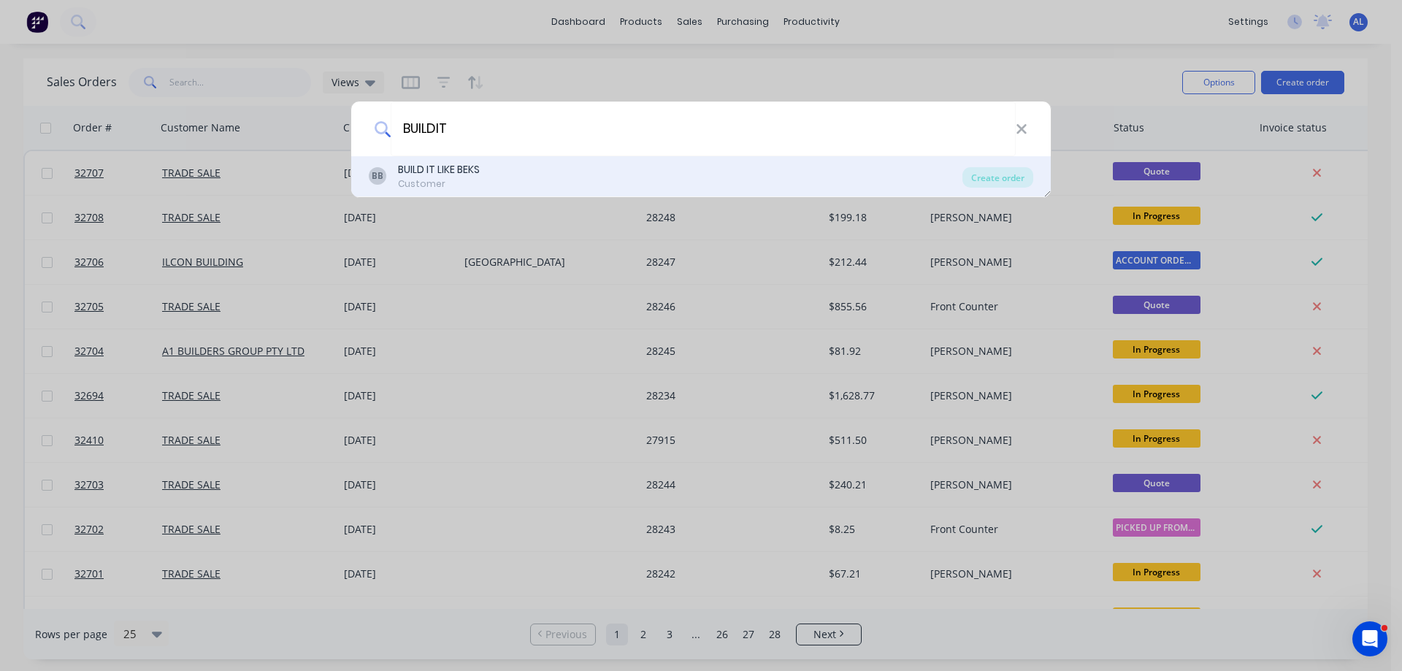
type input "BUILDIT"
click at [514, 181] on div "BB BUILD IT LIKE BEKS Customer" at bounding box center [666, 176] width 594 height 28
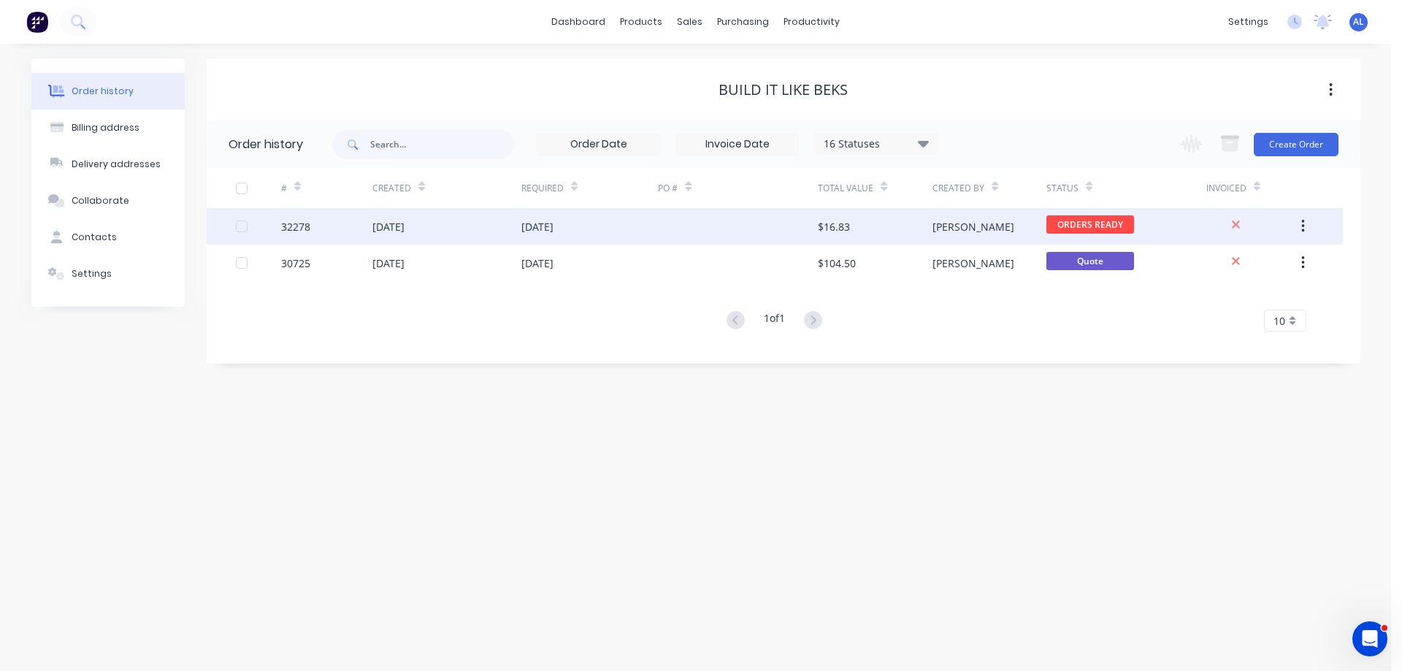
click at [896, 229] on div "$16.83" at bounding box center [875, 226] width 114 height 37
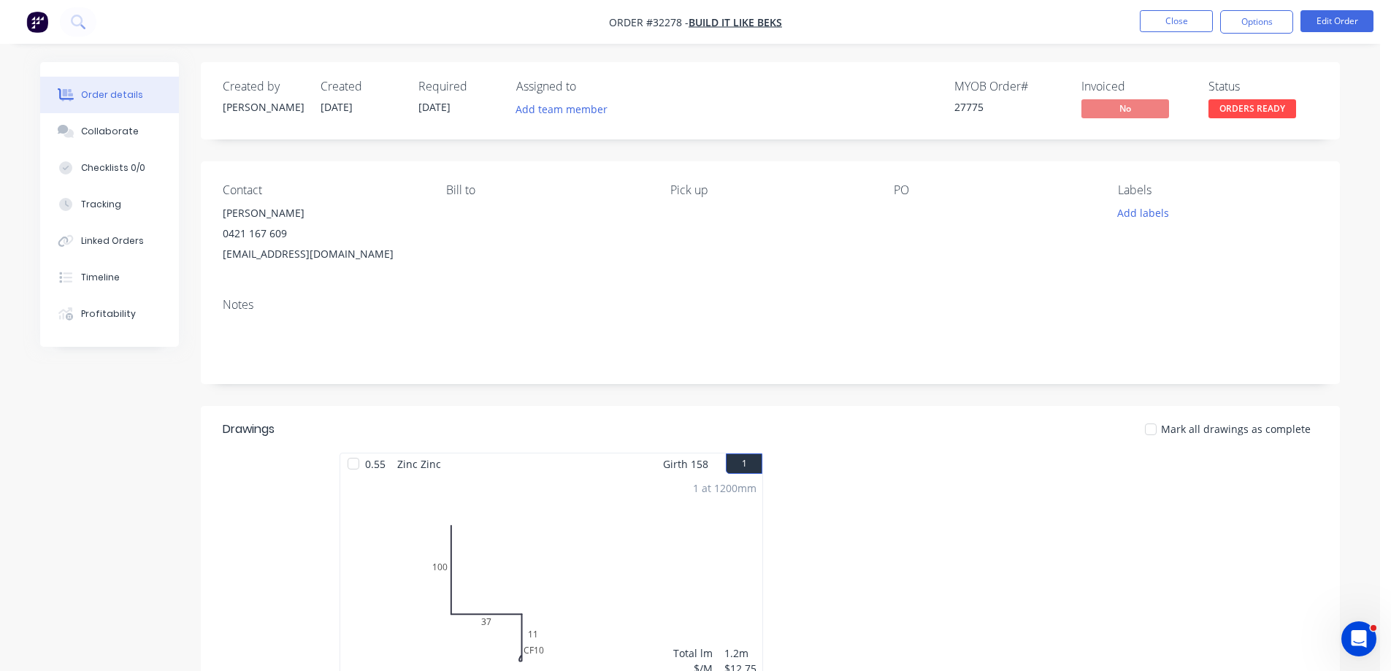
click at [1249, 112] on span "ORDERS READY" at bounding box center [1252, 108] width 88 height 18
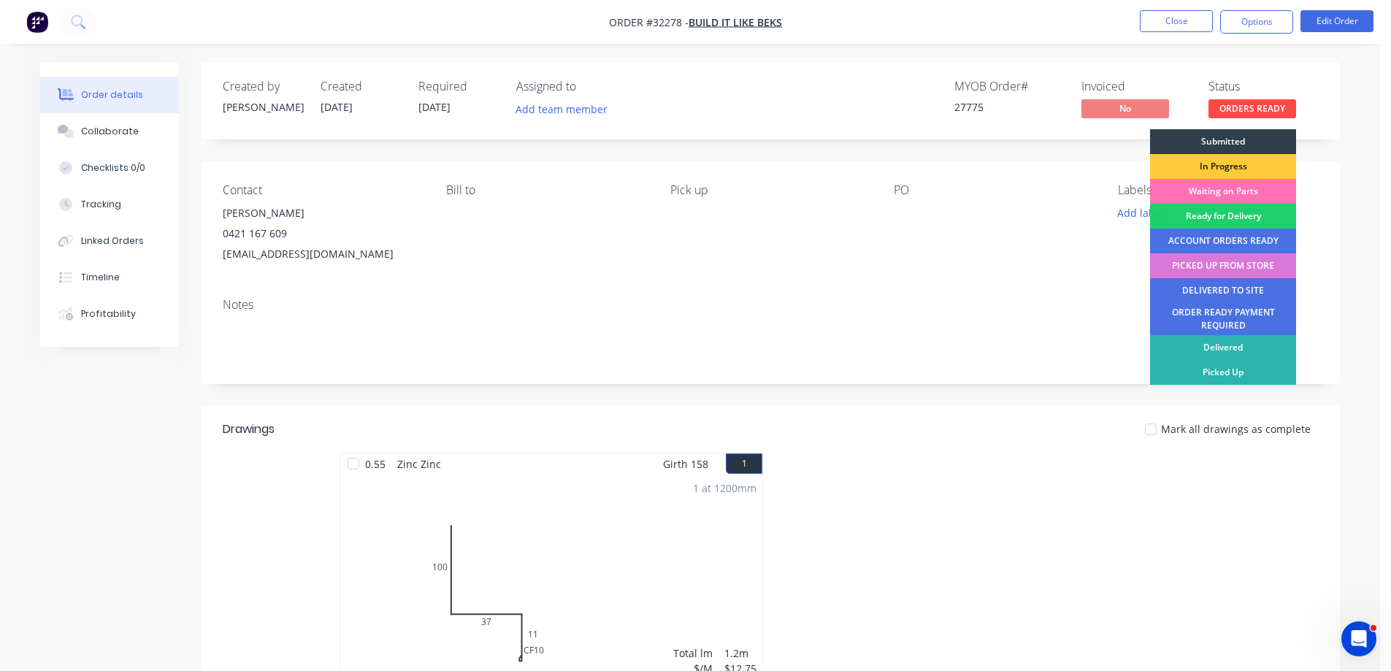
click at [1332, 64] on div "Created by [PERSON_NAME] Created [DATE] Required [DATE] Assigned to Add team me…" at bounding box center [770, 100] width 1139 height 77
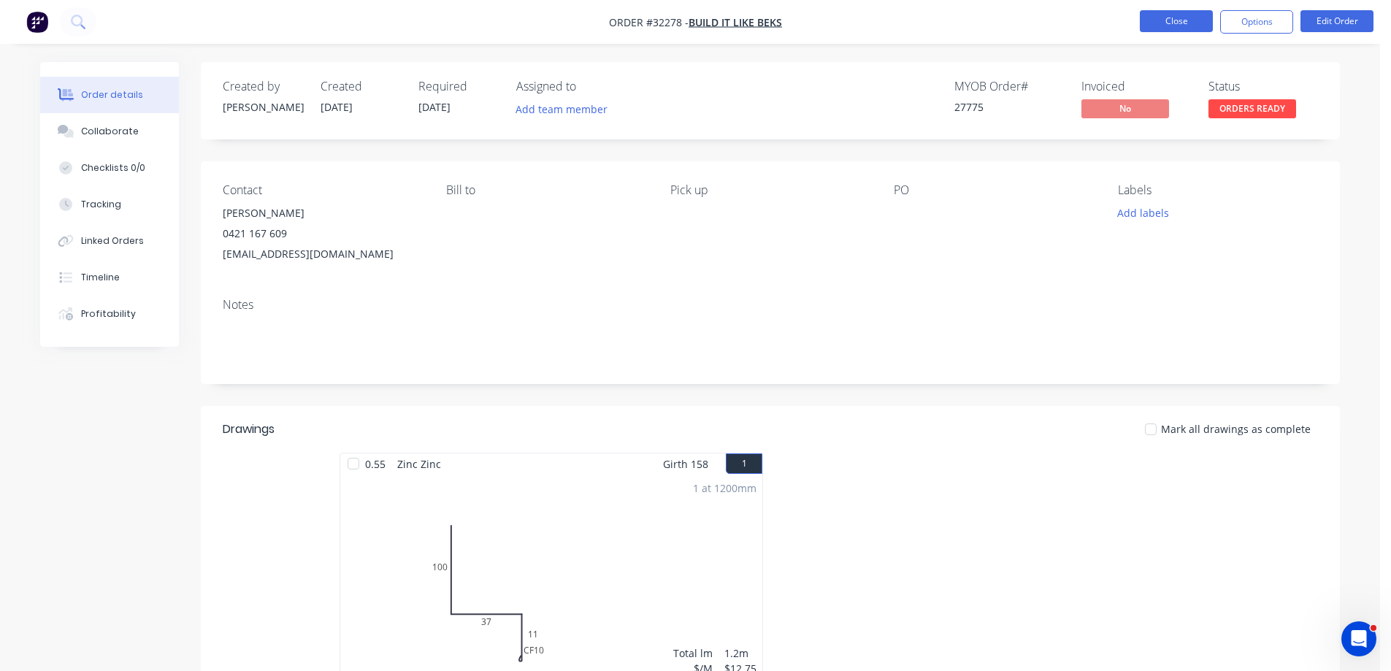
click at [1192, 23] on button "Close" at bounding box center [1176, 21] width 73 height 22
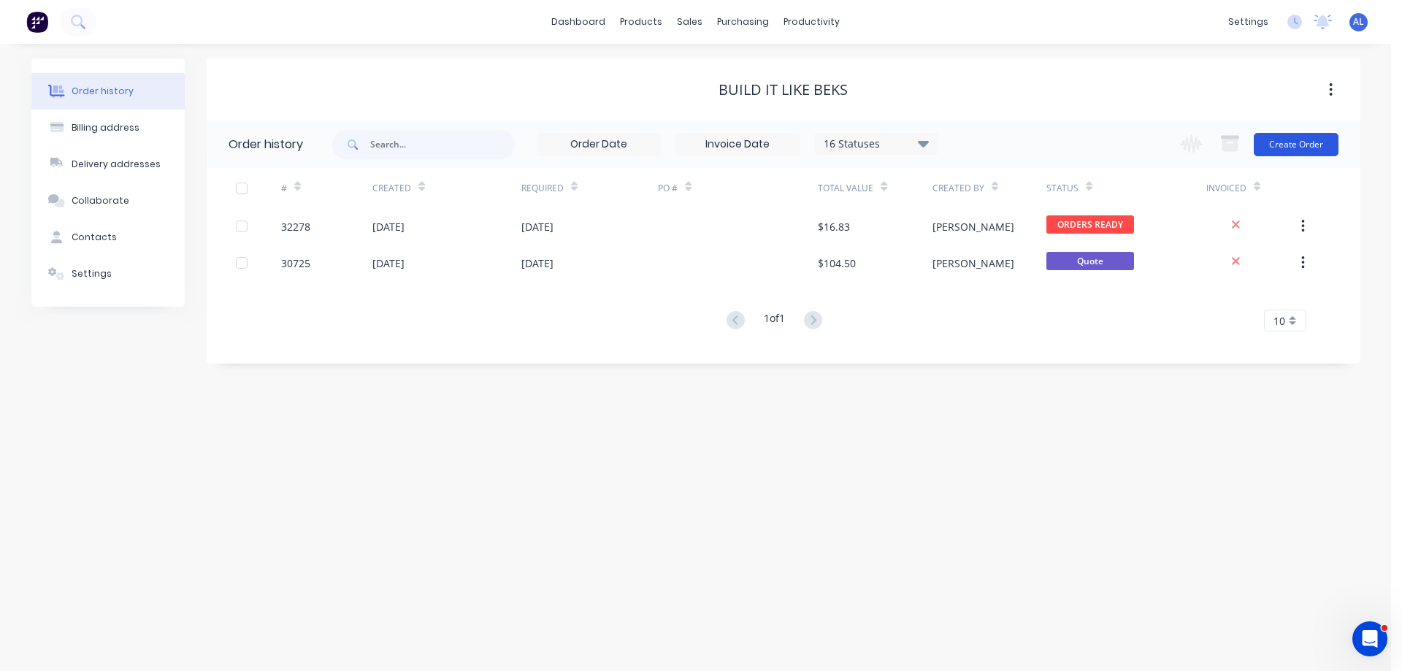
click at [1308, 144] on button "Create Order" at bounding box center [1296, 144] width 85 height 23
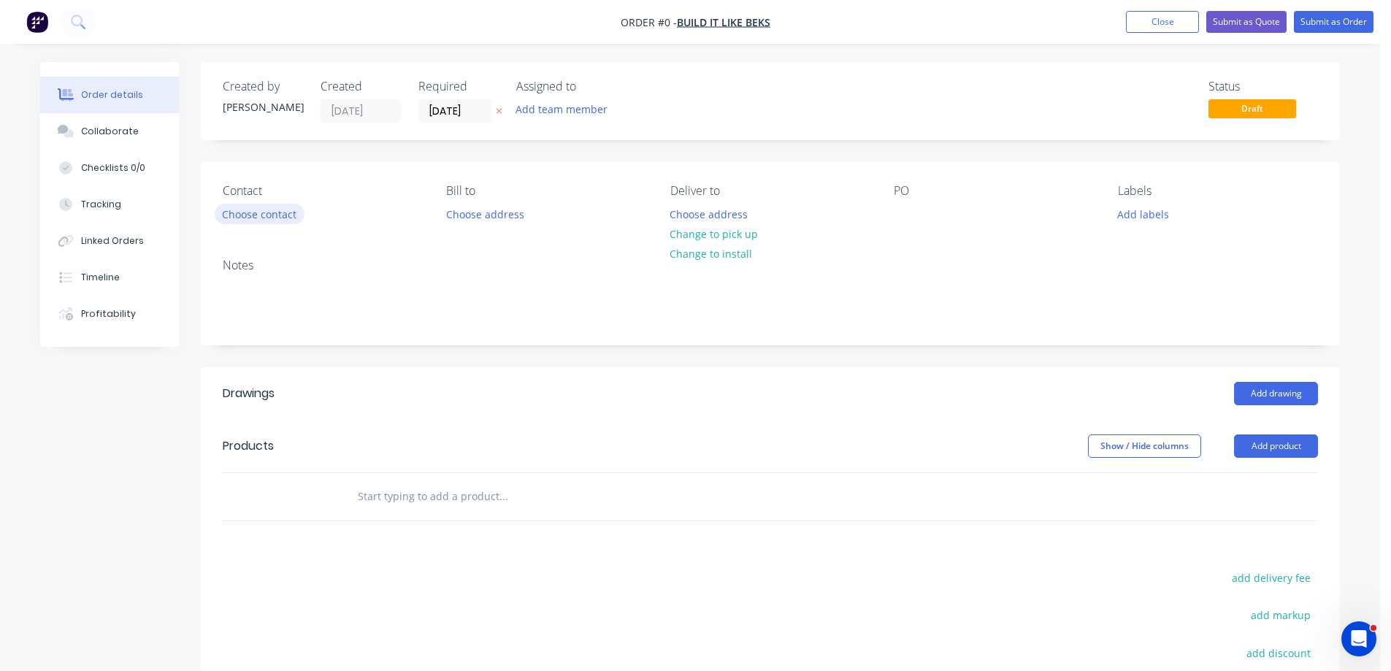
click at [285, 221] on button "Choose contact" at bounding box center [260, 214] width 90 height 20
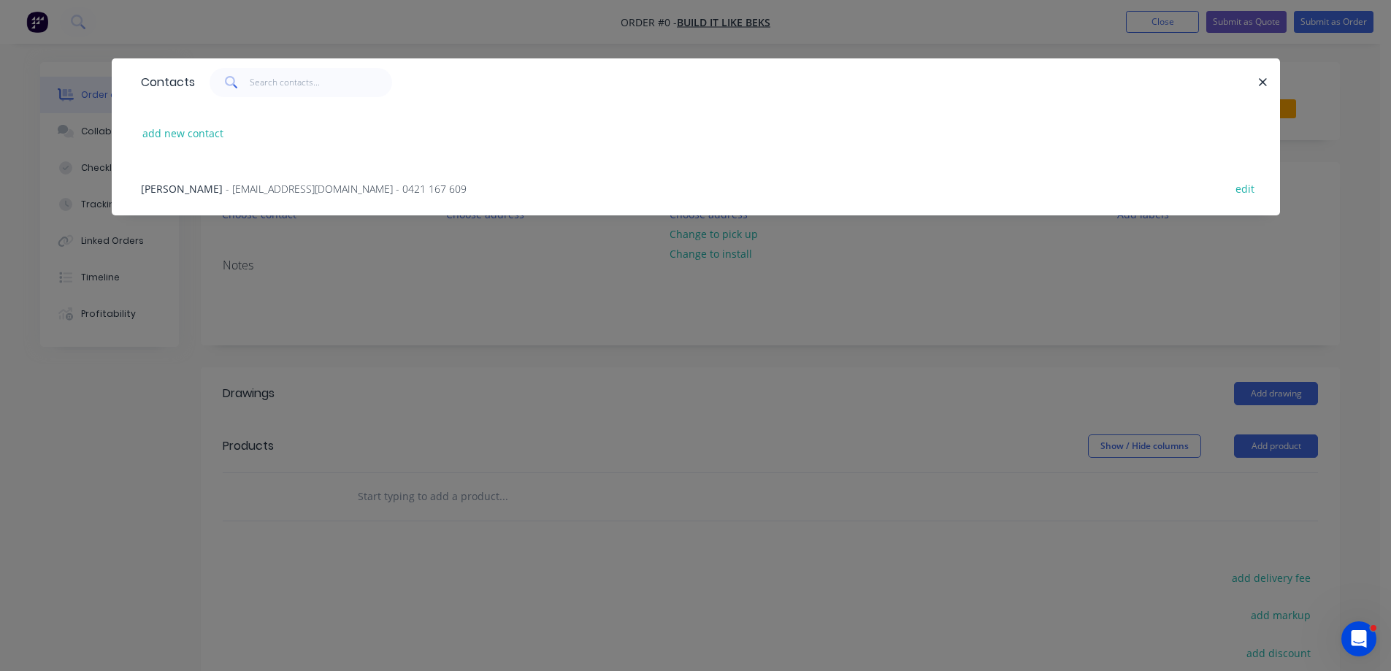
click at [277, 188] on span "- [EMAIL_ADDRESS][DOMAIN_NAME] - 0421 167 609" at bounding box center [346, 189] width 241 height 14
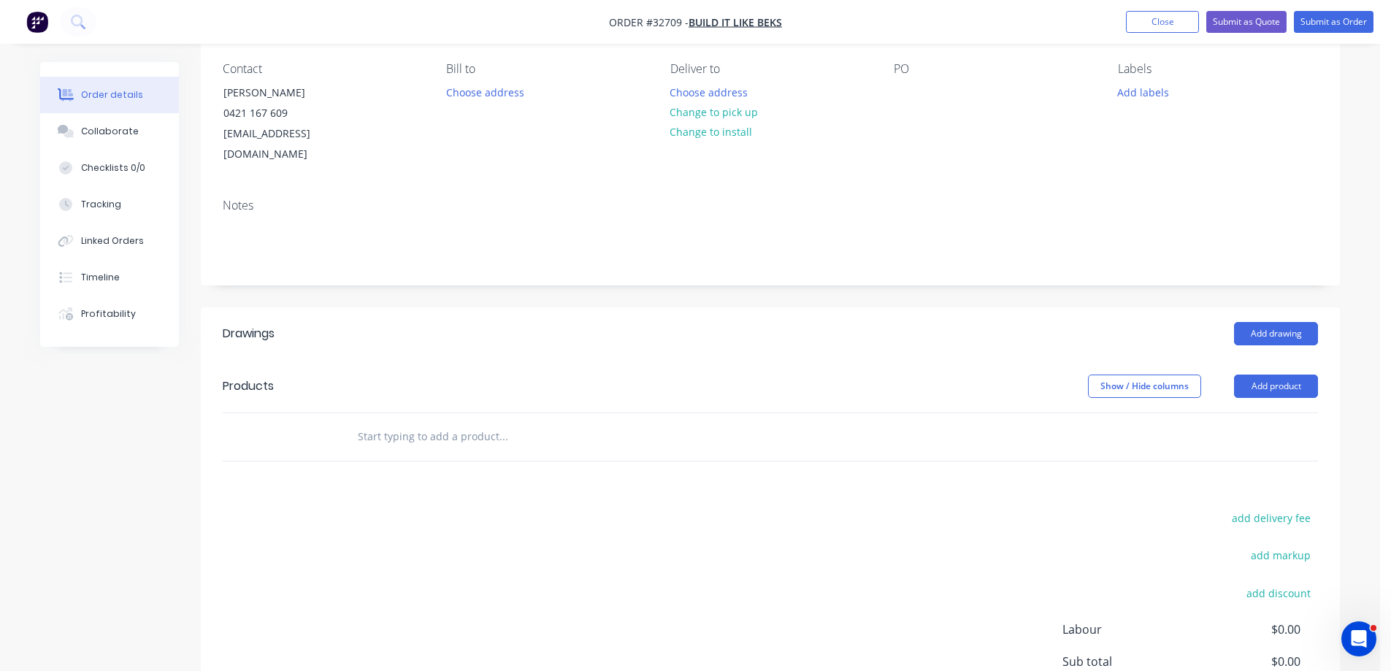
scroll to position [264, 0]
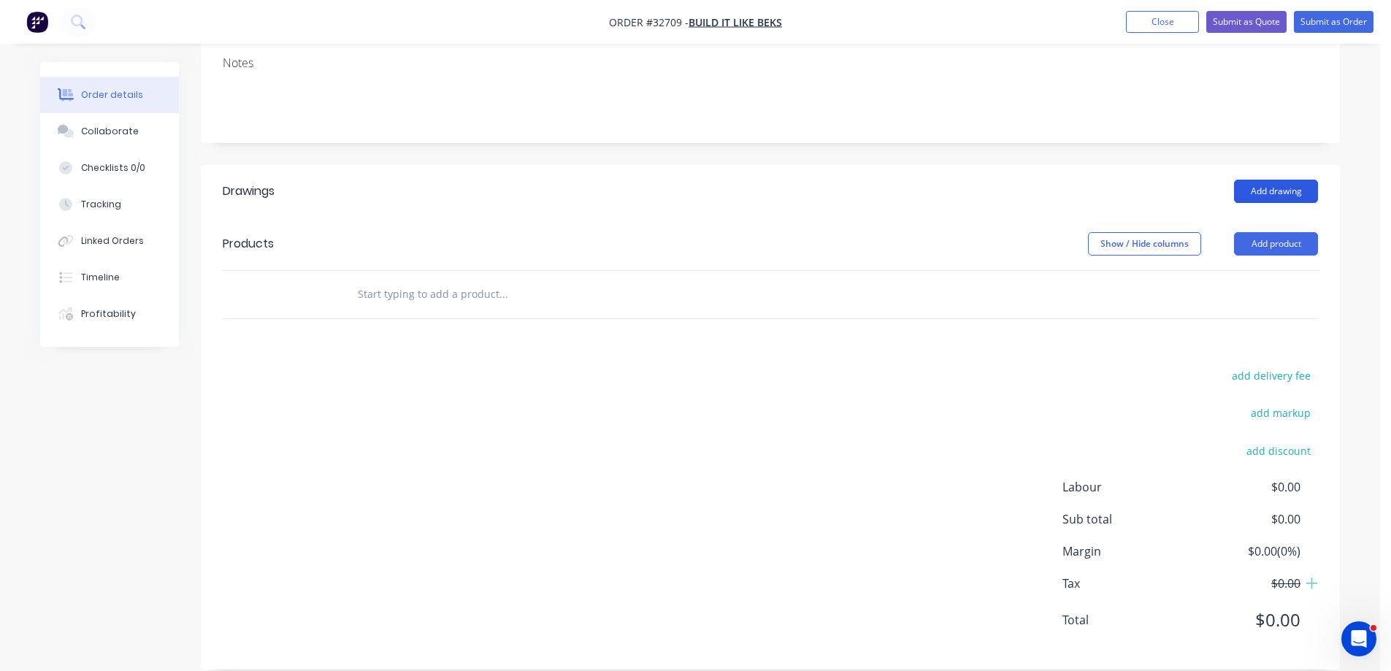
click at [1261, 180] on button "Add drawing" at bounding box center [1276, 191] width 84 height 23
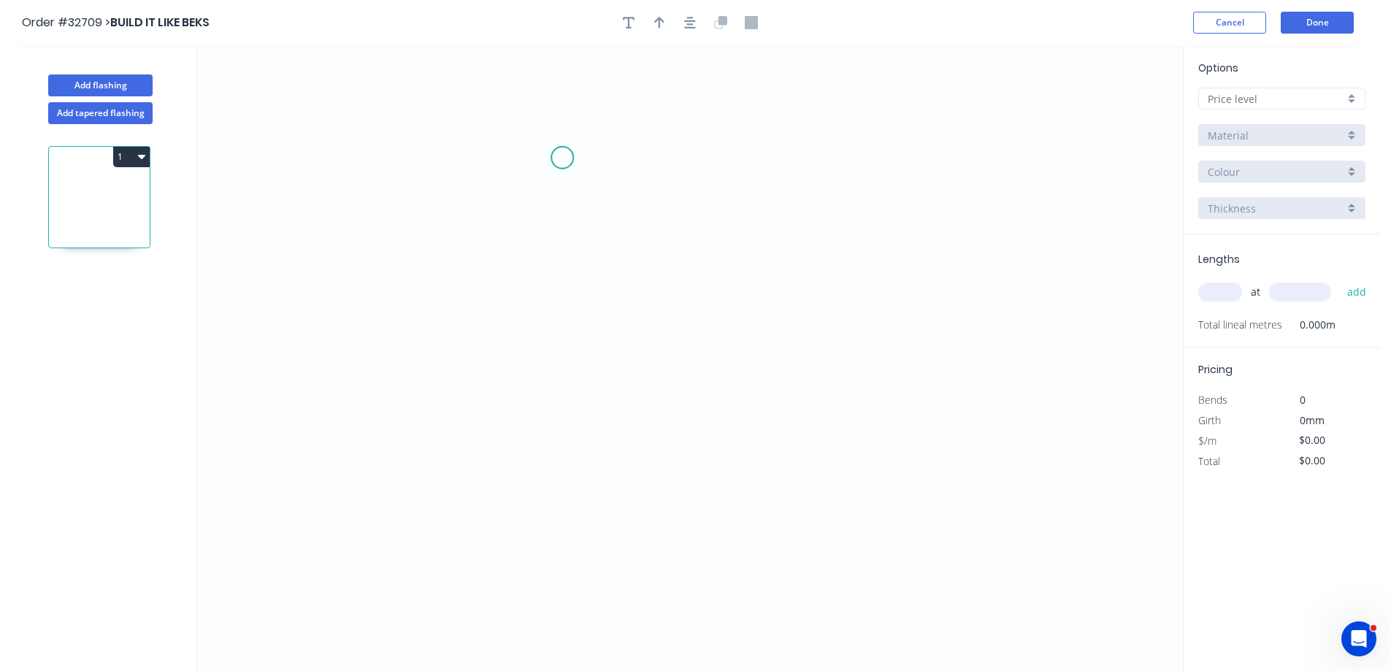
click at [562, 158] on icon "0" at bounding box center [690, 358] width 986 height 626
click at [549, 387] on icon "0" at bounding box center [690, 358] width 986 height 626
drag, startPoint x: 880, startPoint y: 366, endPoint x: 38, endPoint y: 513, distance: 854.5
click at [875, 367] on icon "0 ?" at bounding box center [690, 358] width 986 height 626
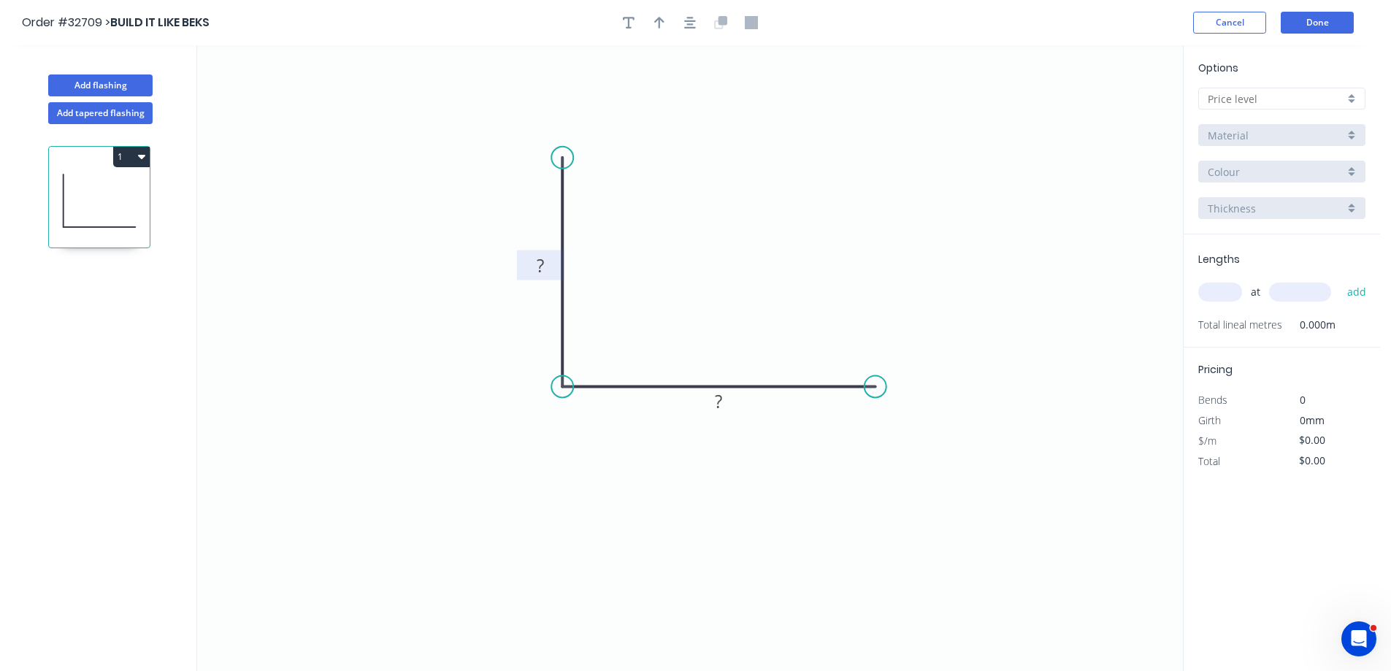
click at [546, 261] on rect at bounding box center [540, 266] width 29 height 20
click at [694, 21] on icon "button" at bounding box center [690, 23] width 12 height 12
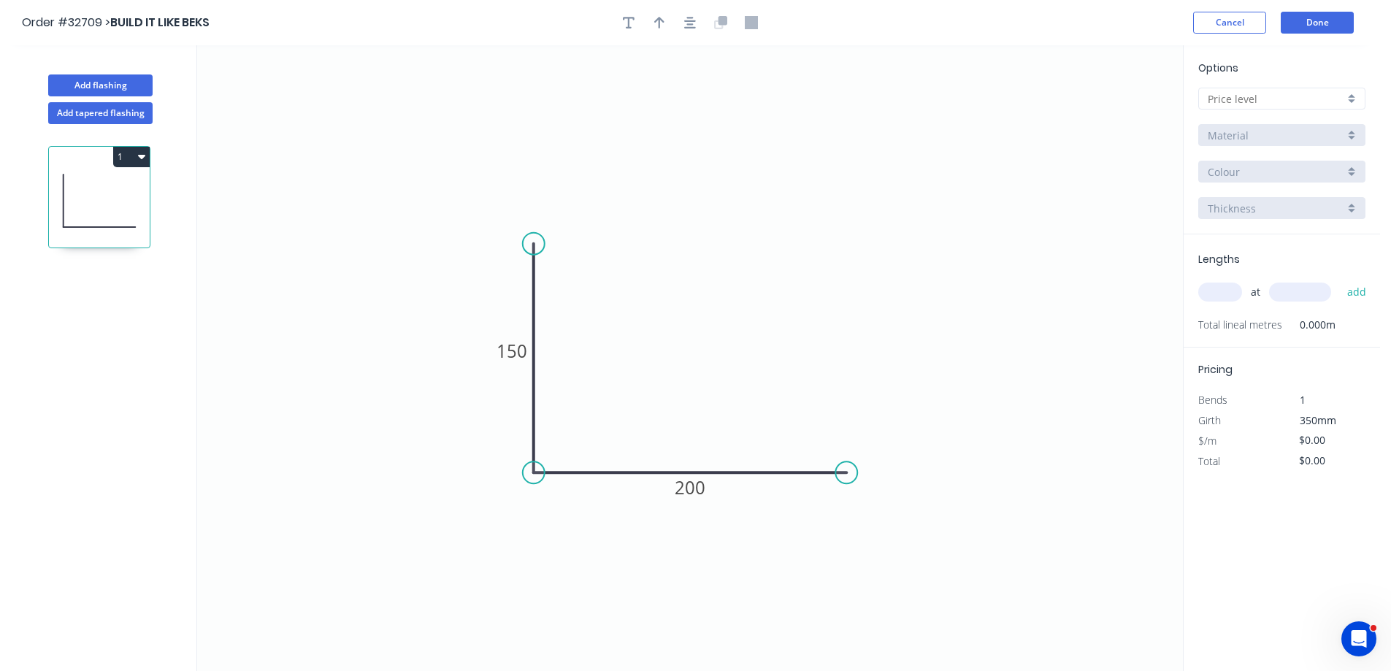
click at [1355, 93] on div at bounding box center [1281, 99] width 167 height 22
click at [1261, 125] on div "A" at bounding box center [1282, 127] width 166 height 26
type input "A"
type input "$17.37"
click at [1349, 170] on div "Basalt" at bounding box center [1281, 172] width 167 height 22
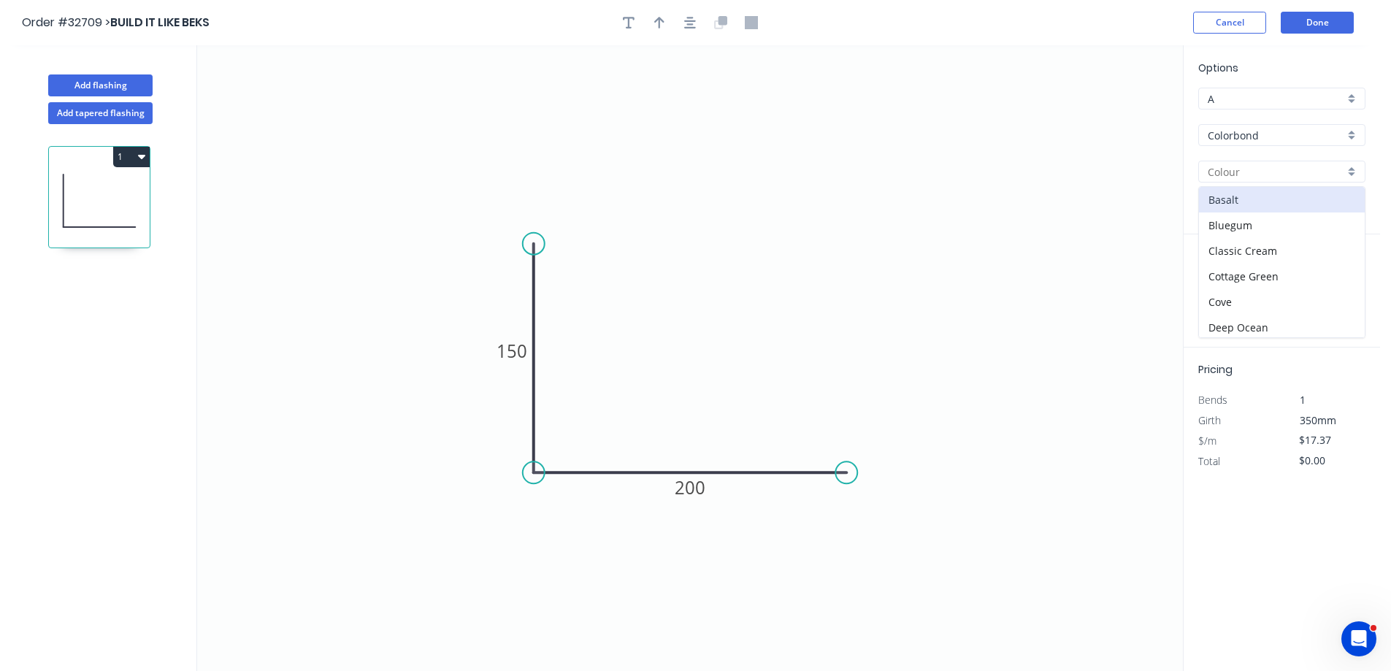
click at [1349, 129] on div "Colorbond" at bounding box center [1281, 135] width 167 height 22
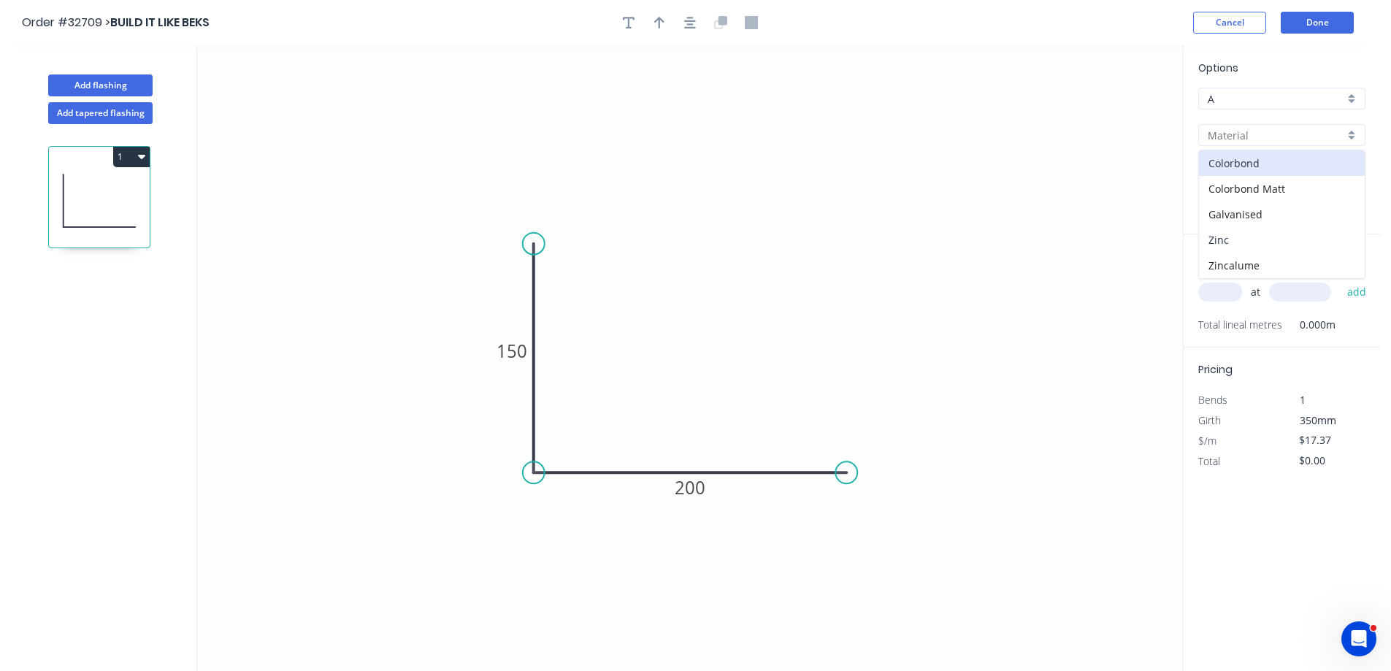
click at [1275, 237] on div "Zinc" at bounding box center [1282, 240] width 166 height 26
type input "Zinc"
type input "$15.11"
drag, startPoint x: 1225, startPoint y: 290, endPoint x: 923, endPoint y: 290, distance: 302.3
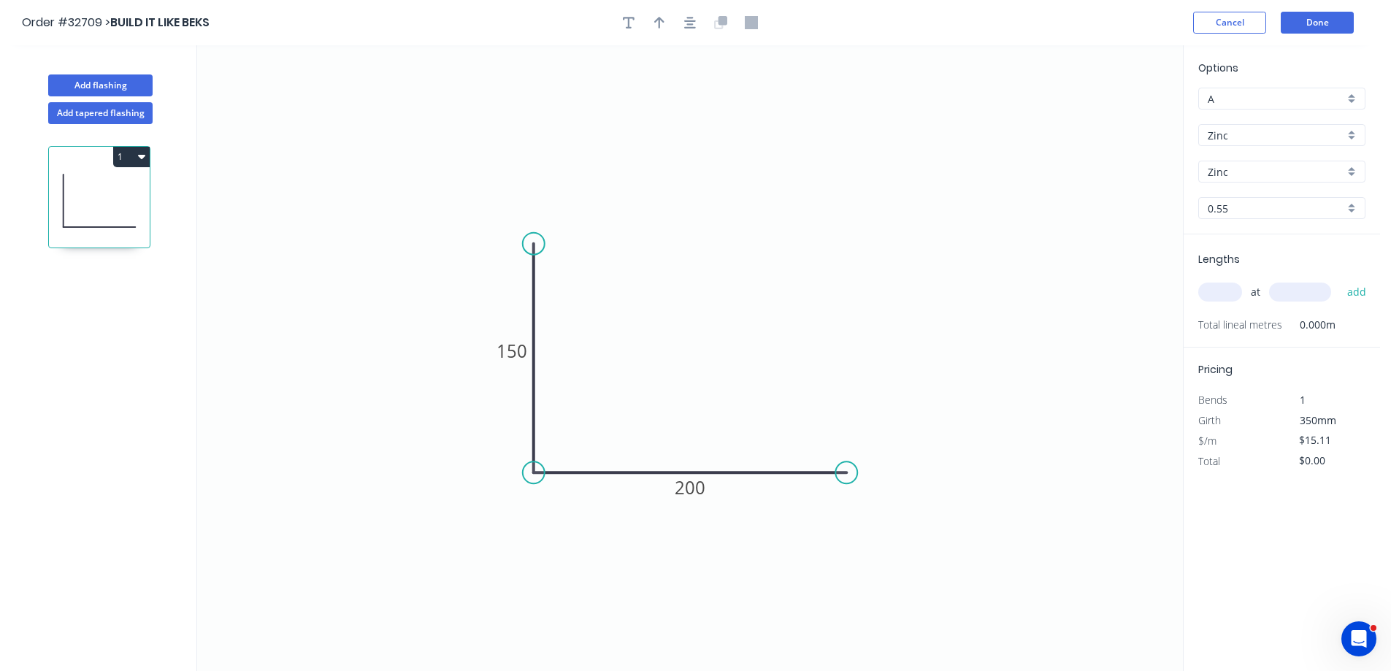
click at [1215, 291] on input "text" at bounding box center [1220, 292] width 44 height 19
type input "1"
type input "3000"
click at [1340, 280] on button "add" at bounding box center [1357, 292] width 34 height 25
type input "$45.33"
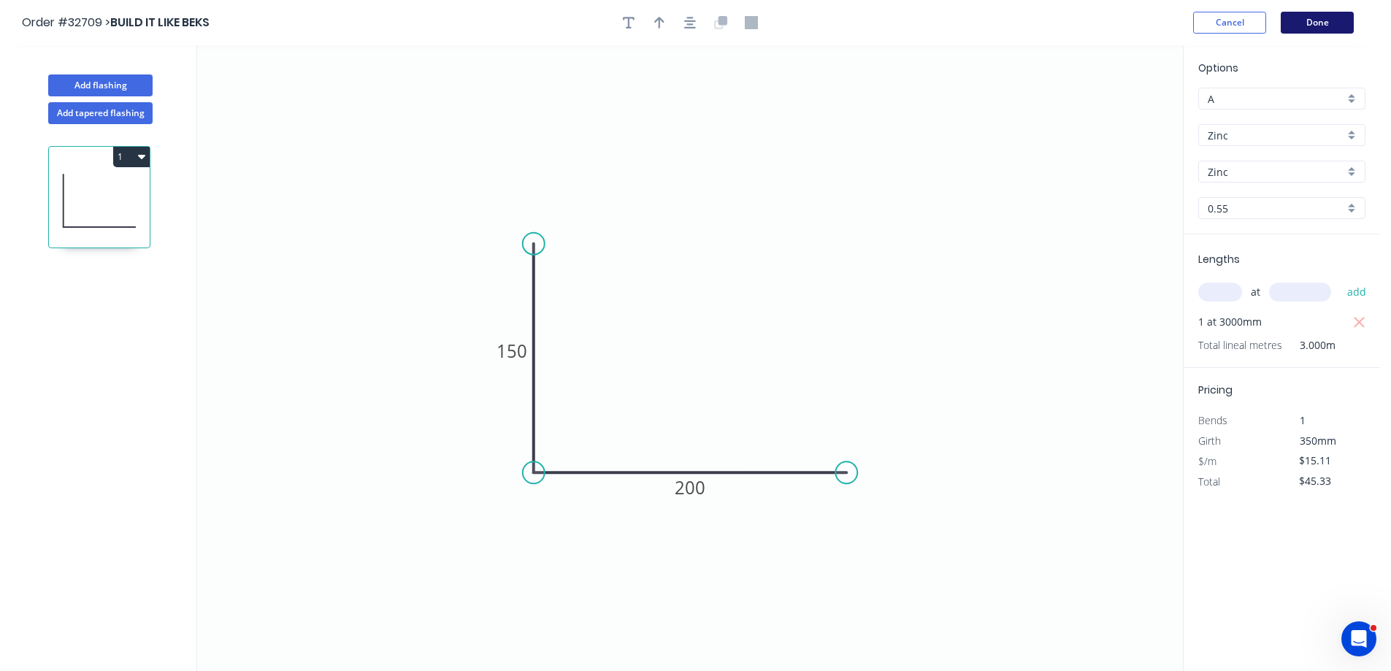
click at [1319, 24] on button "Done" at bounding box center [1317, 23] width 73 height 22
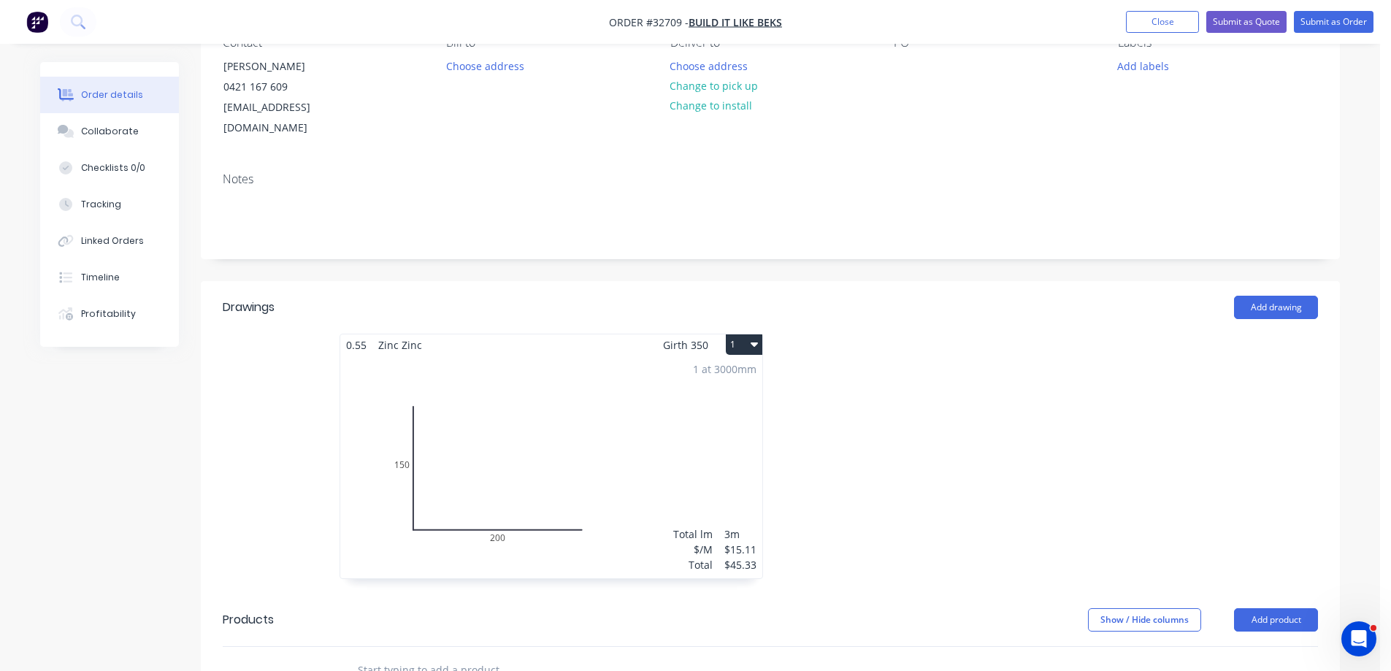
scroll to position [292, 0]
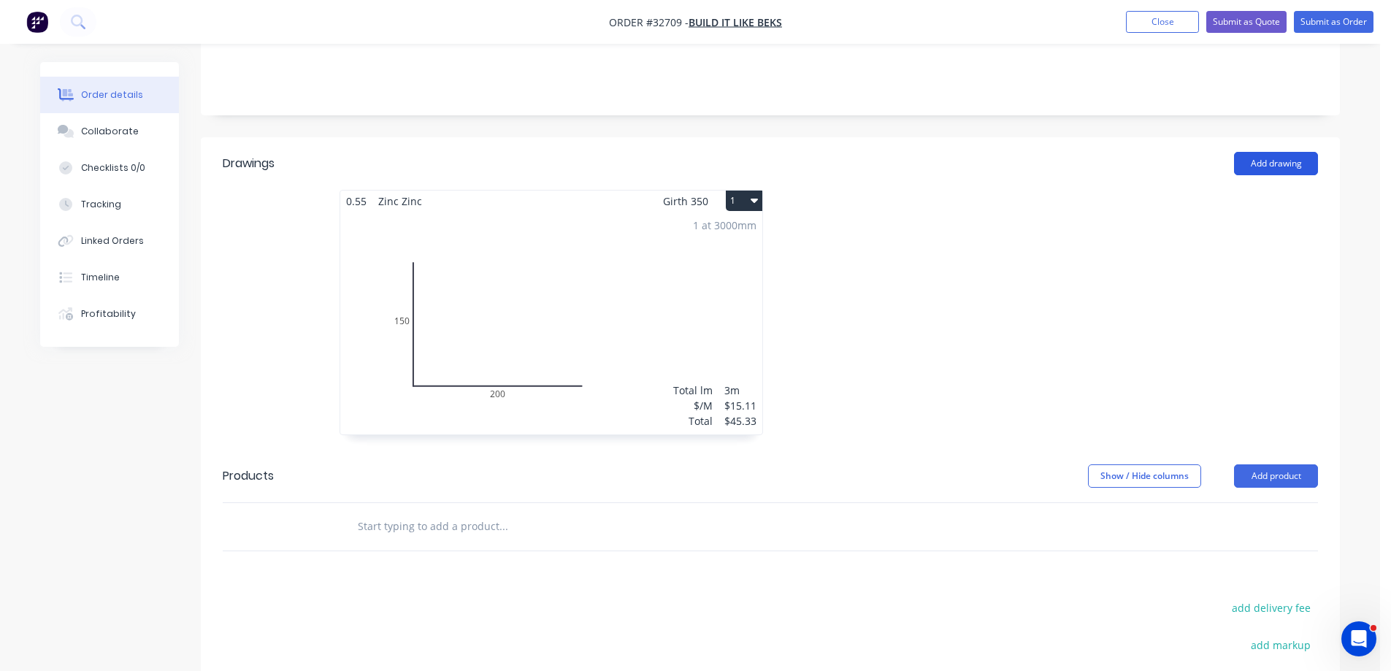
click at [1256, 152] on button "Add drawing" at bounding box center [1276, 163] width 84 height 23
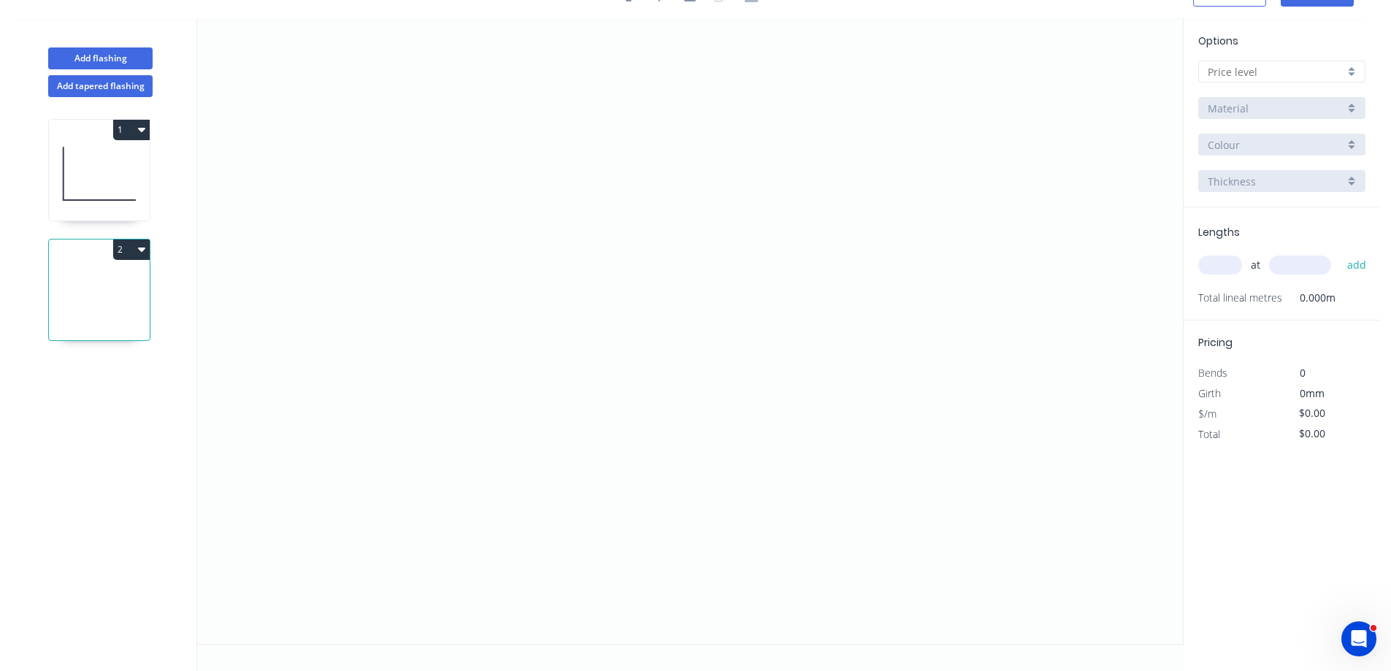
scroll to position [27, 0]
click at [537, 319] on icon "0" at bounding box center [690, 331] width 986 height 626
drag, startPoint x: 528, startPoint y: 164, endPoint x: 647, endPoint y: 147, distance: 120.3
click at [538, 161] on icon "0" at bounding box center [690, 331] width 986 height 626
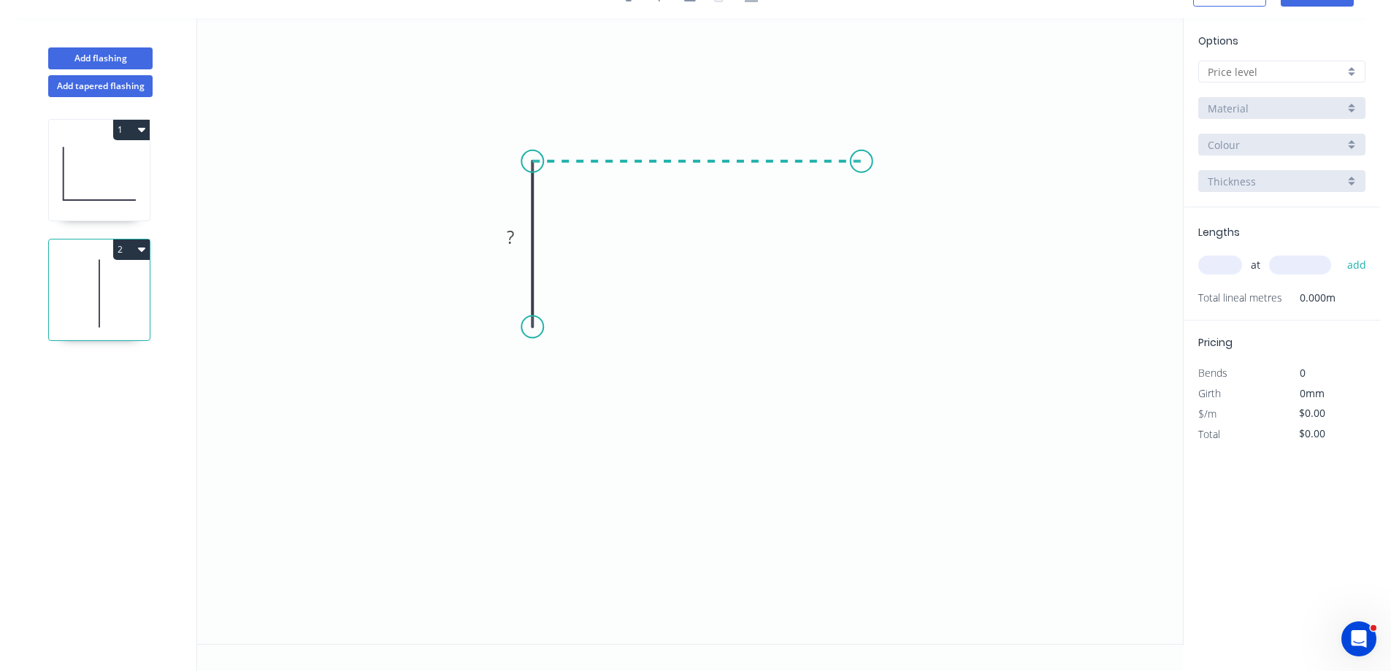
click at [864, 160] on icon "0 ?" at bounding box center [690, 331] width 986 height 626
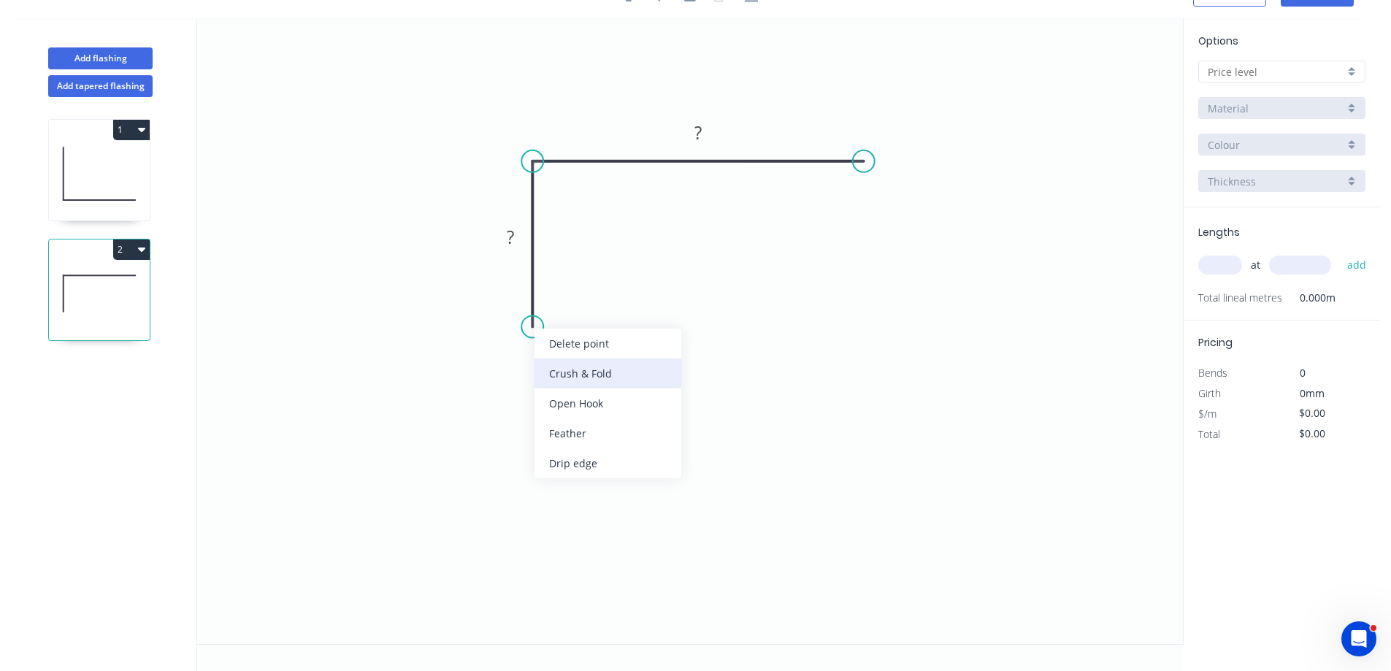
click at [628, 371] on div "Crush & Fold" at bounding box center [607, 373] width 147 height 30
click at [514, 236] on tspan "?" at bounding box center [510, 237] width 7 height 24
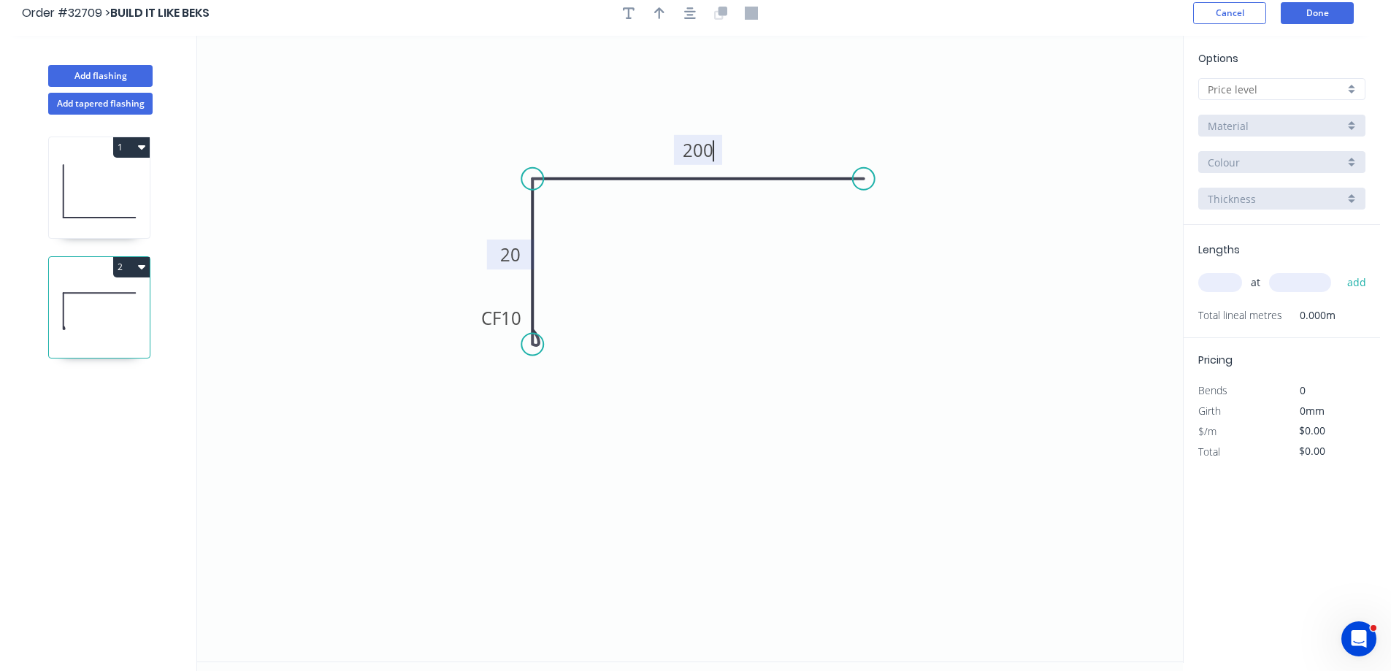
scroll to position [0, 0]
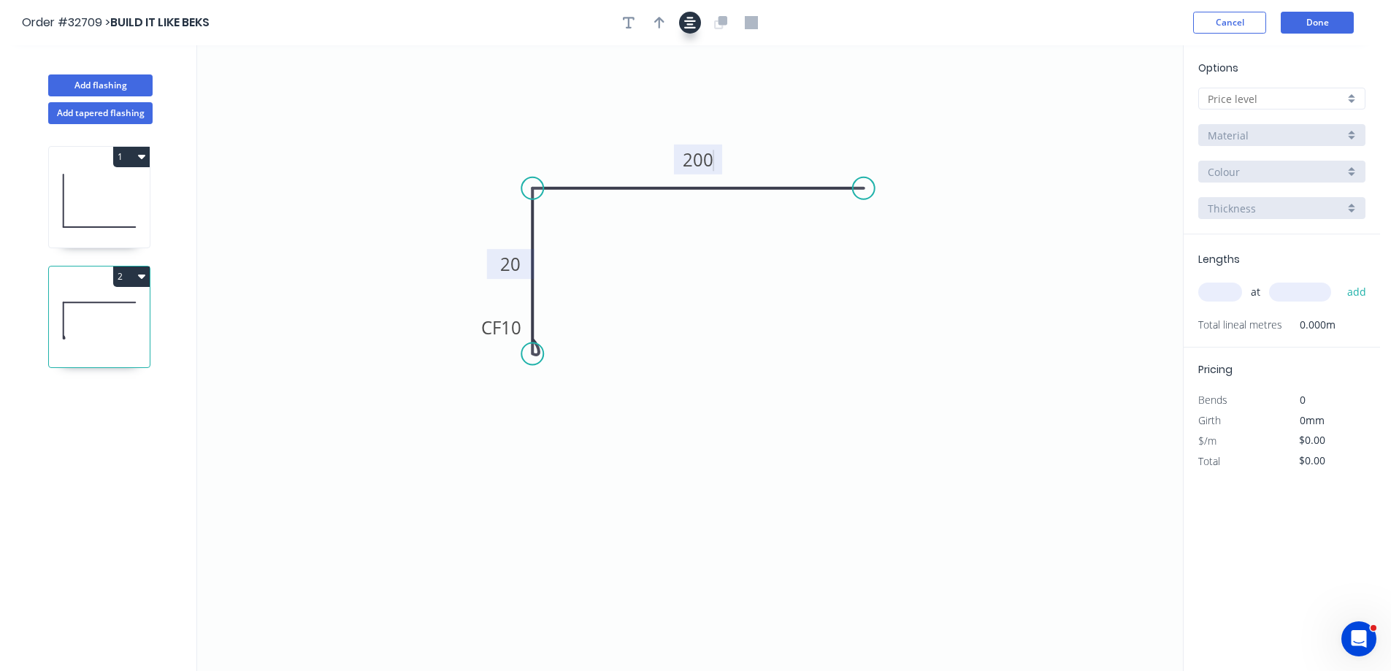
click at [692, 29] on button "button" at bounding box center [690, 23] width 22 height 22
type input "$13.55"
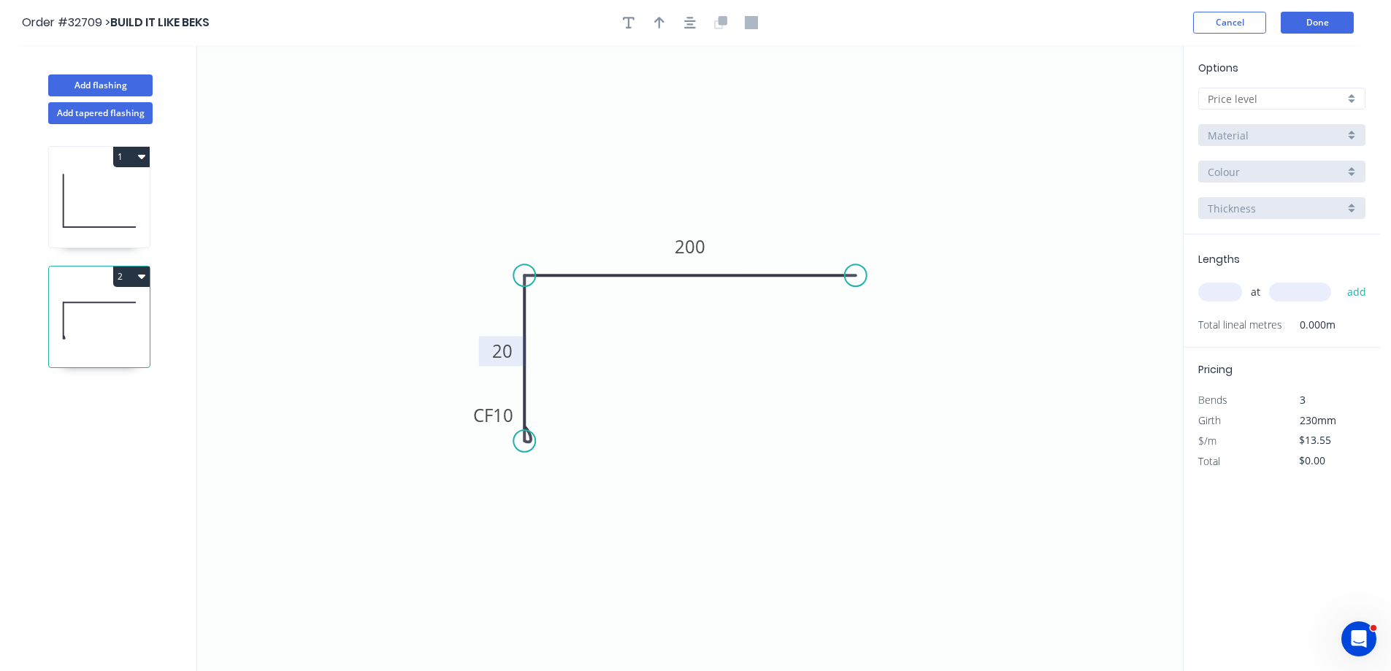
click at [1356, 97] on div at bounding box center [1281, 99] width 167 height 22
click at [1315, 124] on div "A" at bounding box center [1282, 127] width 166 height 26
type input "A"
type input "$14.92"
click at [1354, 131] on div "Colorbond" at bounding box center [1281, 135] width 167 height 22
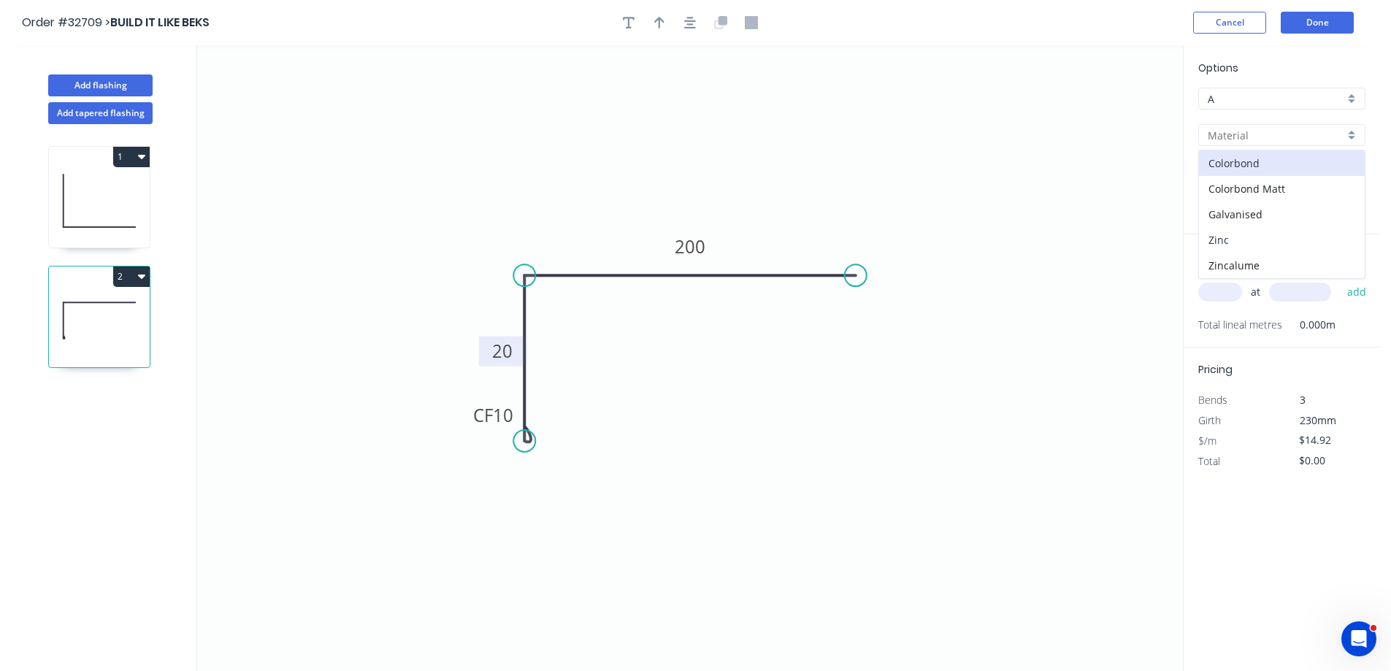
click at [1251, 242] on div "Zinc" at bounding box center [1282, 240] width 166 height 26
type input "Zinc"
type input "$13.55"
click at [1219, 283] on input "text" at bounding box center [1220, 292] width 44 height 19
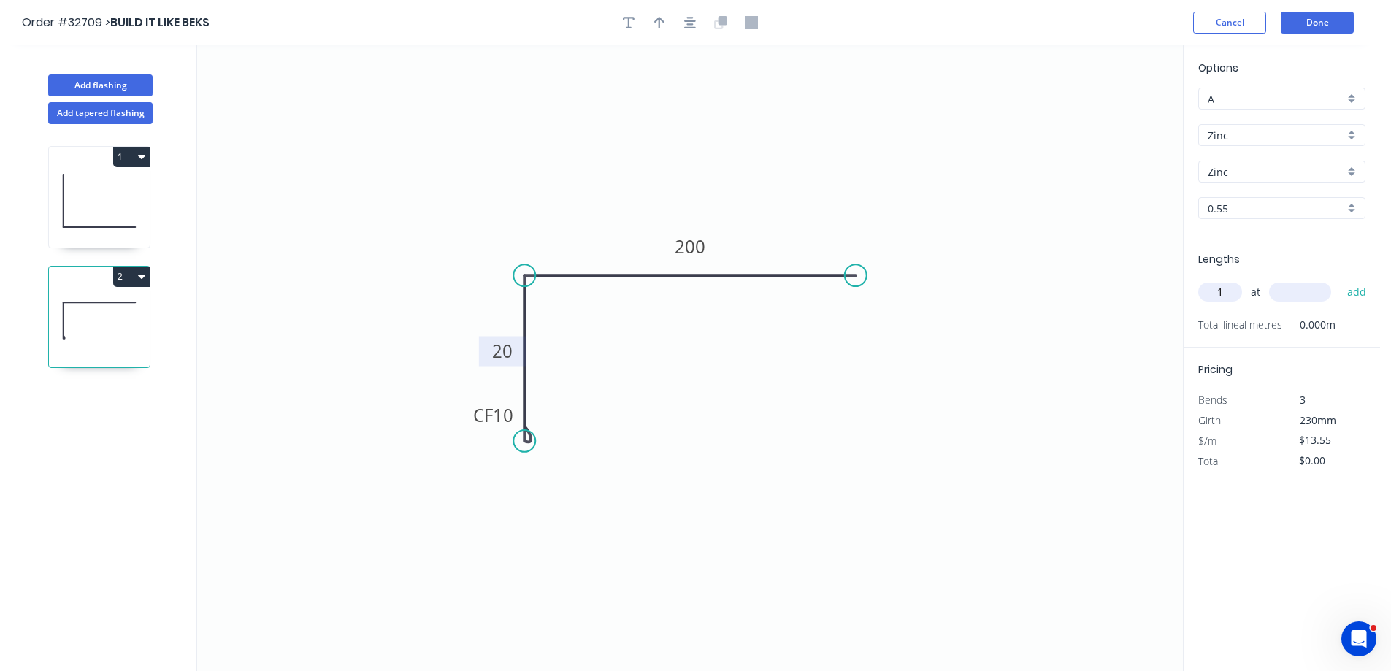
type input "1"
type input "2400"
click at [1340, 280] on button "add" at bounding box center [1357, 292] width 34 height 25
type input "$32.52"
click at [1327, 26] on button "Done" at bounding box center [1317, 23] width 73 height 22
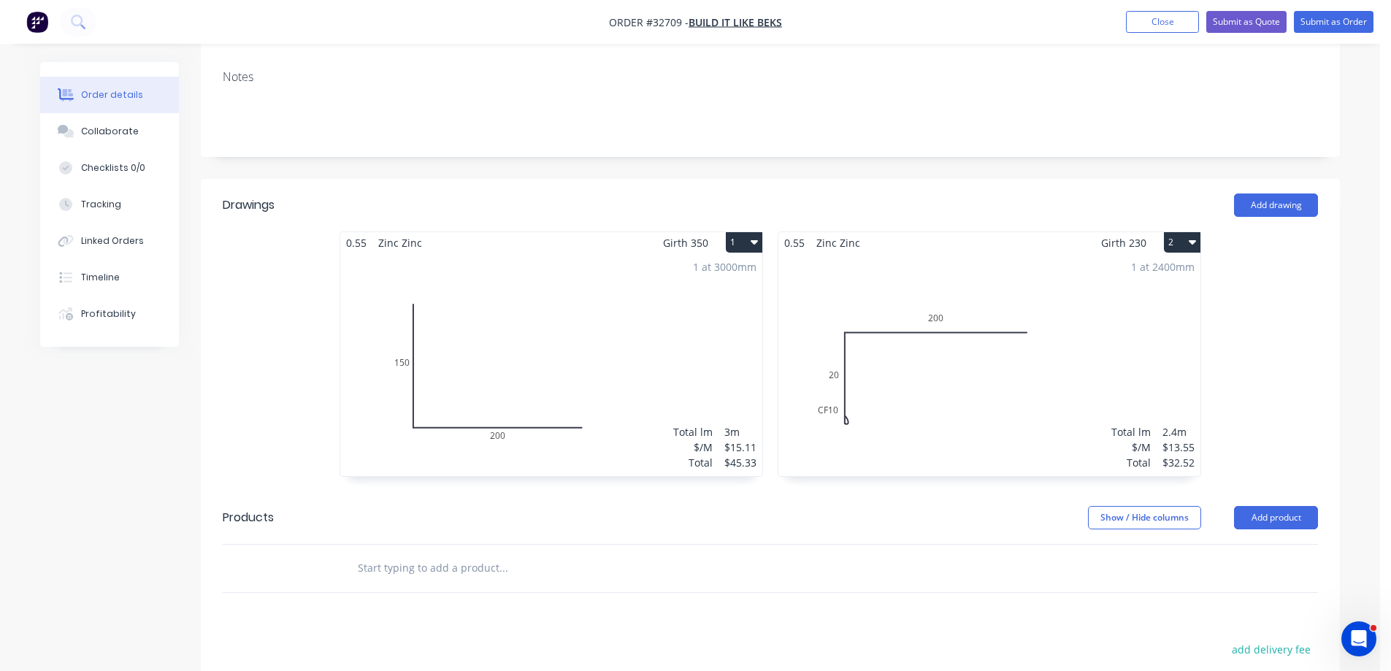
scroll to position [292, 0]
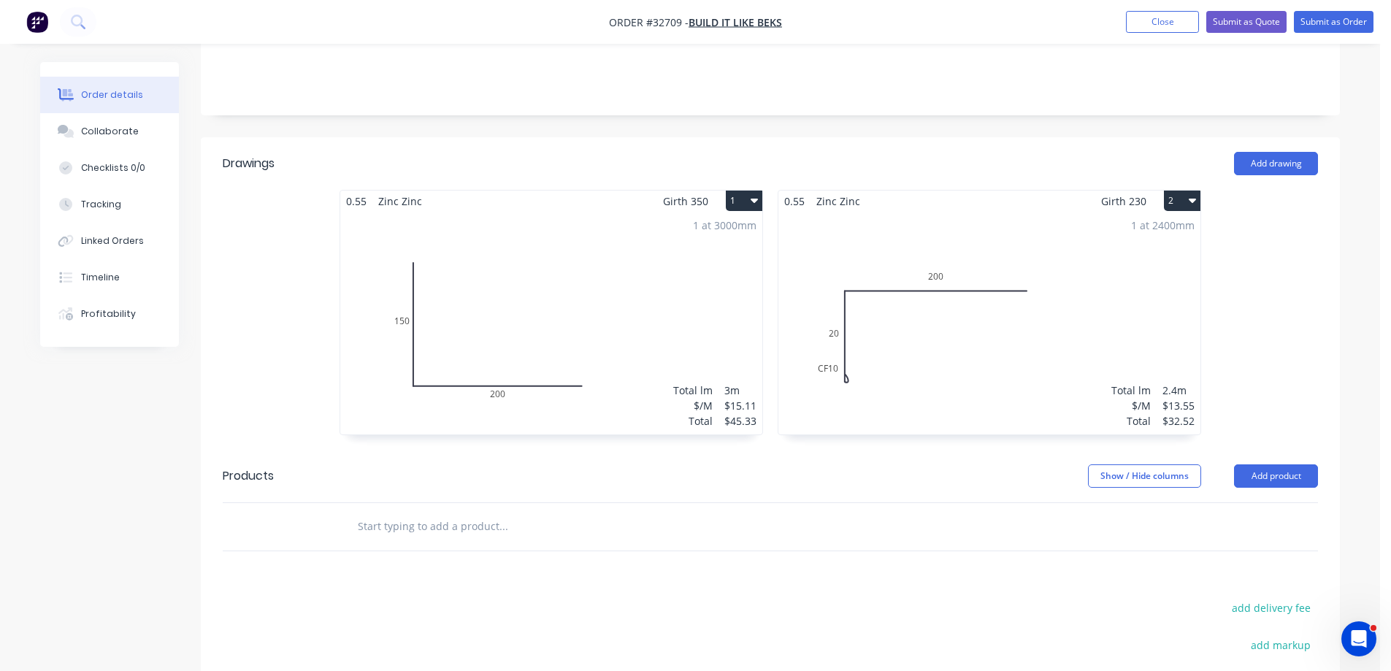
click at [394, 512] on input "text" at bounding box center [503, 526] width 292 height 29
click at [1284, 464] on button "Add product" at bounding box center [1276, 475] width 84 height 23
click at [1254, 532] on div "Basic product" at bounding box center [1248, 542] width 112 height 21
click at [396, 540] on div at bounding box center [406, 550] width 122 height 21
drag, startPoint x: 1003, startPoint y: 526, endPoint x: 1013, endPoint y: 538, distance: 15.1
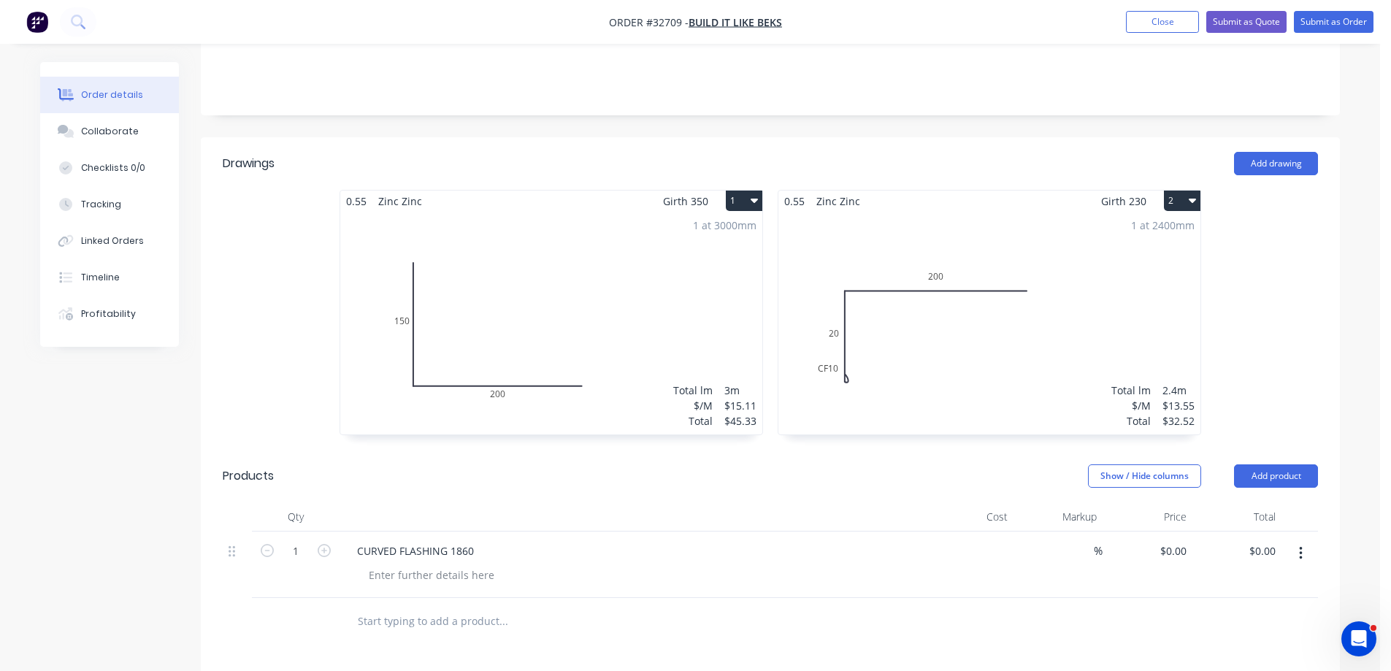
click at [1003, 540] on input at bounding box center [997, 550] width 34 height 21
type input "$148.80"
click at [889, 598] on div at bounding box center [770, 621] width 1095 height 47
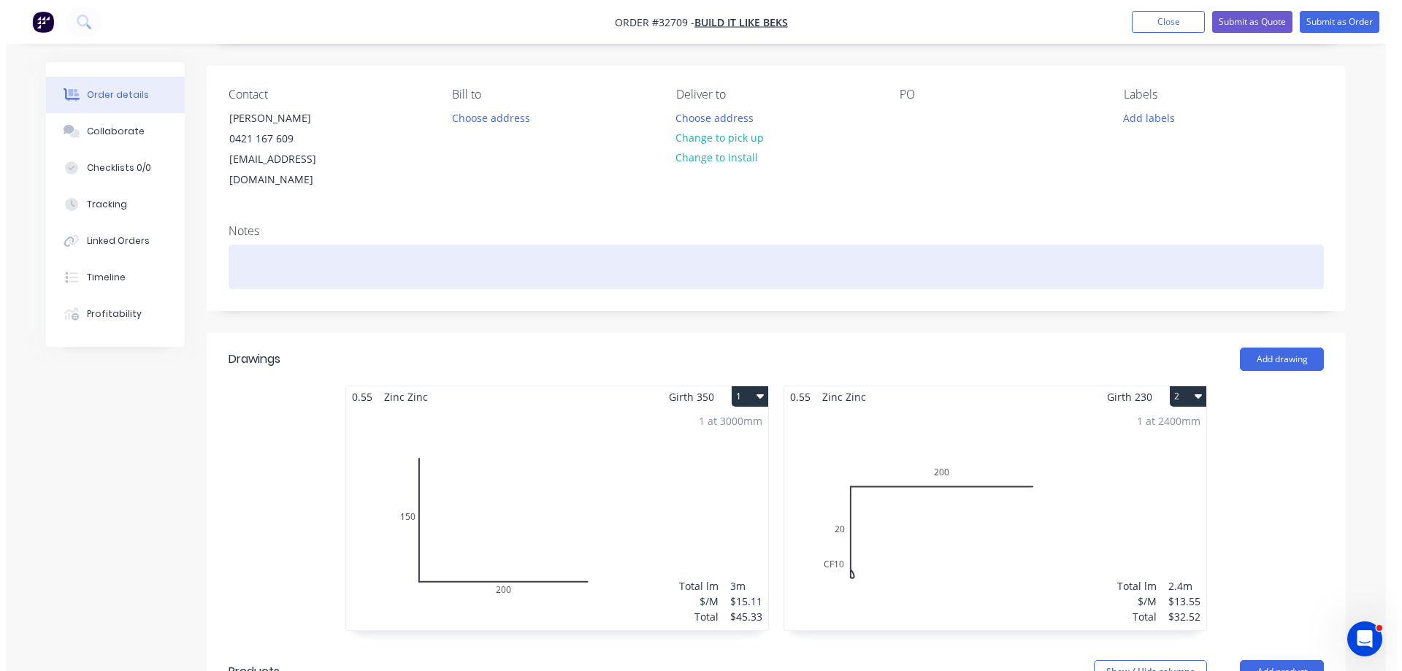
scroll to position [0, 0]
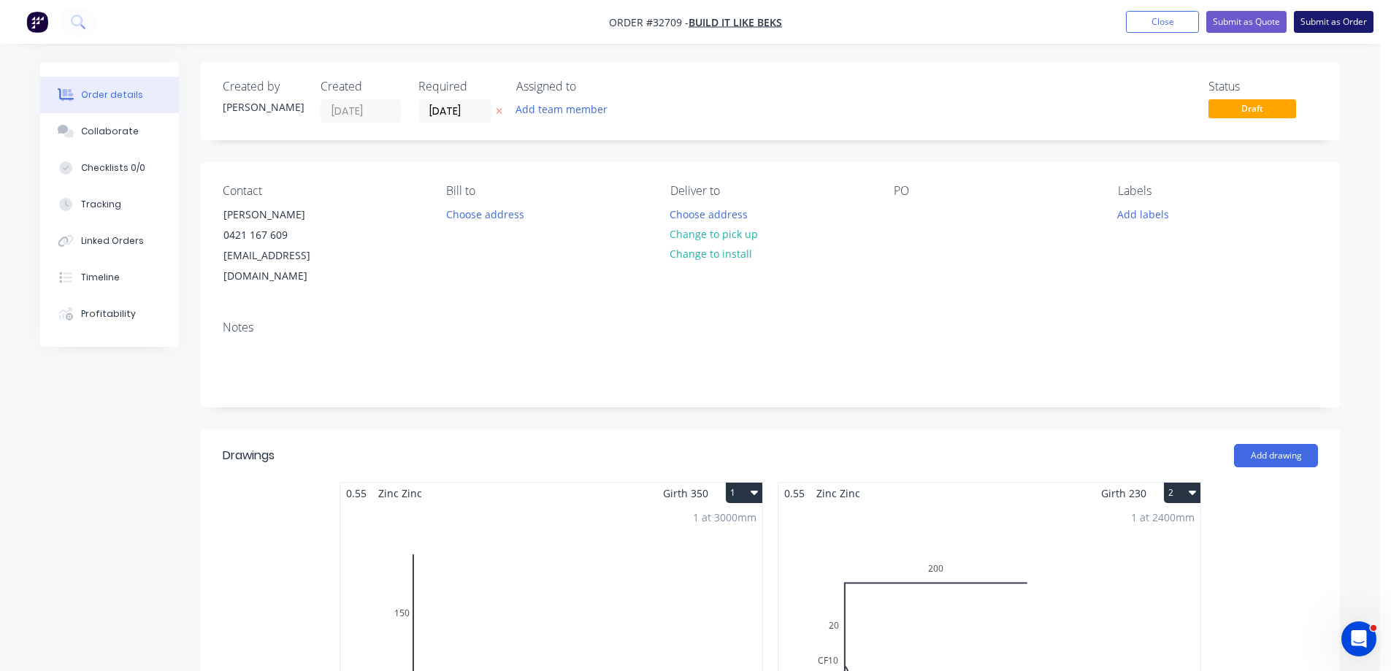
click at [1336, 23] on button "Submit as Order" at bounding box center [1334, 22] width 80 height 22
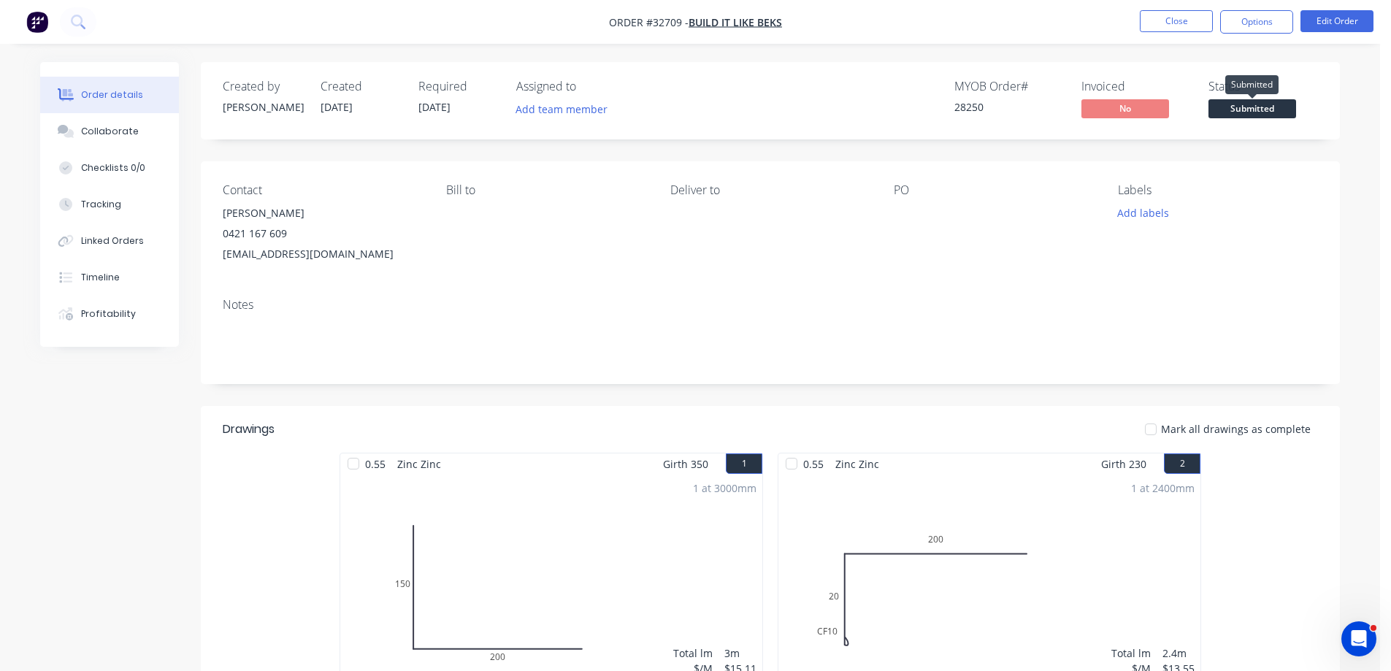
click at [1232, 112] on span "Submitted" at bounding box center [1252, 108] width 88 height 18
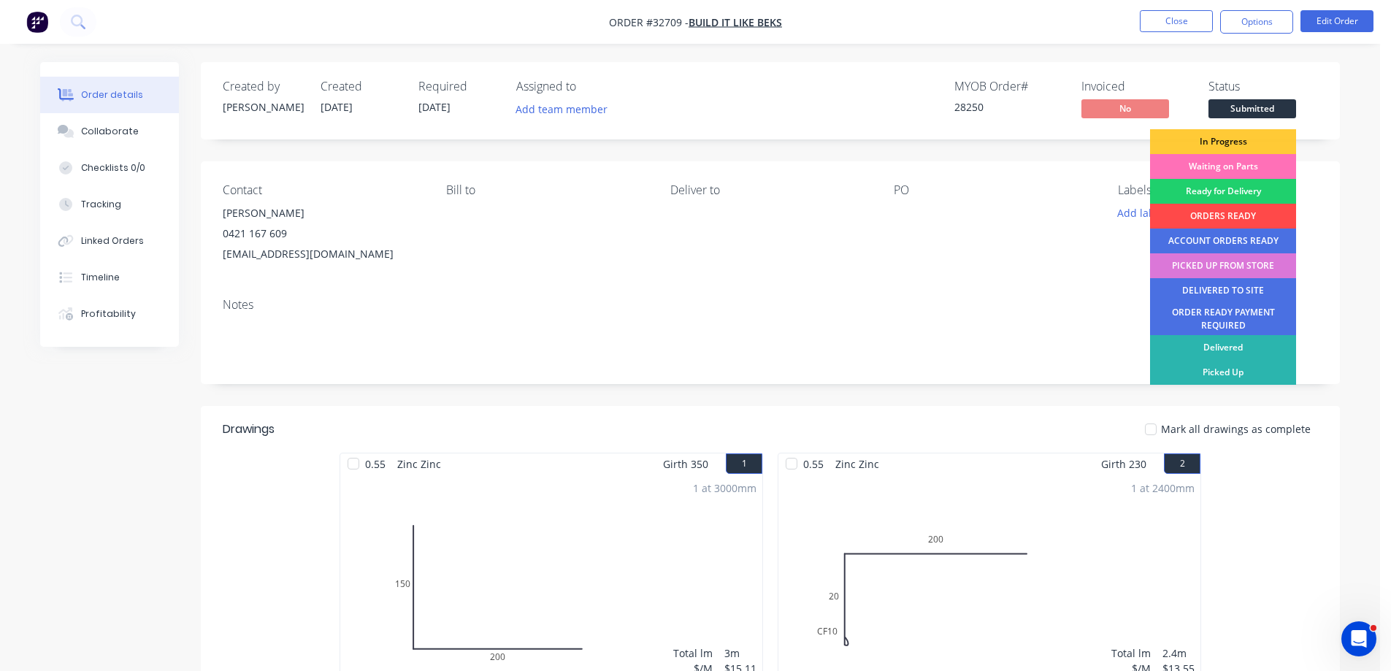
click at [1239, 212] on div "ORDERS READY" at bounding box center [1223, 216] width 146 height 25
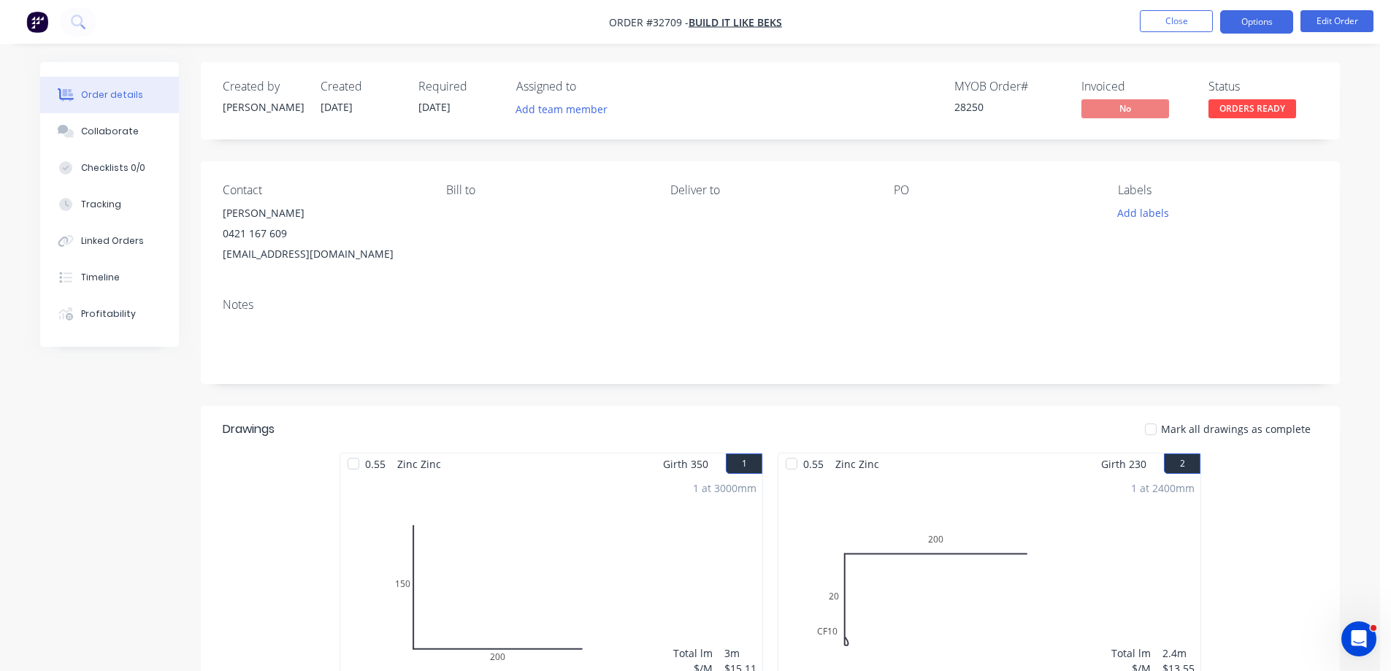
click at [1258, 26] on button "Options" at bounding box center [1256, 21] width 73 height 23
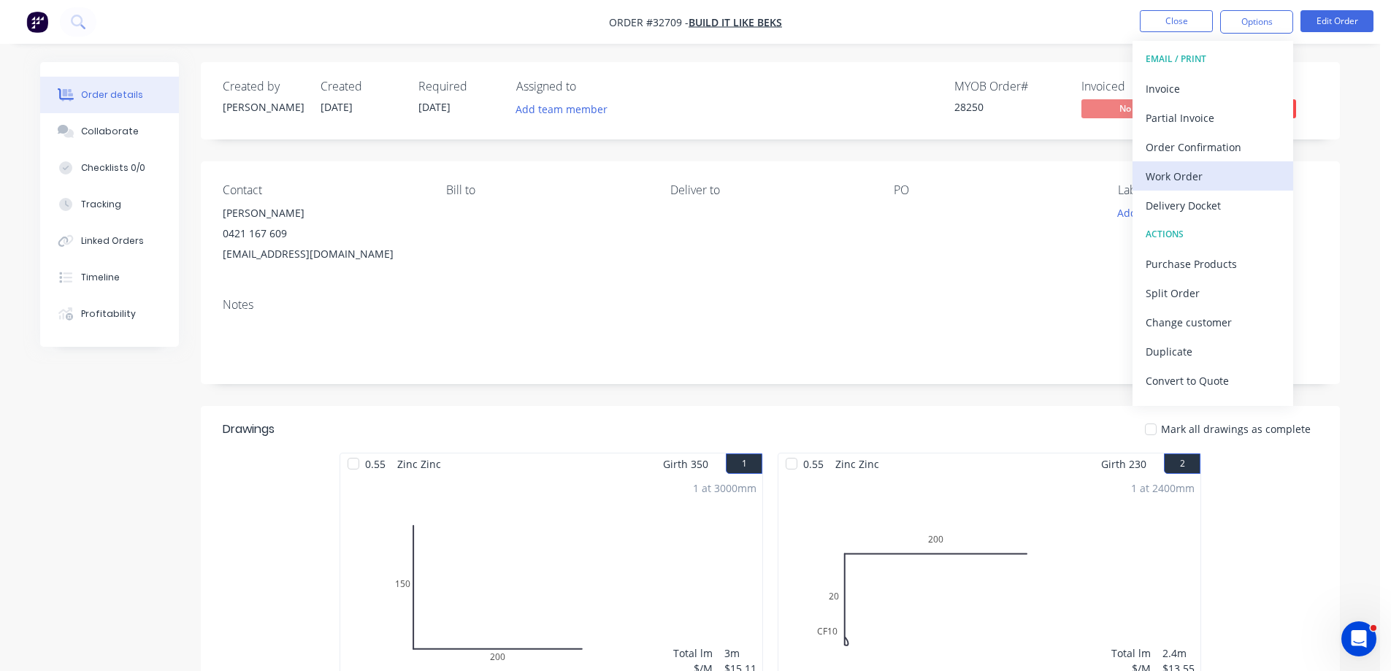
click at [1216, 172] on div "Work Order" at bounding box center [1213, 176] width 134 height 21
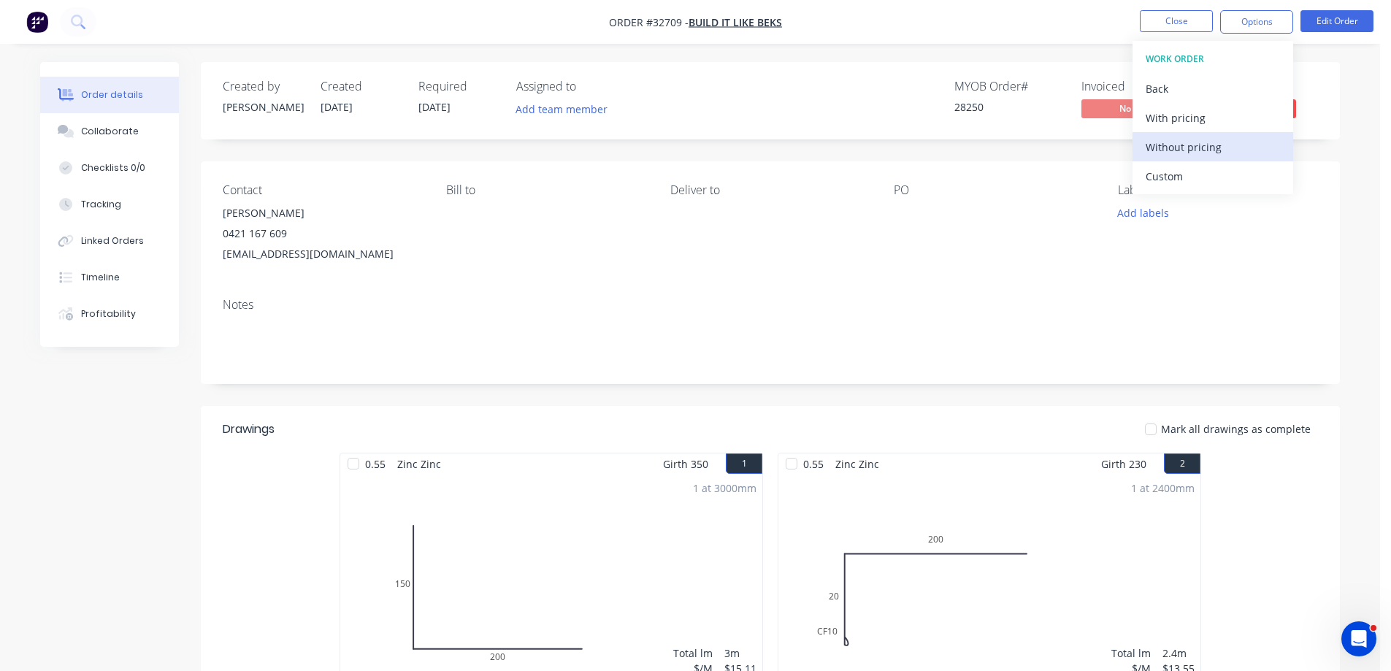
click at [1230, 142] on div "Without pricing" at bounding box center [1213, 147] width 134 height 21
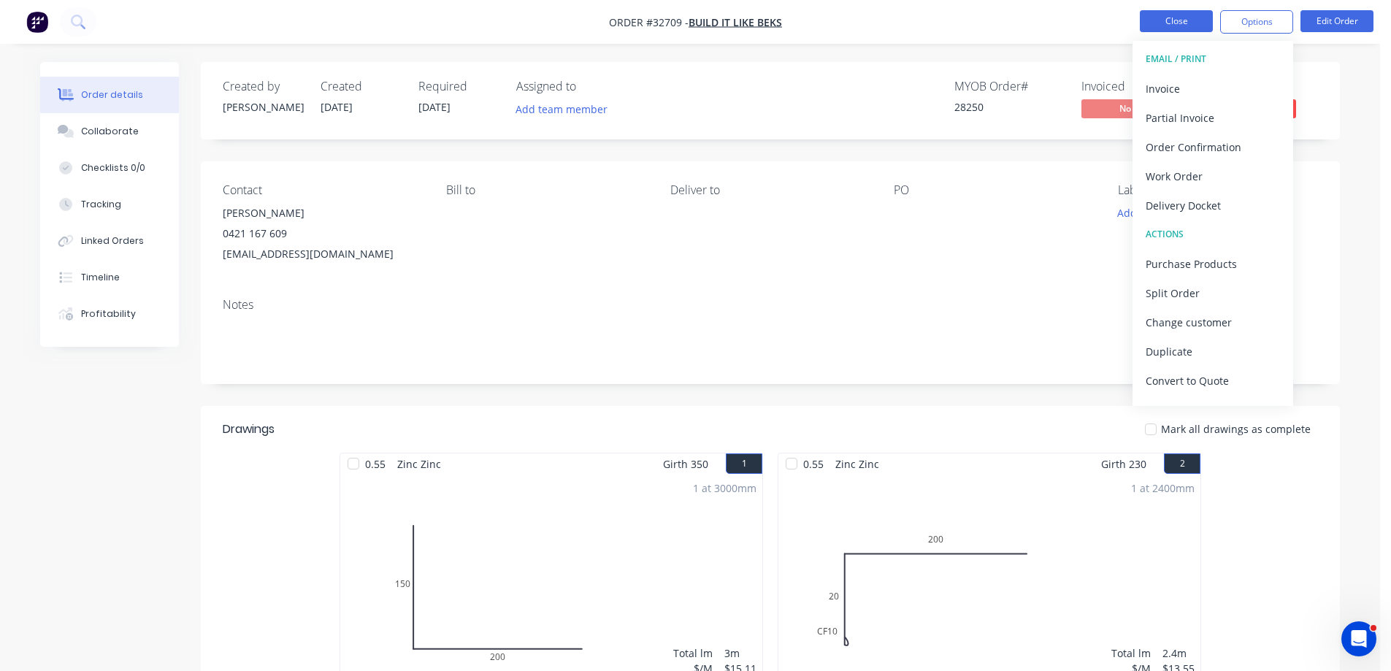
click at [1172, 22] on button "Close" at bounding box center [1176, 21] width 73 height 22
